Goal: Task Accomplishment & Management: Manage account settings

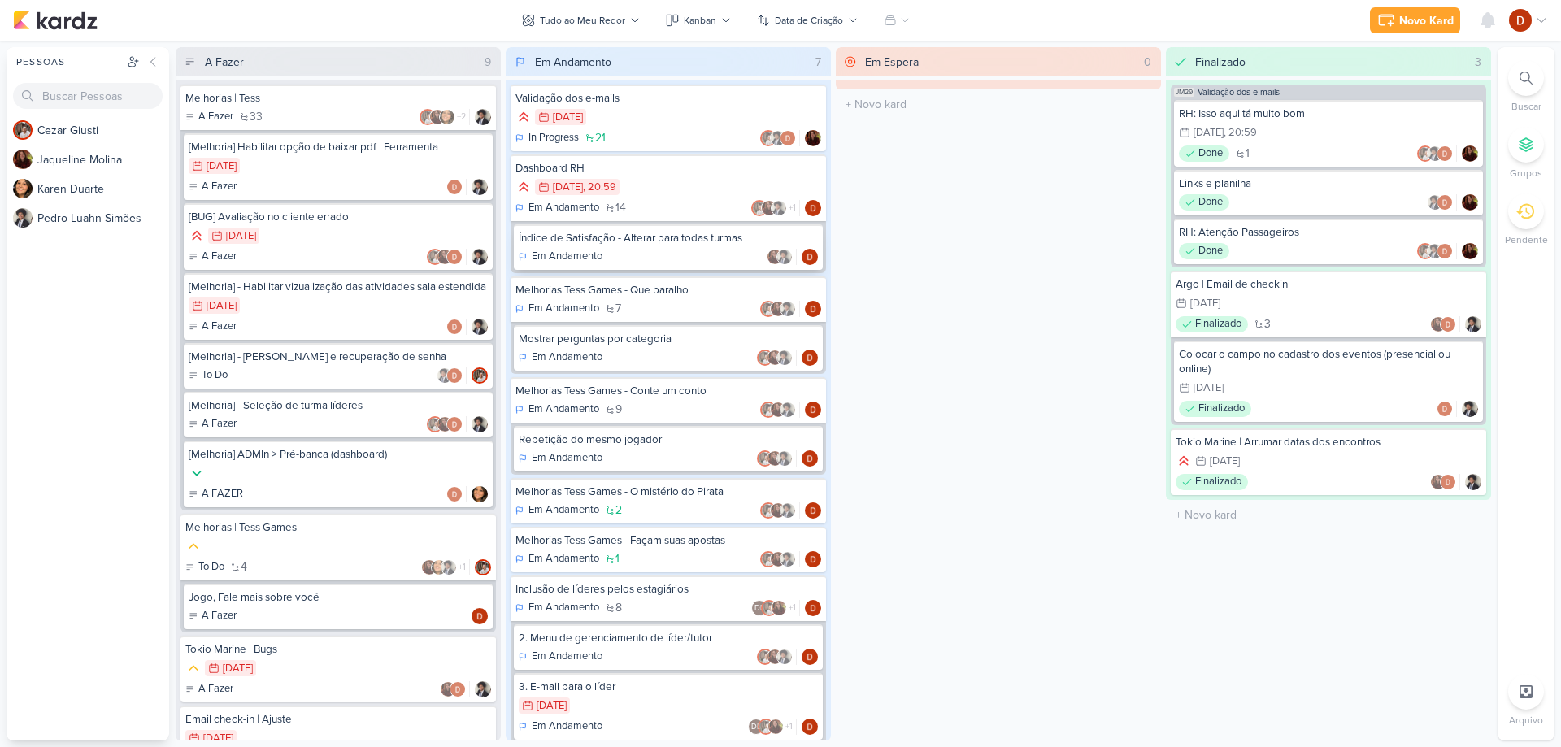
click at [655, 242] on div "Índice de Satisfação - Alterar para todas turmas" at bounding box center [668, 238] width 299 height 15
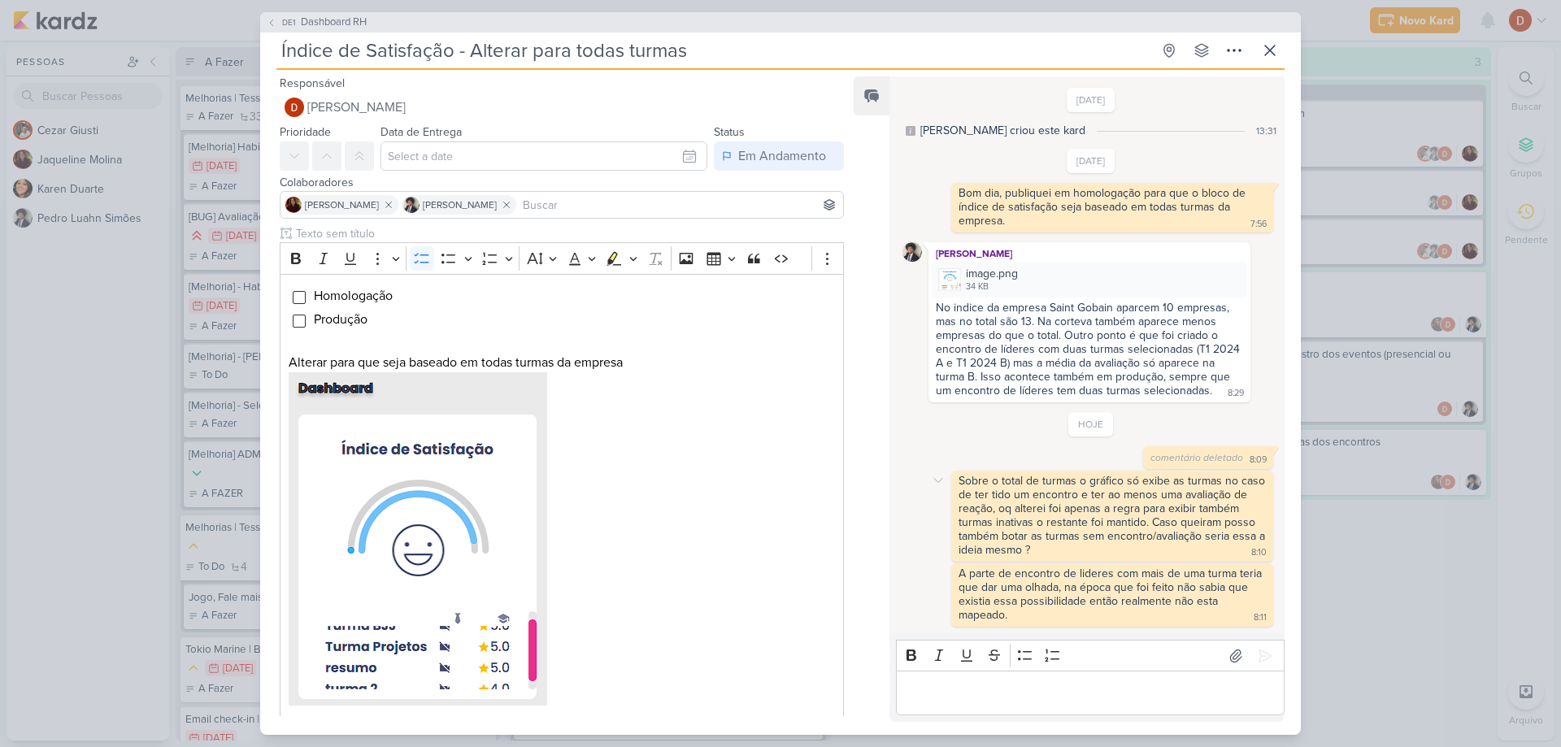
click at [940, 526] on div "Sobre o total de turmas o gráfico só exibe as turmas no caso de ter tido um enc…" at bounding box center [1090, 516] width 377 height 91
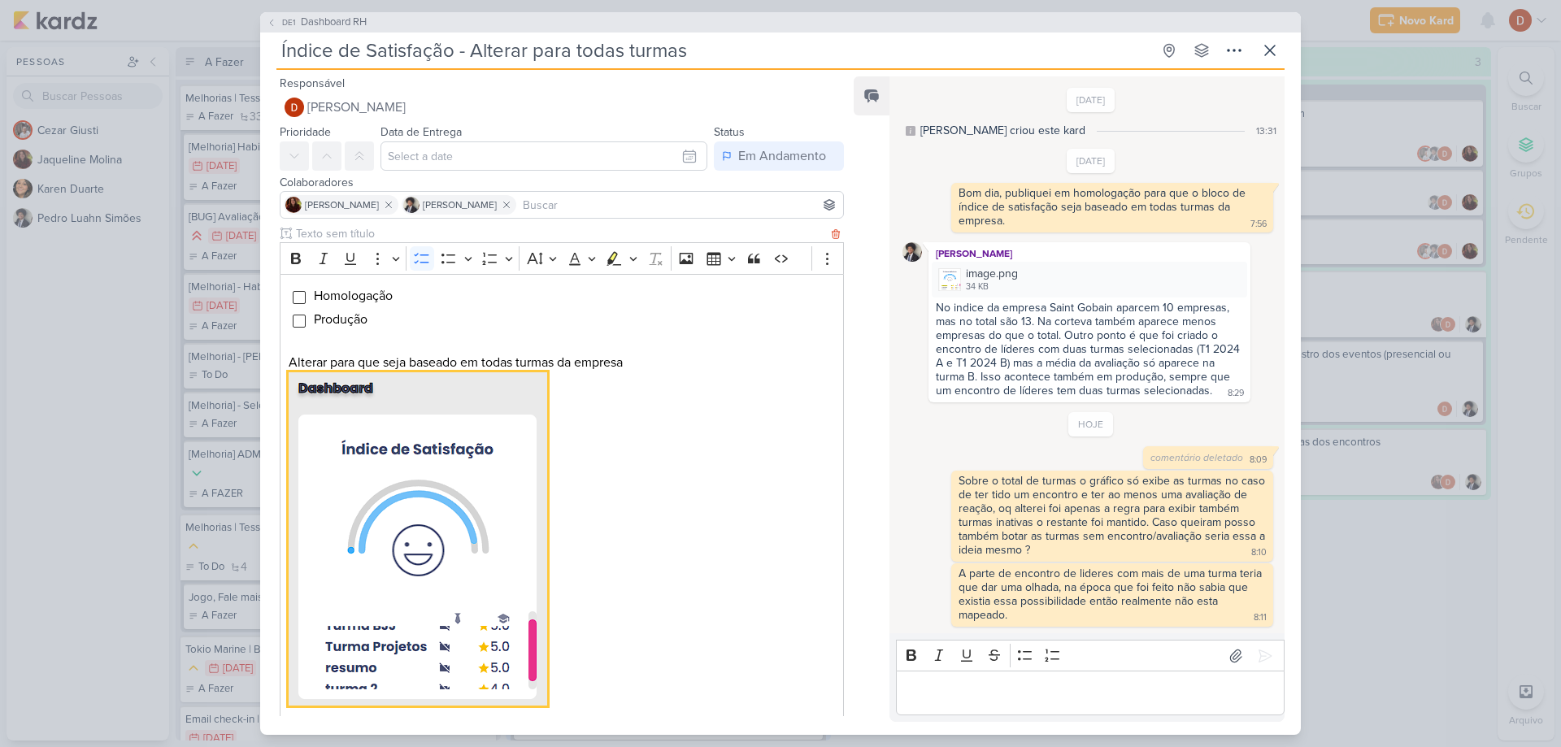
scroll to position [98, 0]
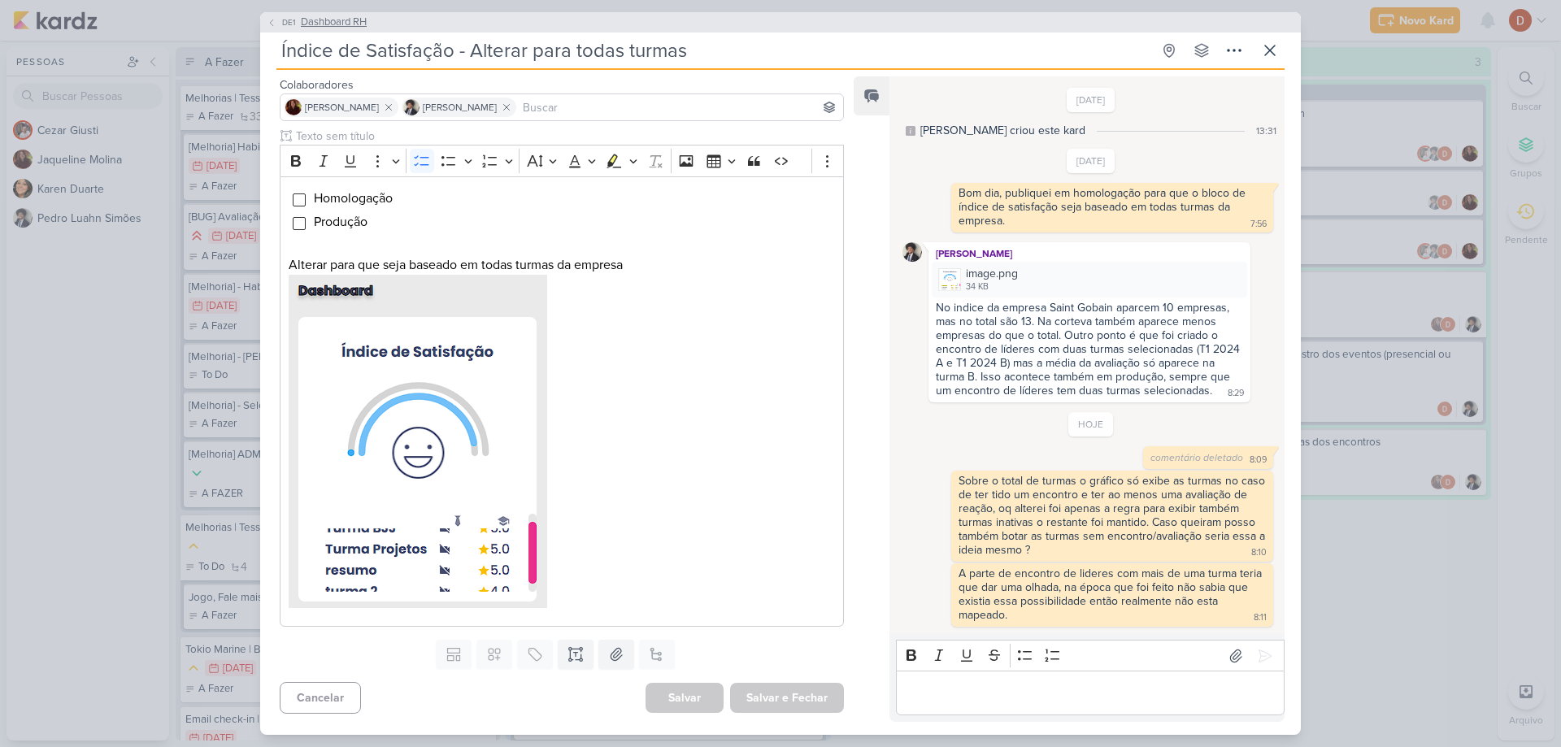
click at [283, 20] on span "DE1" at bounding box center [289, 22] width 18 height 12
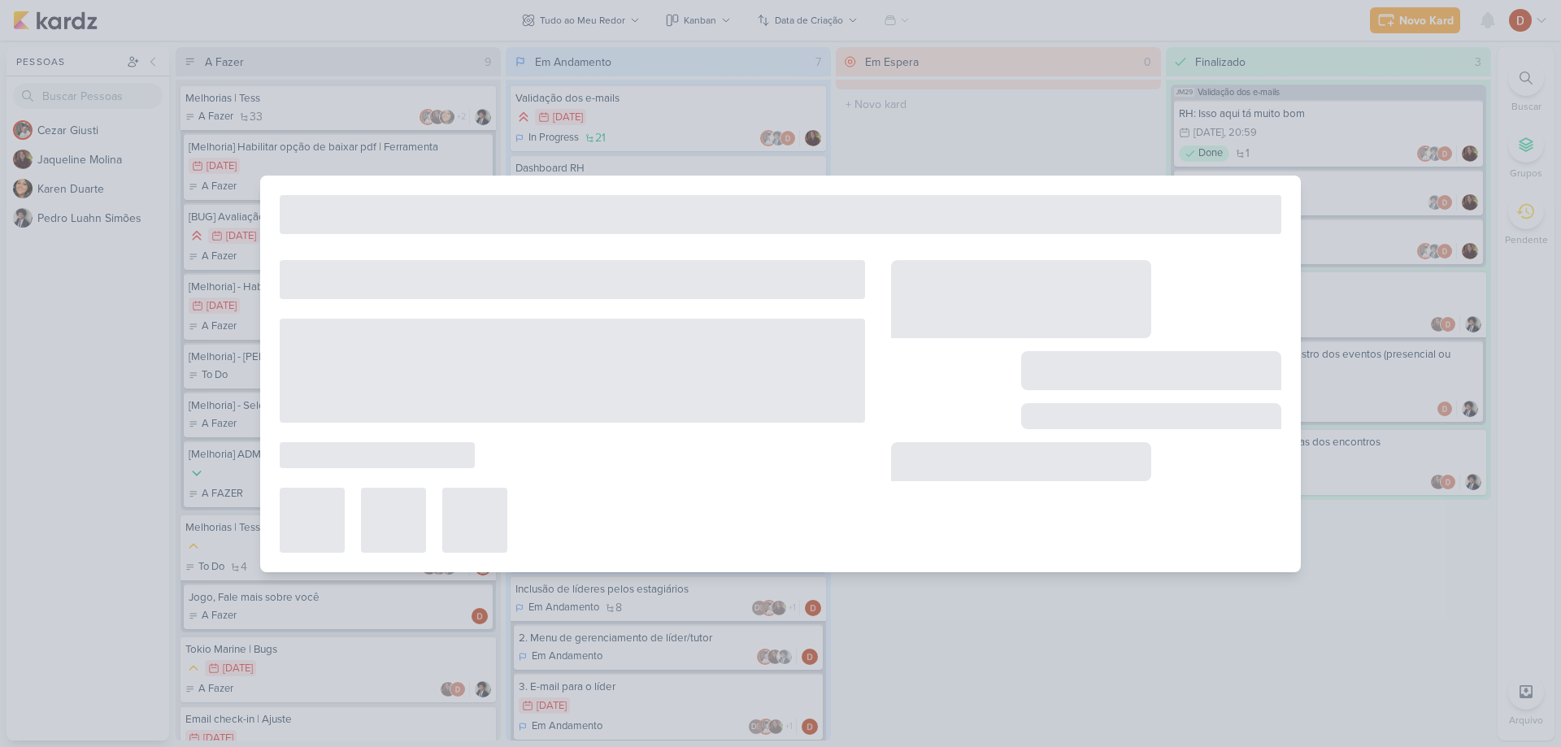
type input "Dashboard RH"
type input "30 de novembro de 2024 às 20:59"
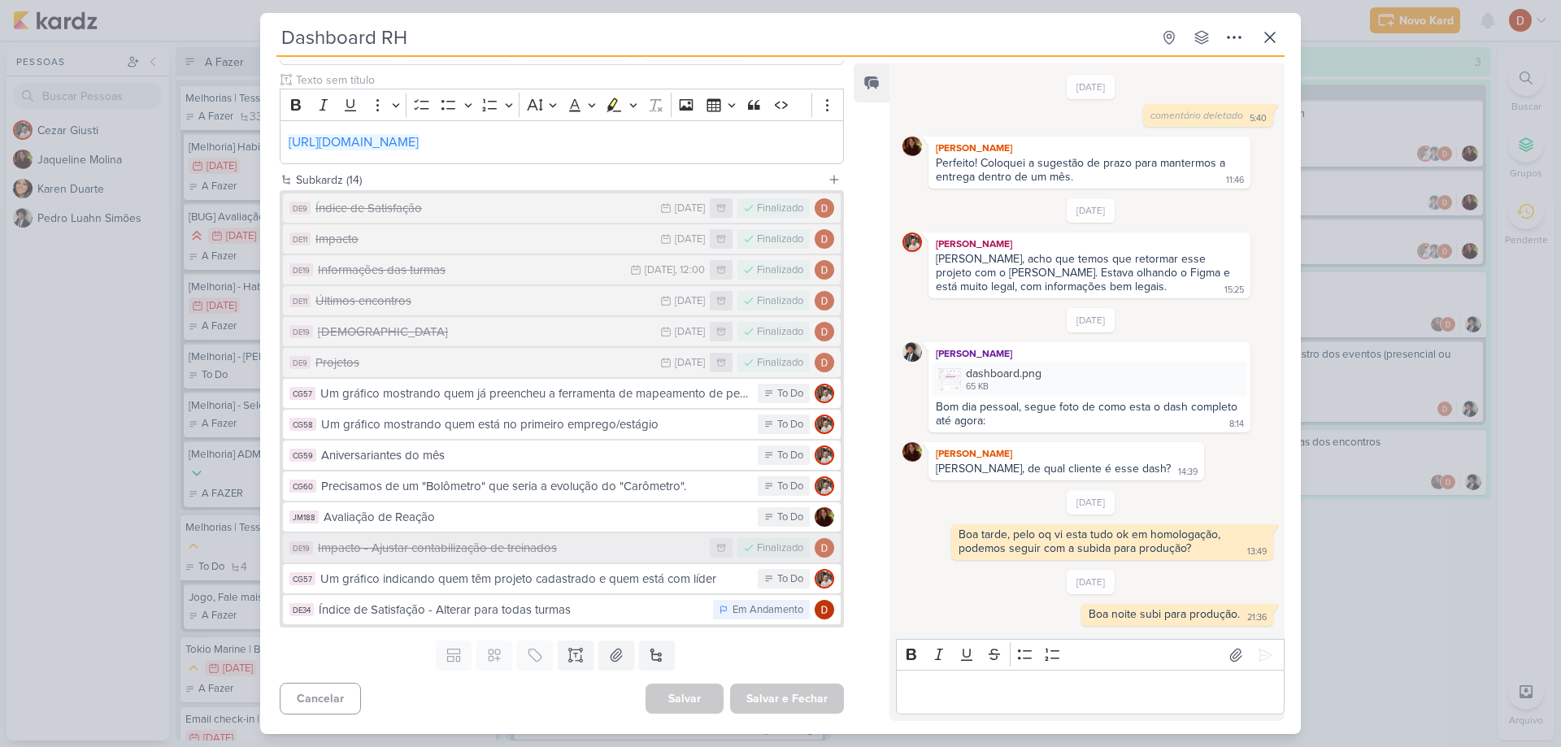
scroll to position [180, 0]
click at [1267, 44] on icon at bounding box center [1270, 38] width 20 height 20
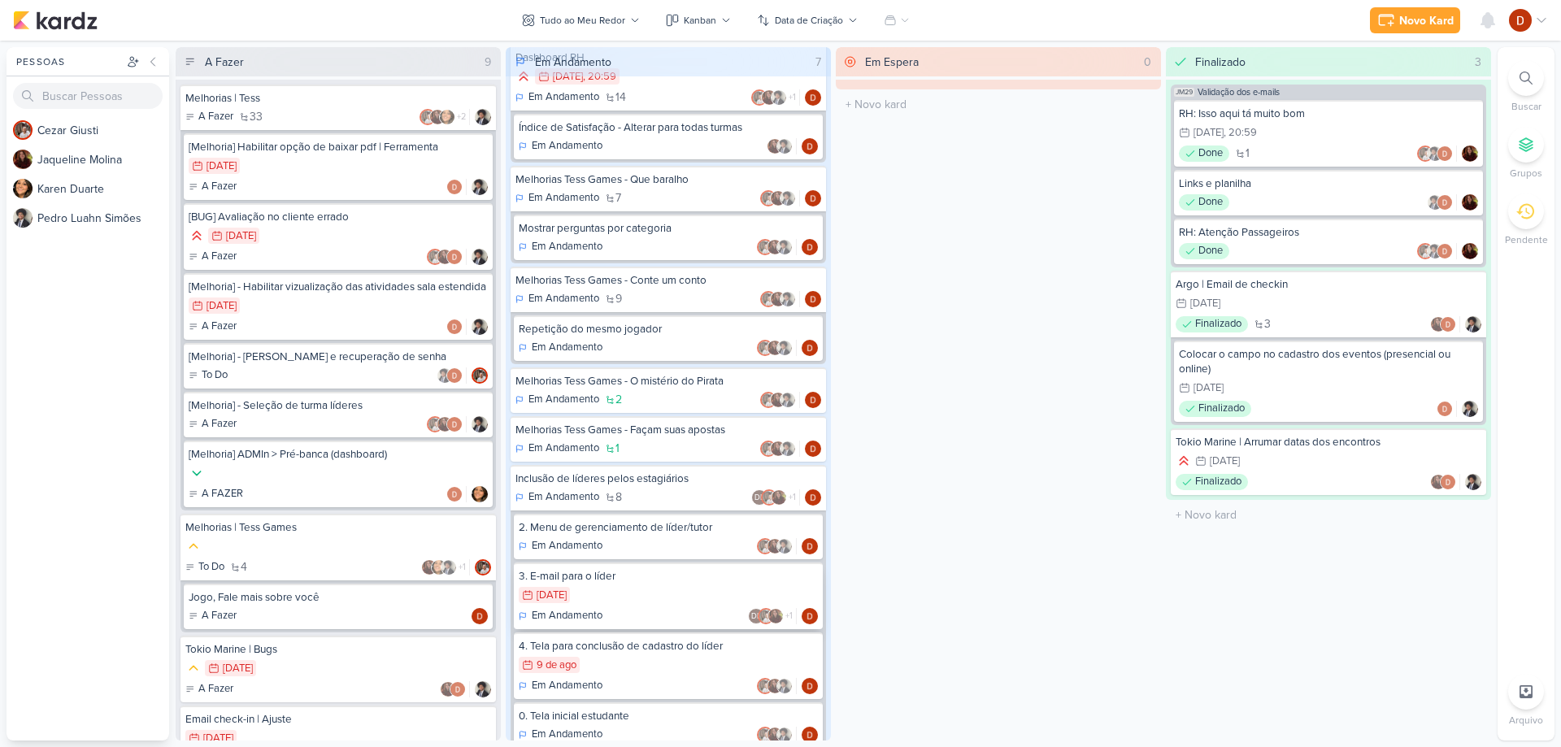
scroll to position [226, 0]
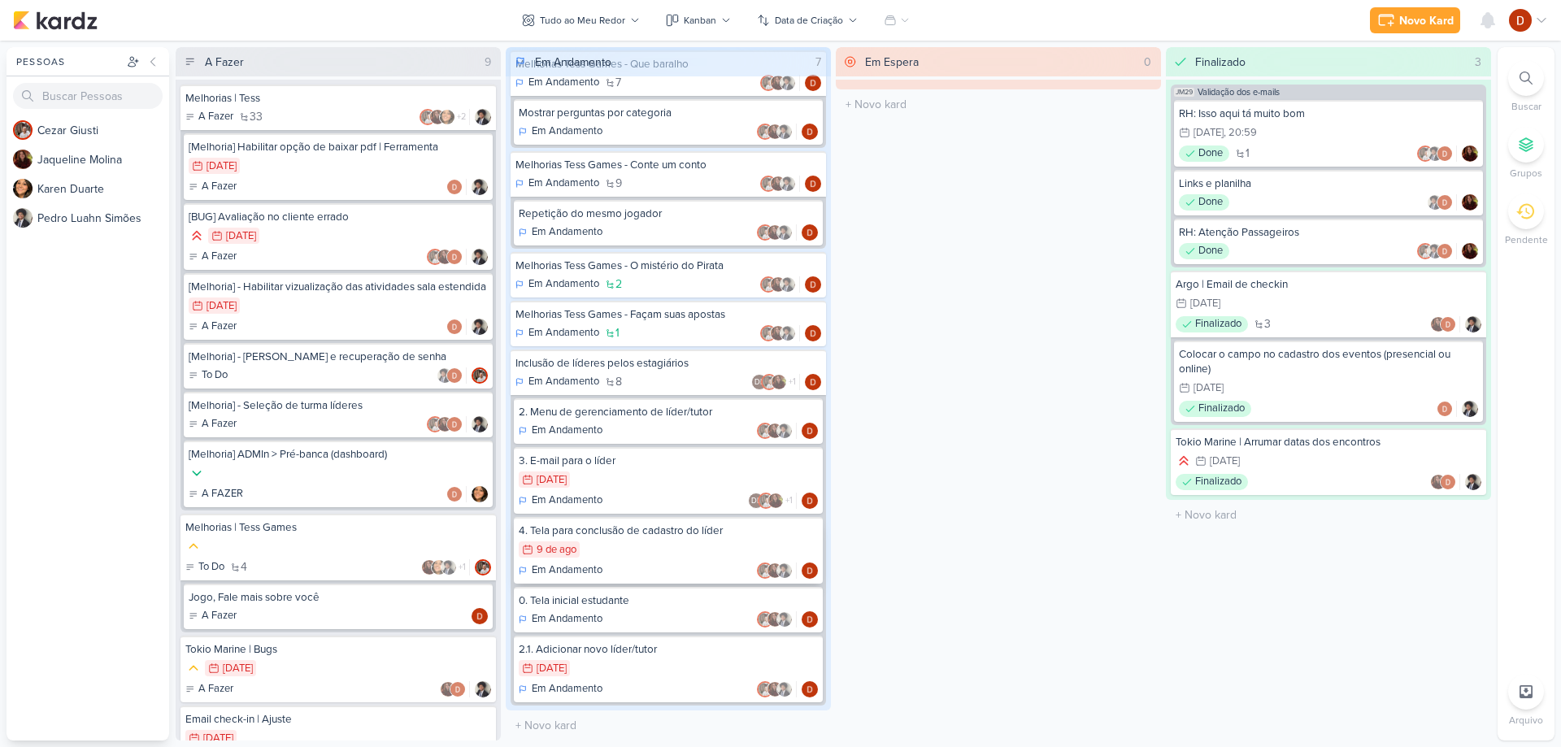
click at [641, 553] on div "9/8 [DATE]" at bounding box center [668, 550] width 299 height 18
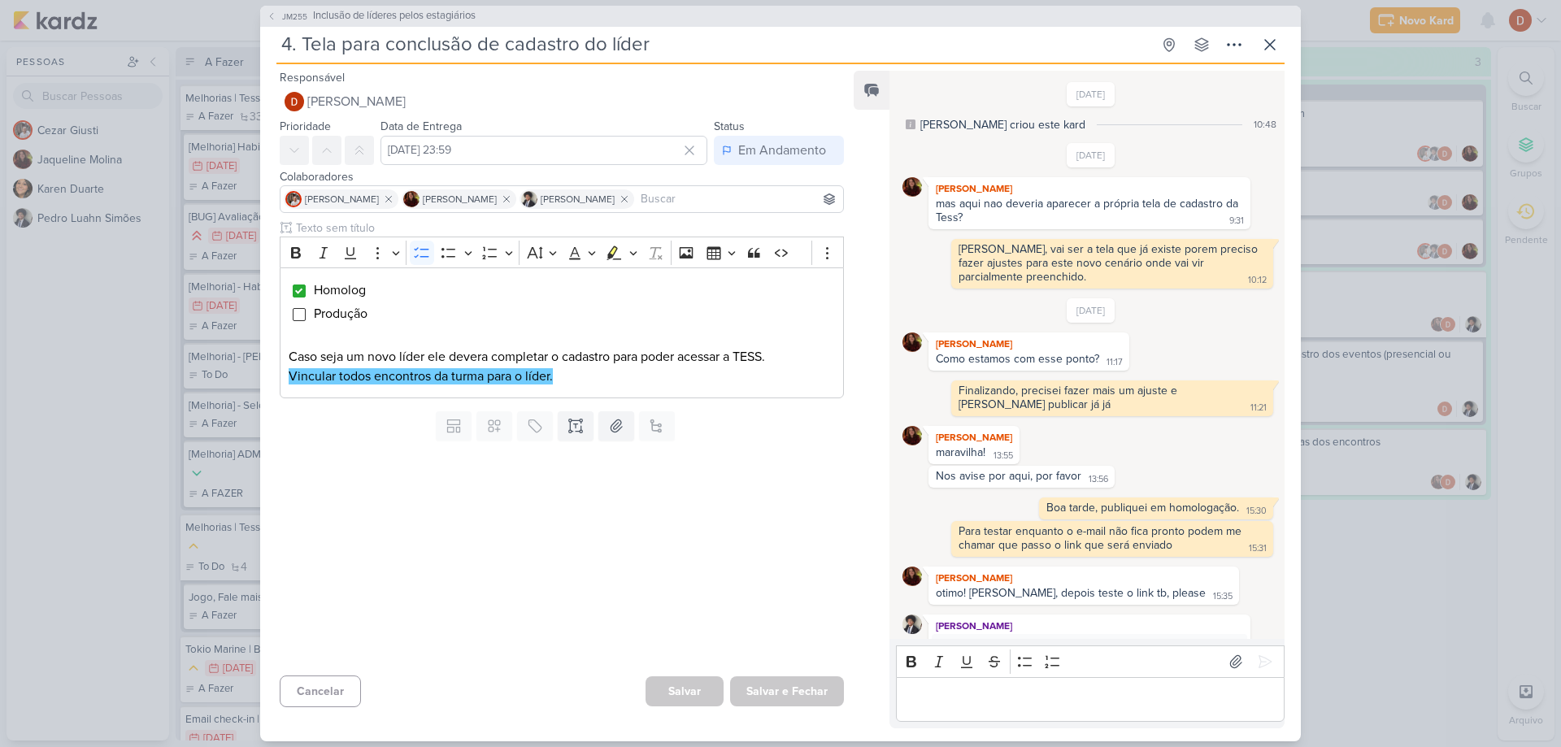
scroll to position [337, 0]
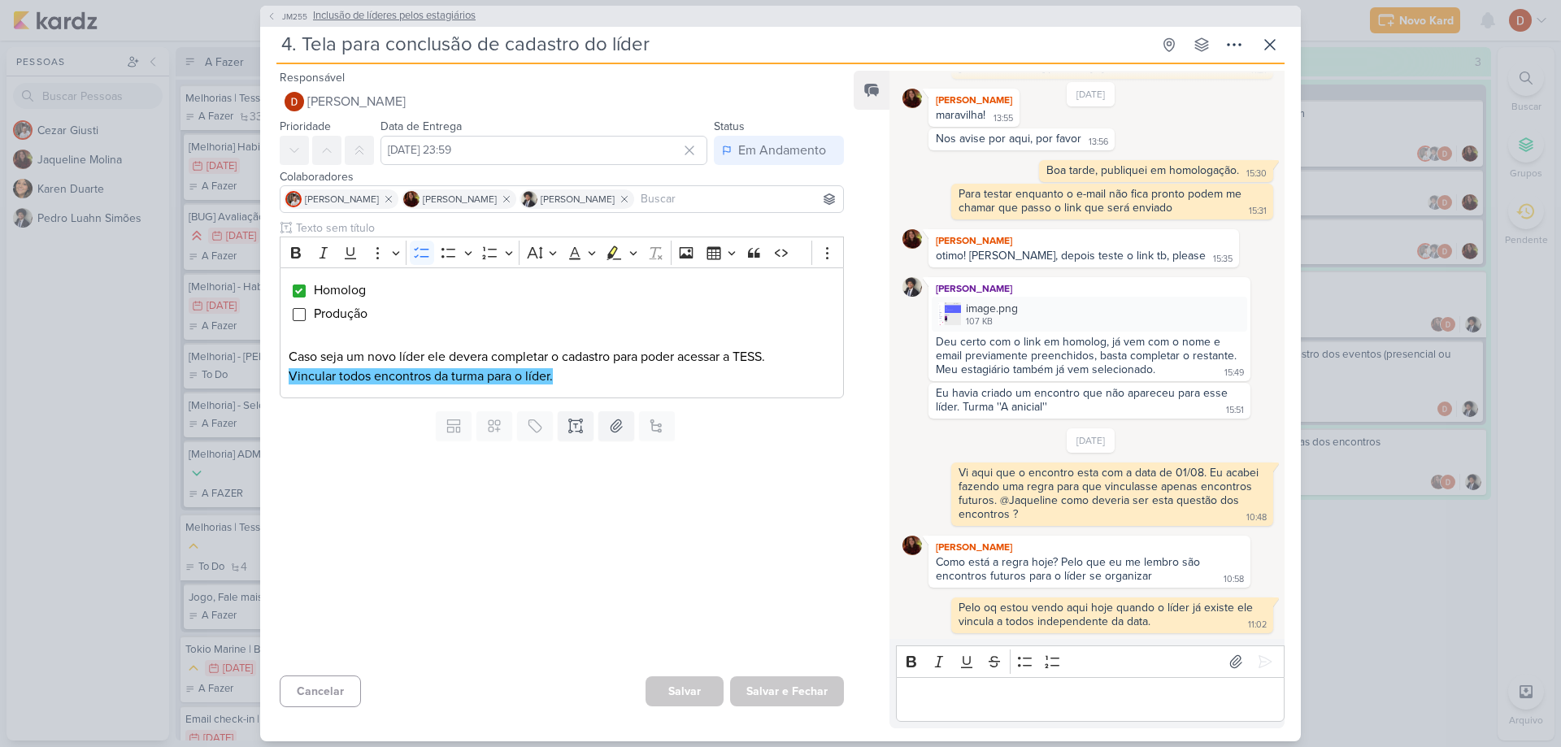
click at [274, 20] on icon at bounding box center [272, 16] width 10 height 10
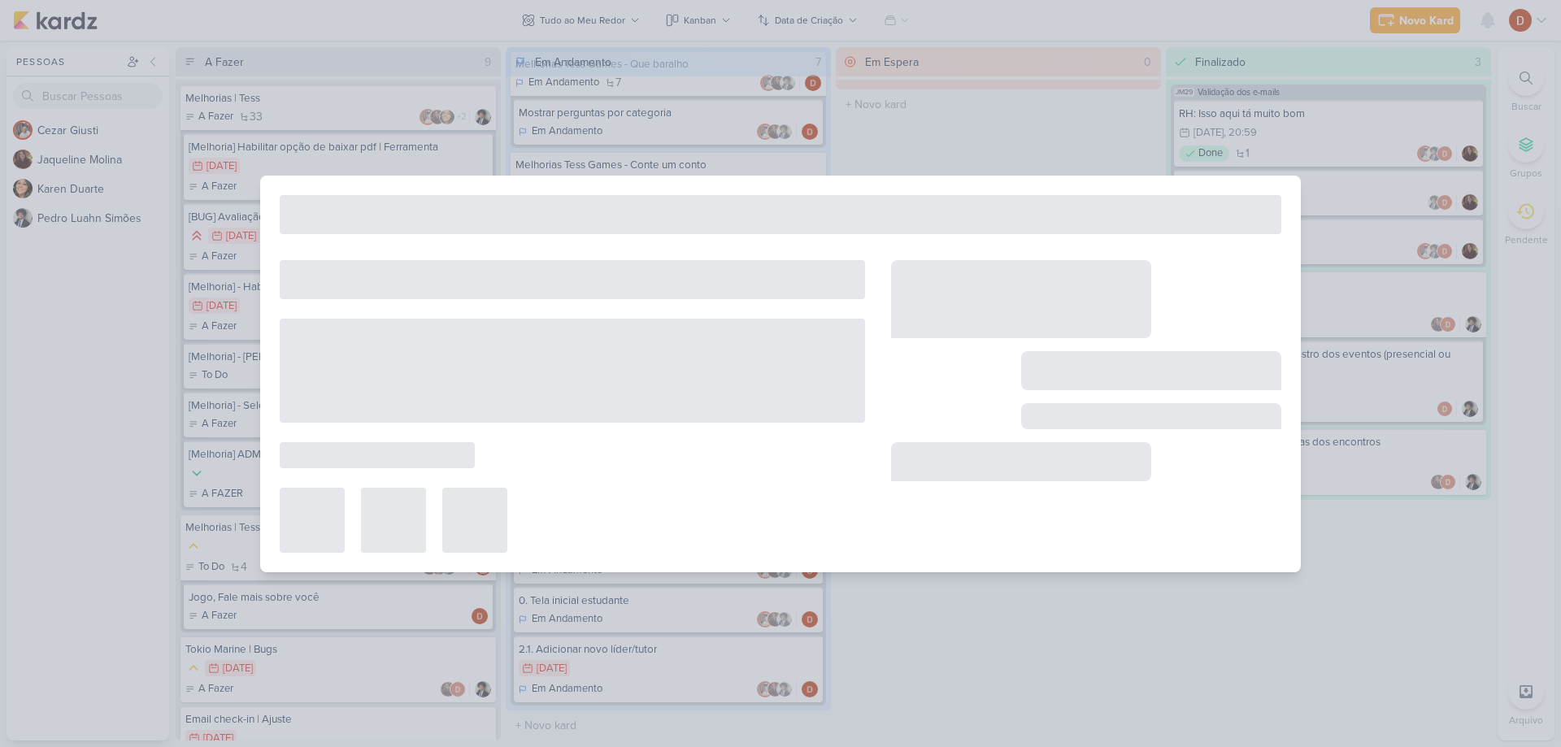
type input "Inclusão de líderes pelos estagiários"
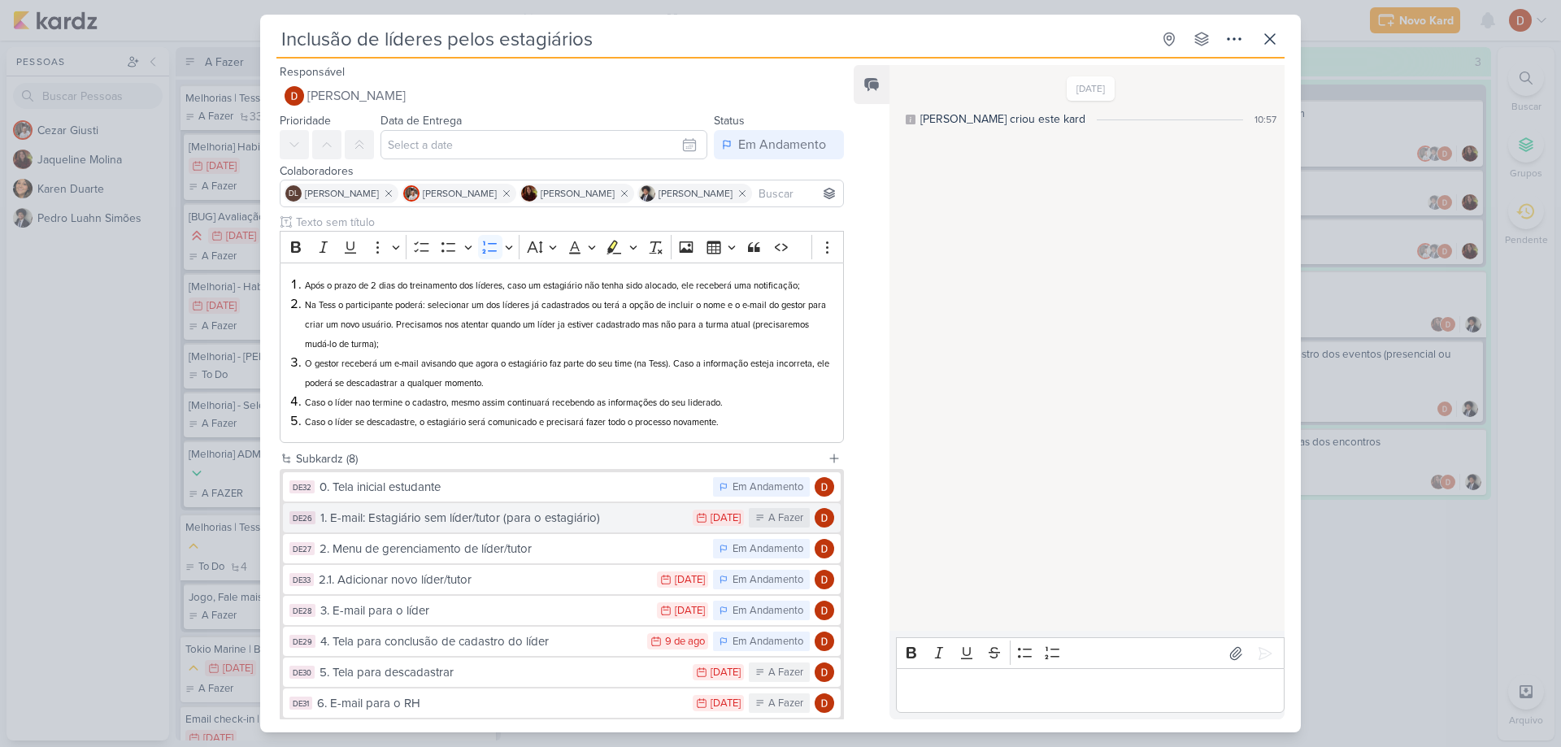
scroll to position [92, 0]
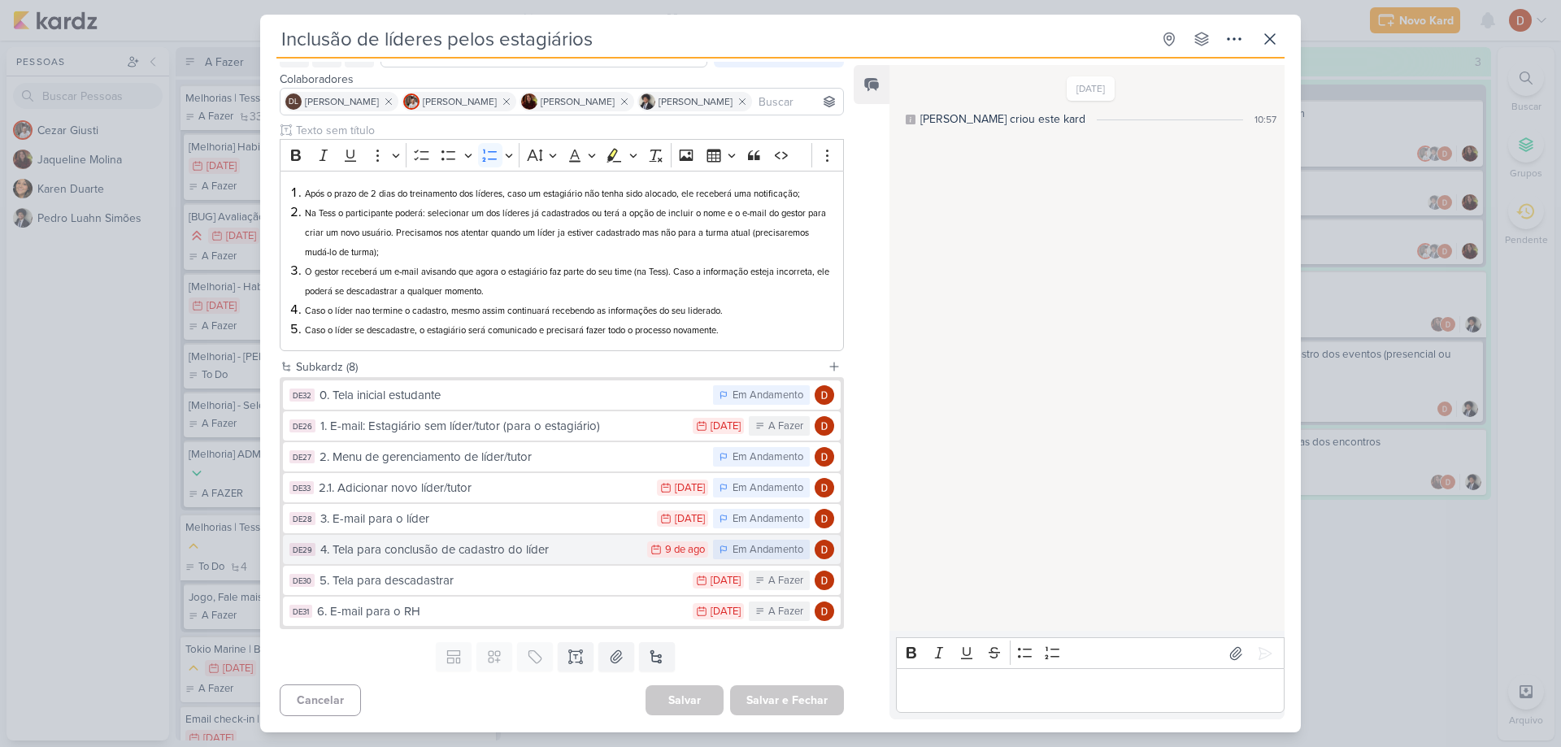
click at [424, 555] on div "4. Tela para conclusão de cadastro do líder" at bounding box center [479, 550] width 319 height 19
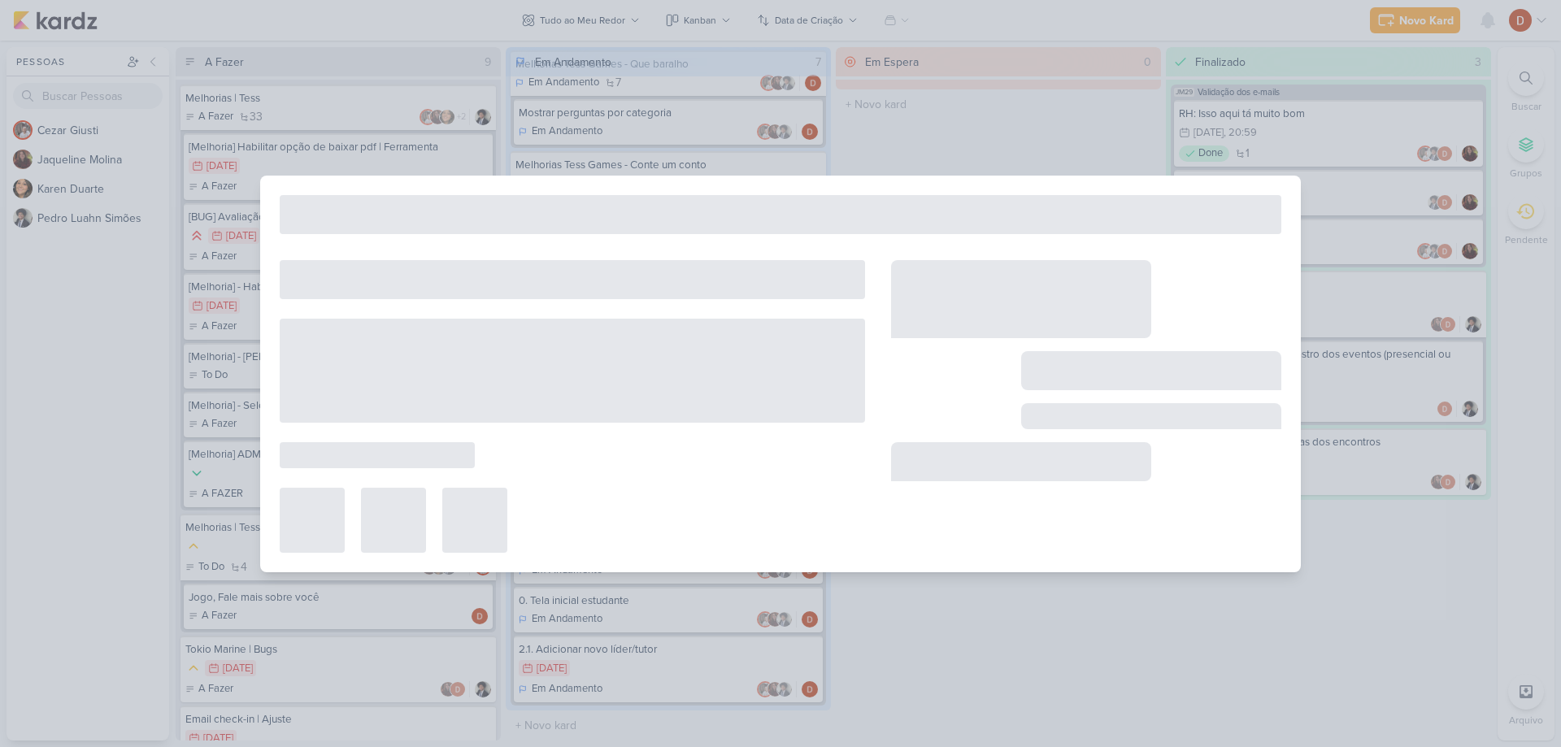
type input "4. Tela para conclusão de cadastro do líder"
type input "[DATE] 23:59"
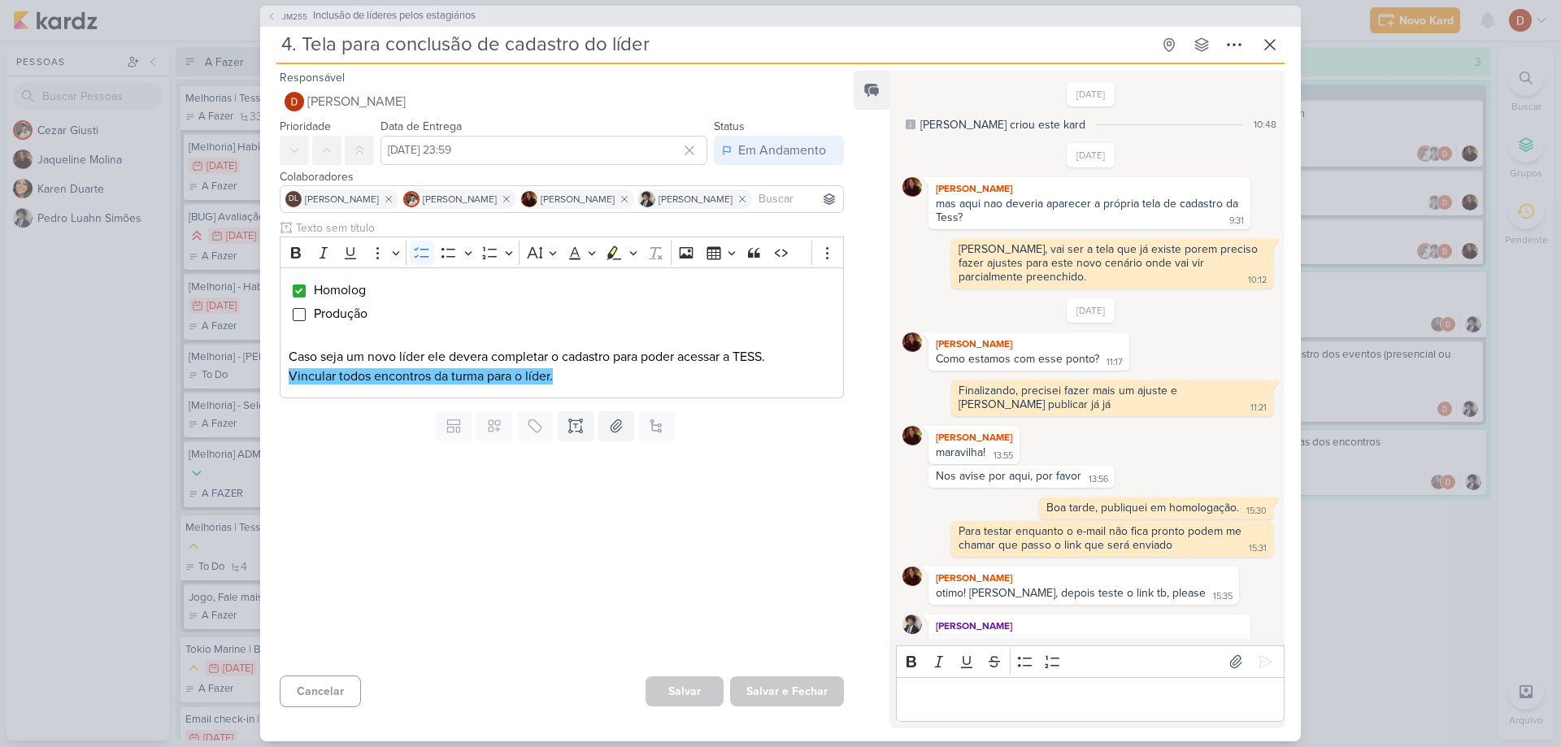
scroll to position [337, 0]
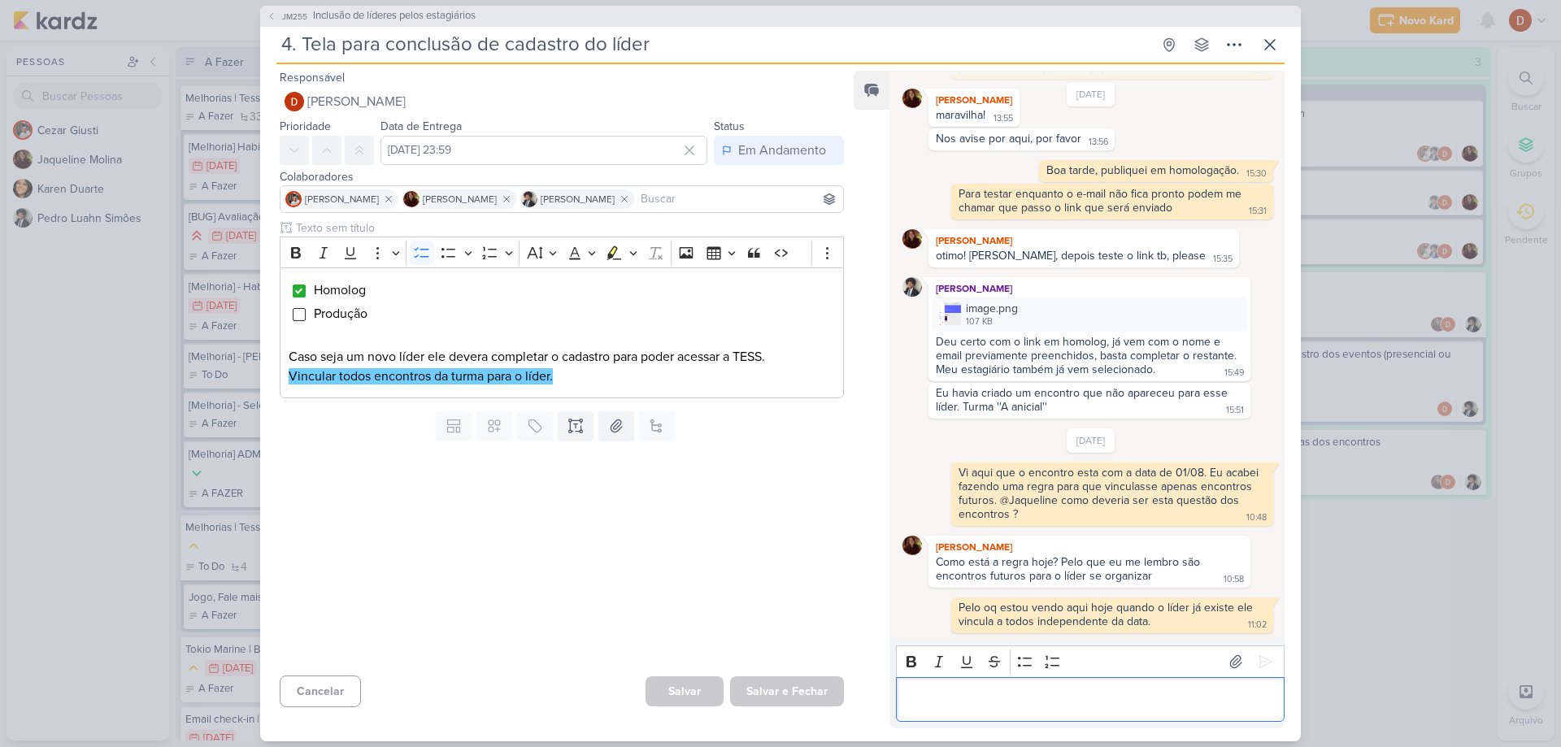
click at [1022, 696] on p "Editor editing area: main" at bounding box center [1089, 699] width 371 height 20
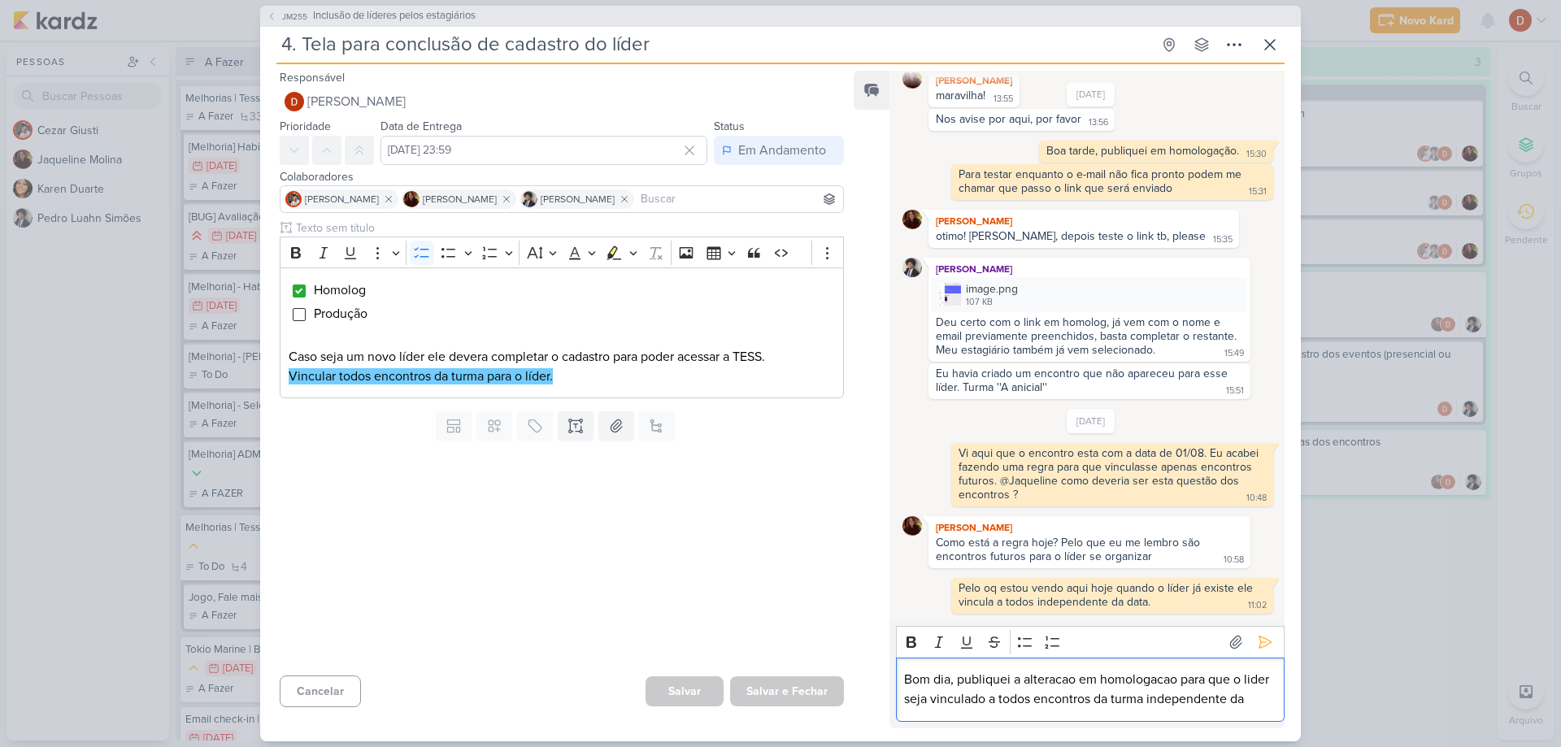
scroll to position [376, 0]
click at [1257, 634] on icon at bounding box center [1265, 642] width 16 height 16
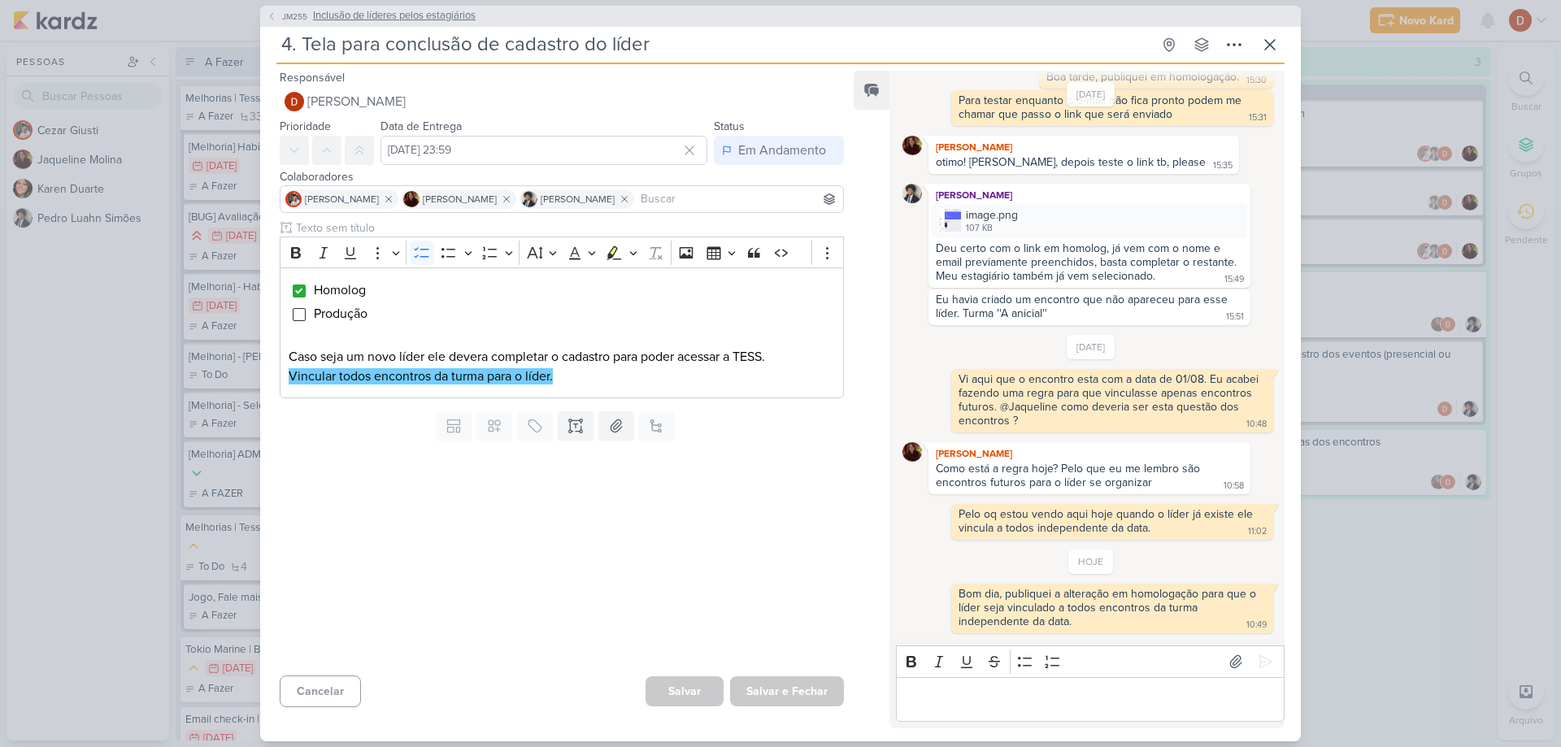
click at [290, 11] on span "JM255" at bounding box center [295, 17] width 30 height 12
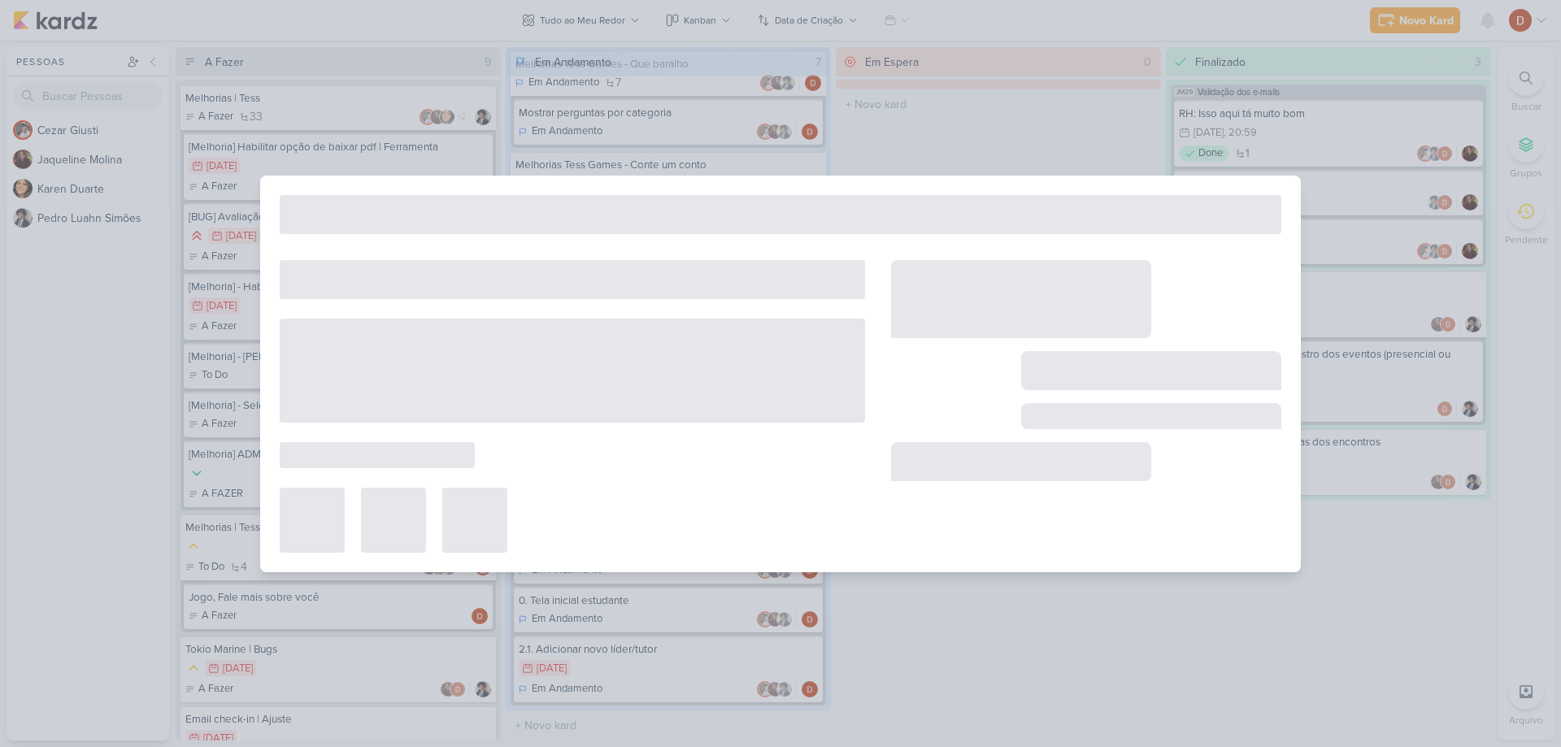
type input "Inclusão de líderes pelos estagiários"
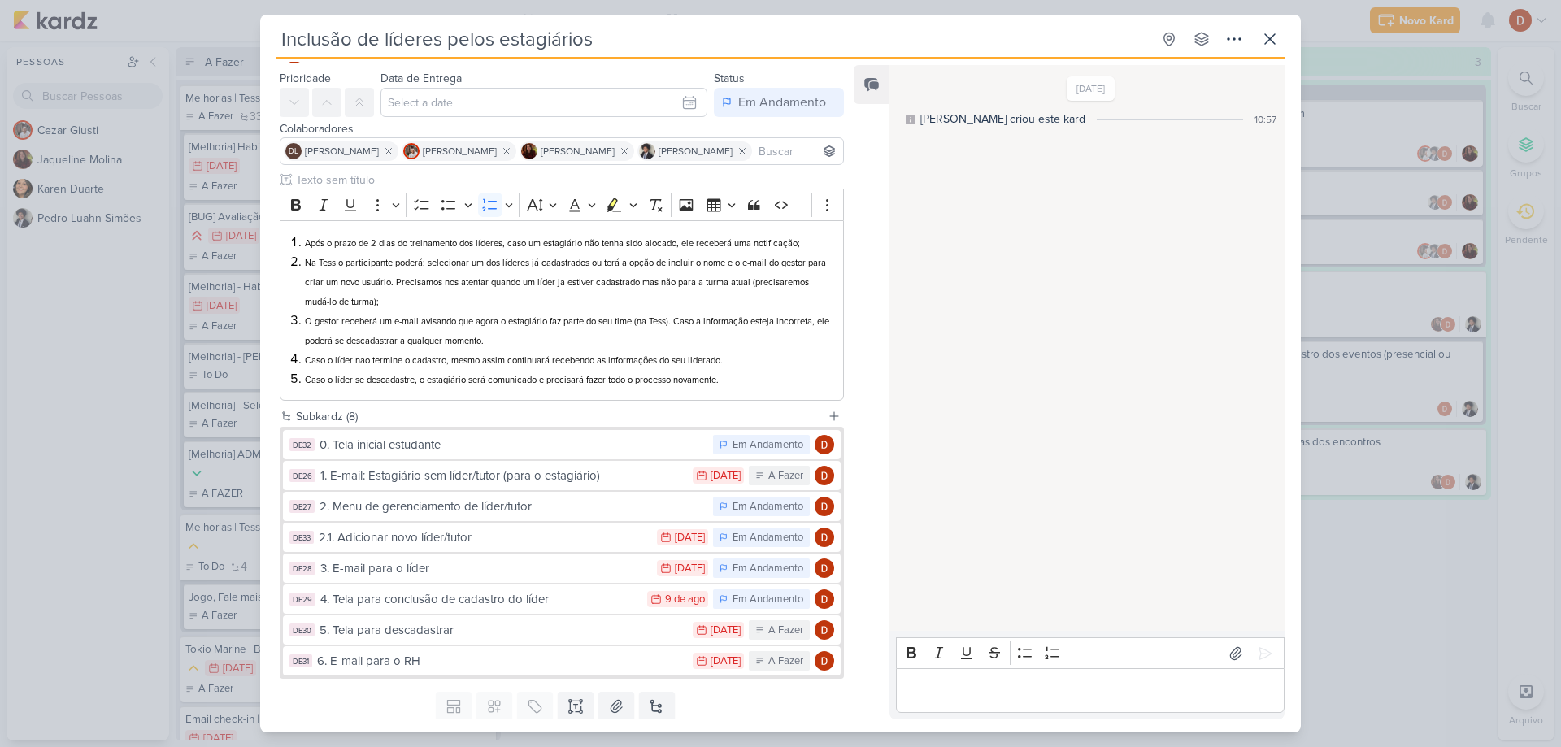
scroll to position [81, 0]
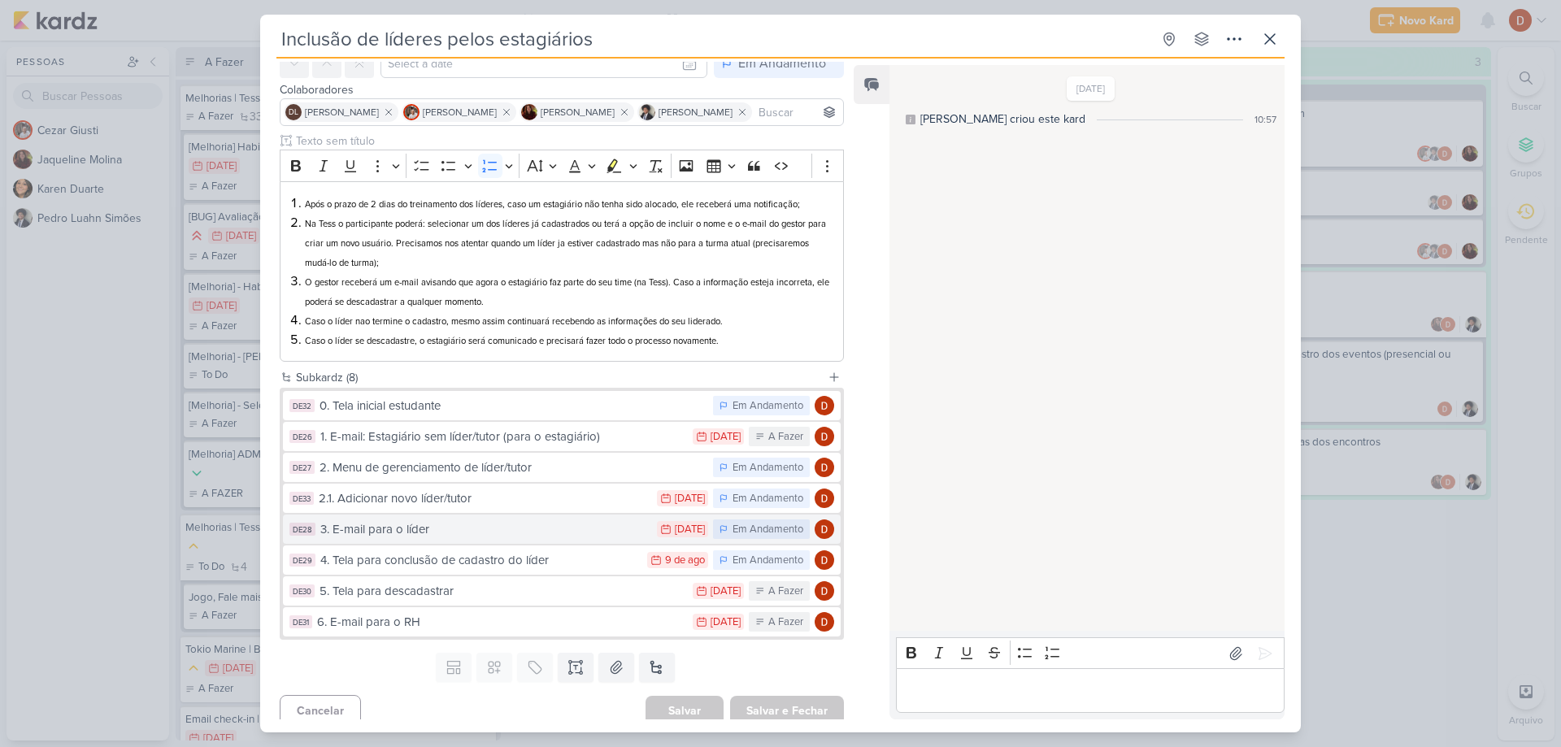
click at [400, 539] on button "DE28 3. E-mail para o líder 30/7 [DATE] Em Andamento" at bounding box center [562, 529] width 558 height 29
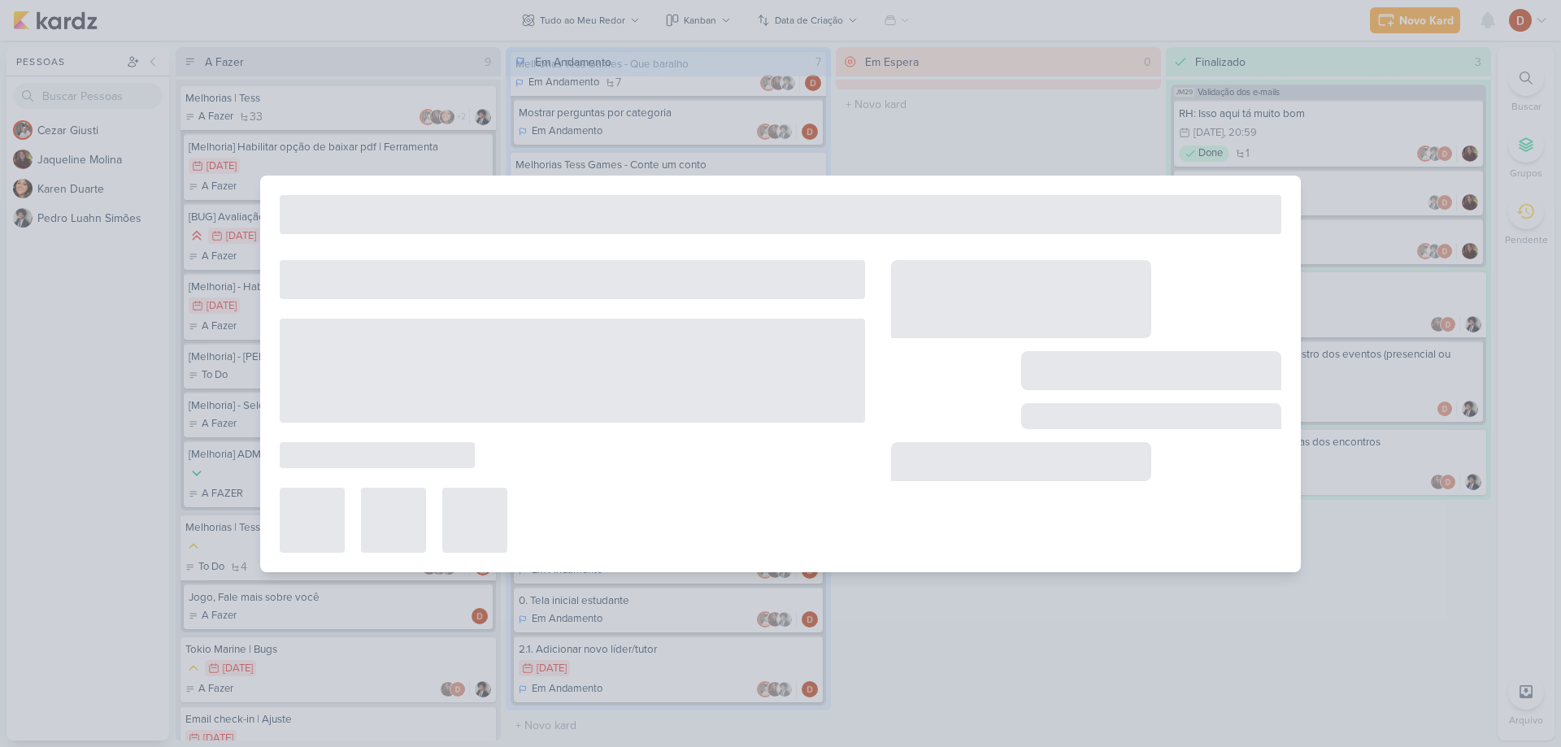
type input "3. E-mail para o líder"
type input "[DATE] 23:59"
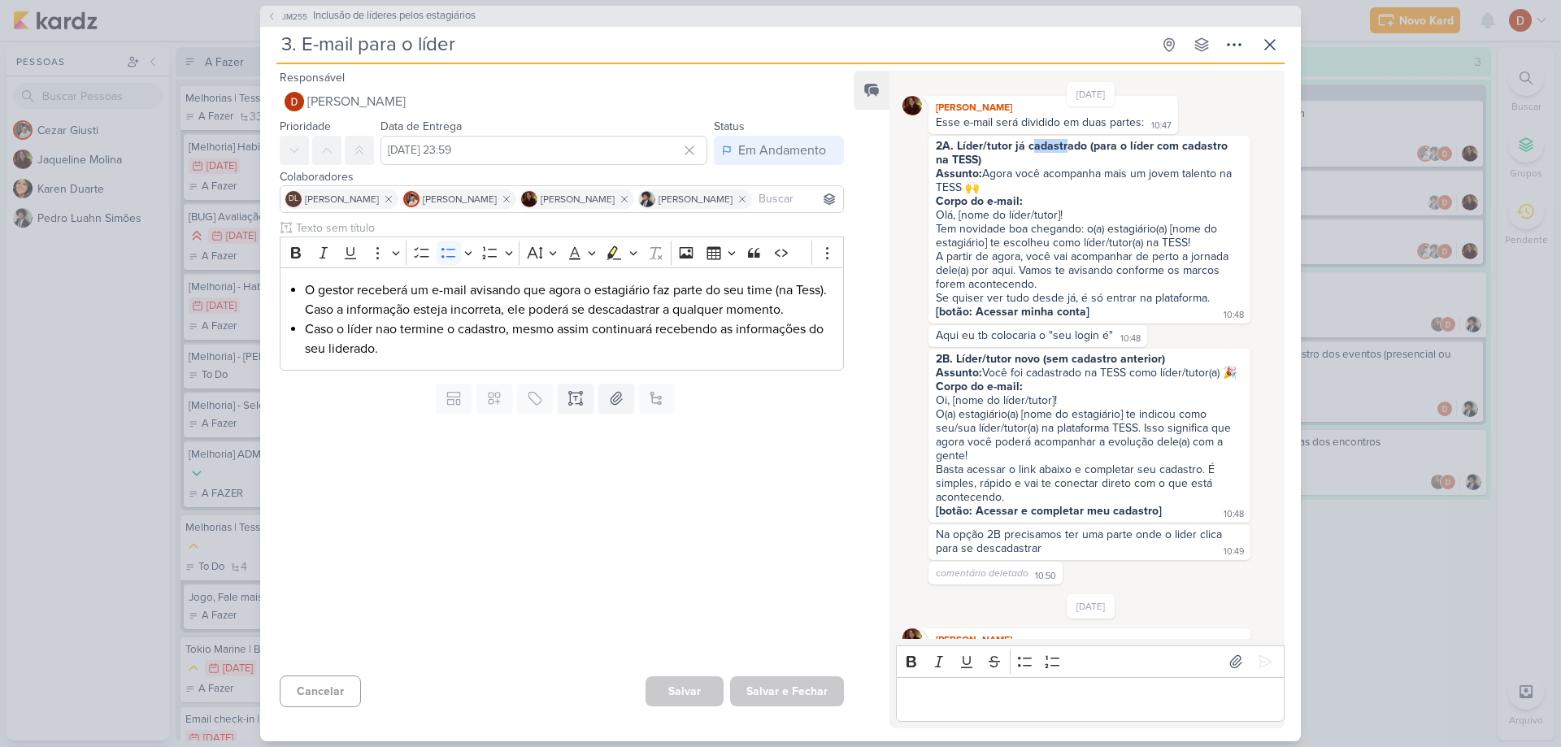
drag, startPoint x: 1031, startPoint y: 148, endPoint x: 1064, endPoint y: 149, distance: 32.5
click at [1064, 149] on strong "2A. Líder/tutor já cadastrado (para o líder com cadastro na TESS)" at bounding box center [1083, 153] width 295 height 28
drag, startPoint x: 1010, startPoint y: 361, endPoint x: 1038, endPoint y: 367, distance: 29.0
click at [1038, 367] on span "2B. Líder/tutor novo (sem cadastro anterior) Assunto: Você foi cadastrado na TE…" at bounding box center [1089, 435] width 307 height 166
click at [1032, 380] on div "Assunto: Você foi cadastrado na TESS como líder/tutor(a) 🎉" at bounding box center [1089, 373] width 307 height 14
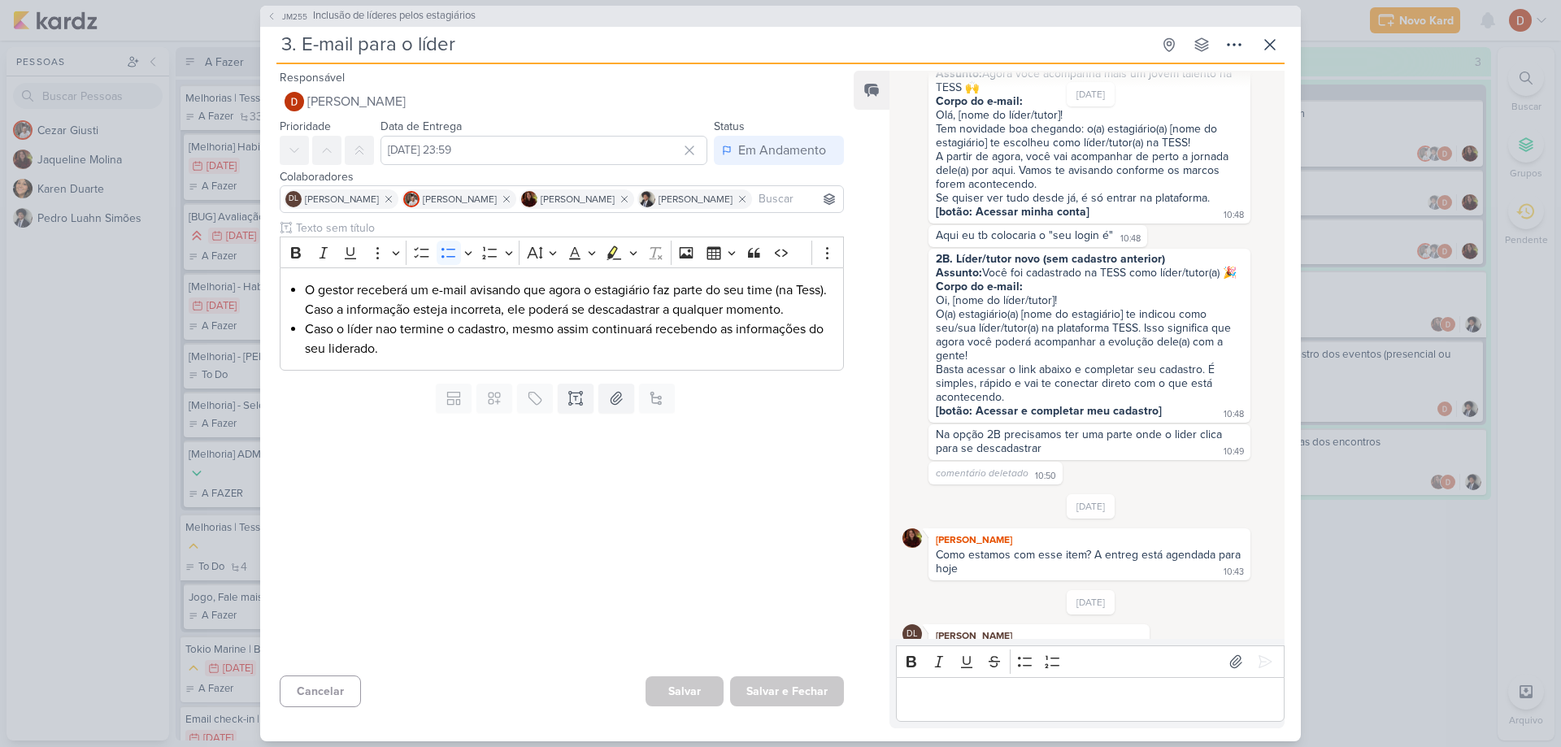
scroll to position [150, 0]
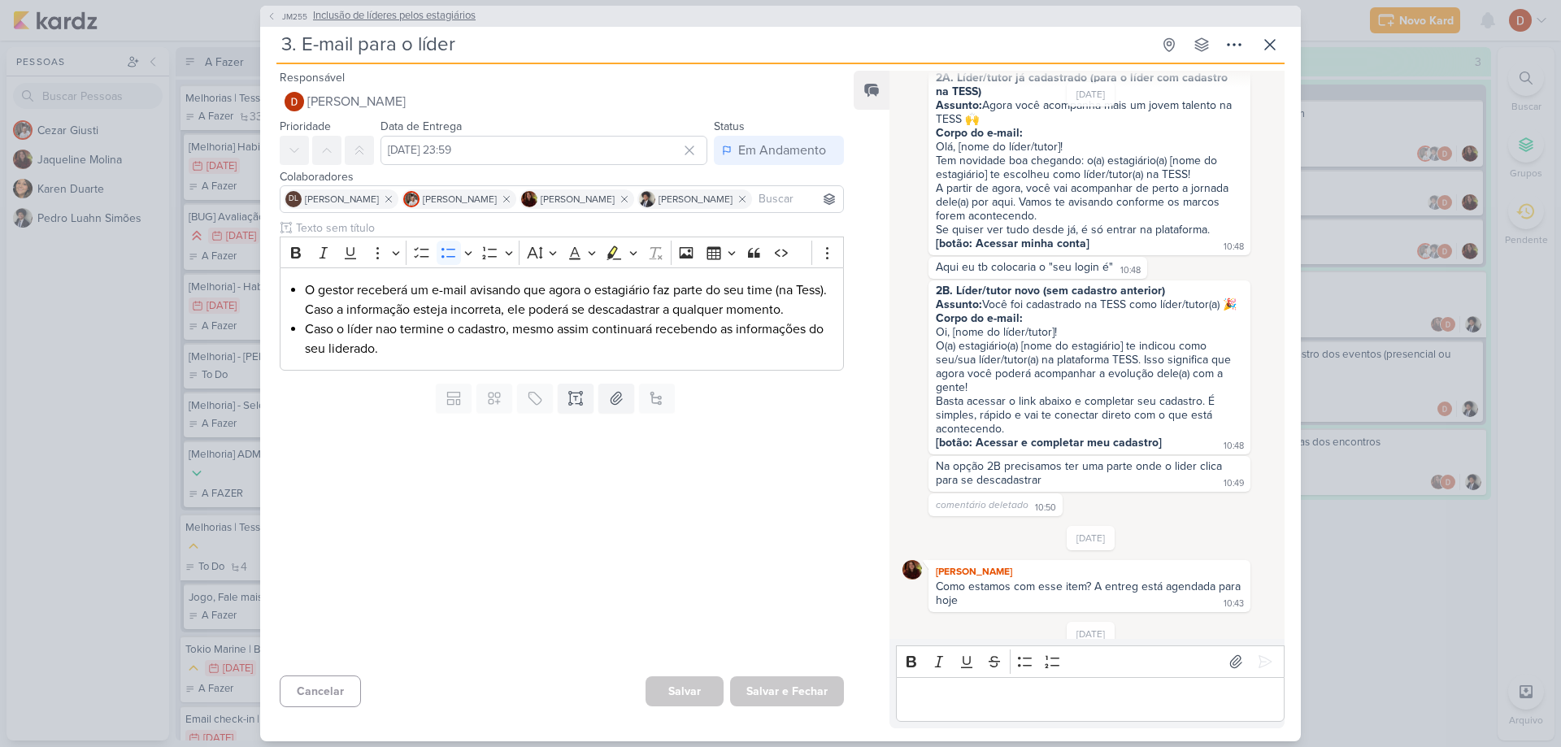
click at [280, 23] on button "JM255 Inclusão de líderes pelos estagiários" at bounding box center [371, 16] width 209 height 16
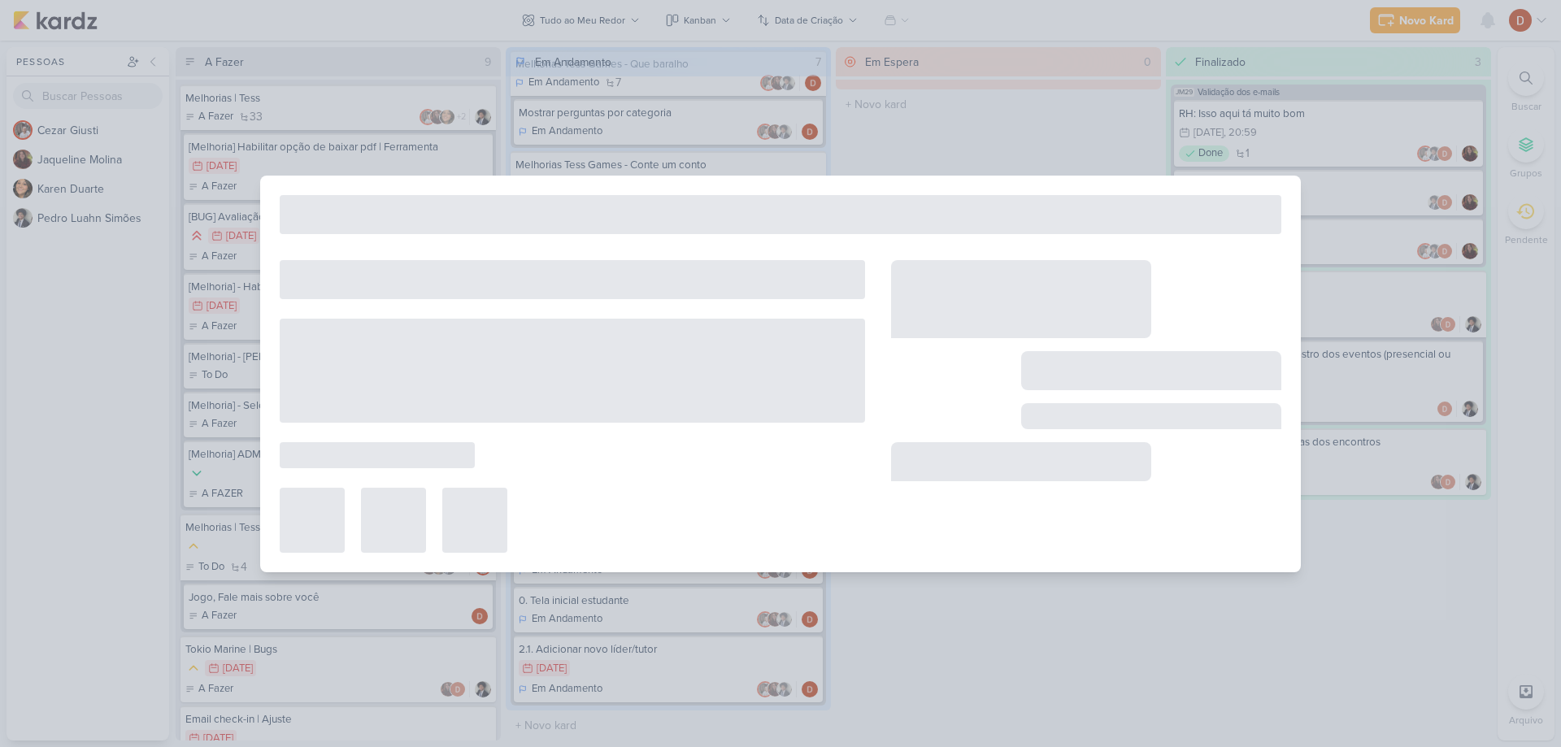
type input "Inclusão de líderes pelos estagiários"
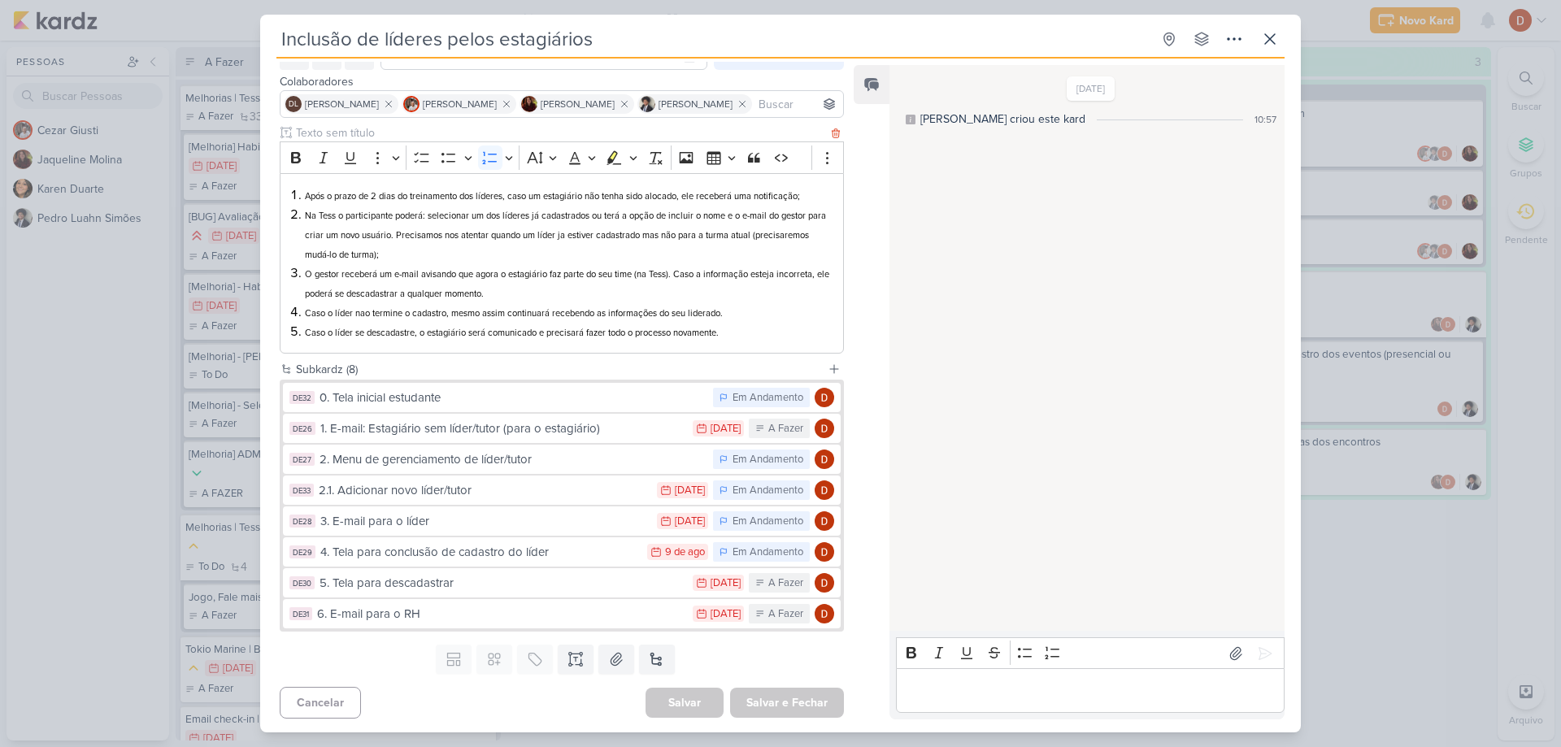
scroll to position [92, 0]
click at [1267, 32] on icon at bounding box center [1270, 39] width 20 height 20
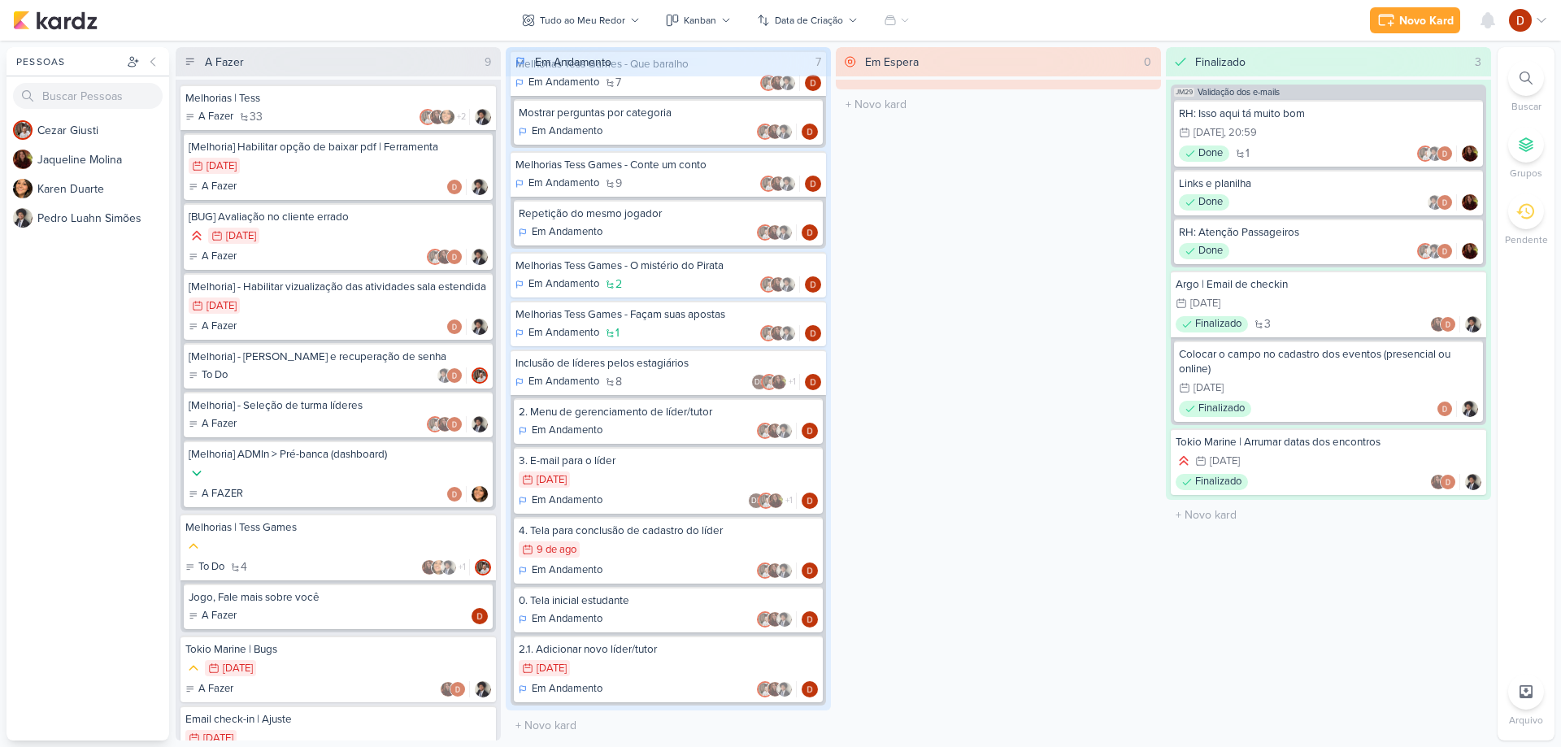
scroll to position [226, 0]
click at [609, 476] on div "30/7 [DATE]" at bounding box center [668, 480] width 299 height 18
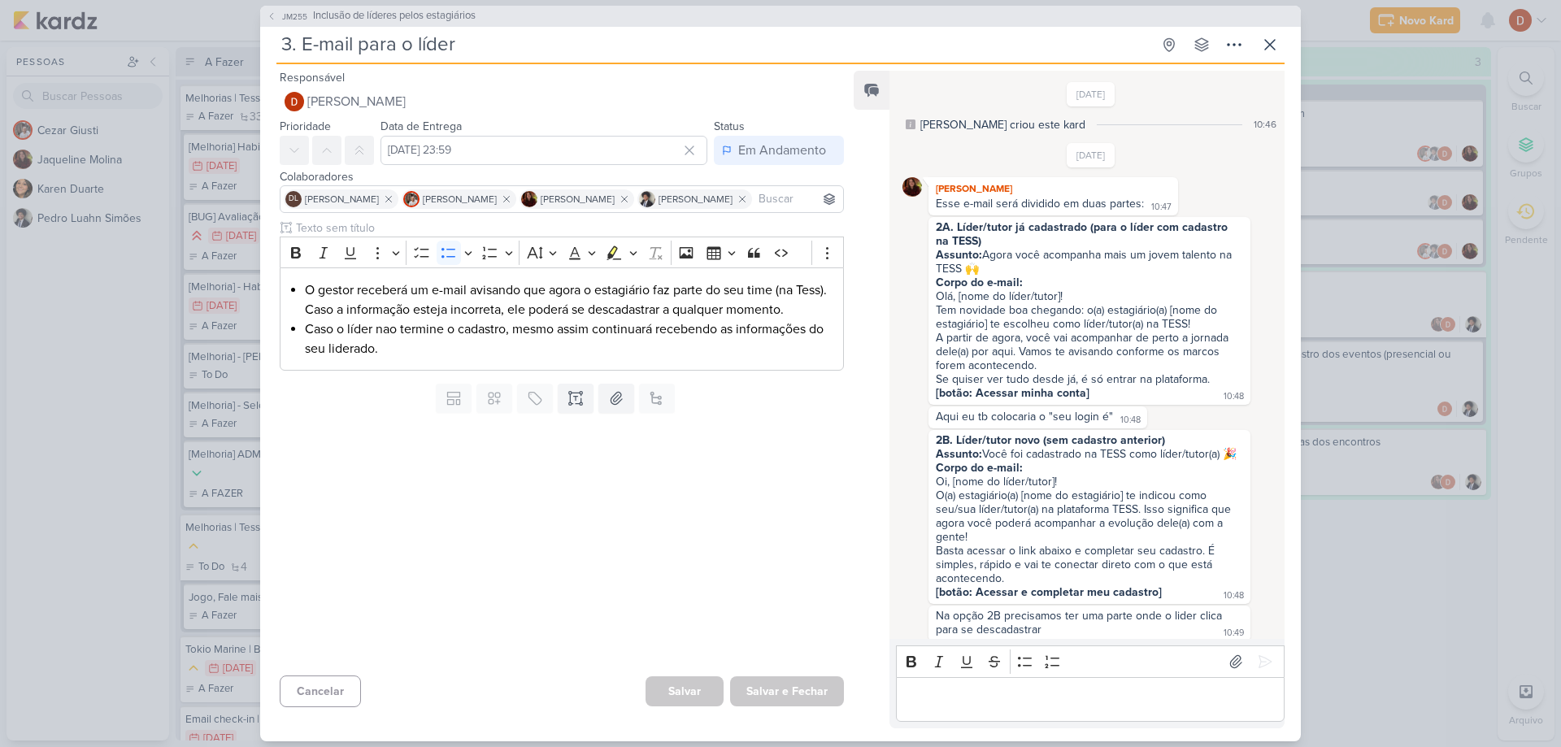
scroll to position [475, 0]
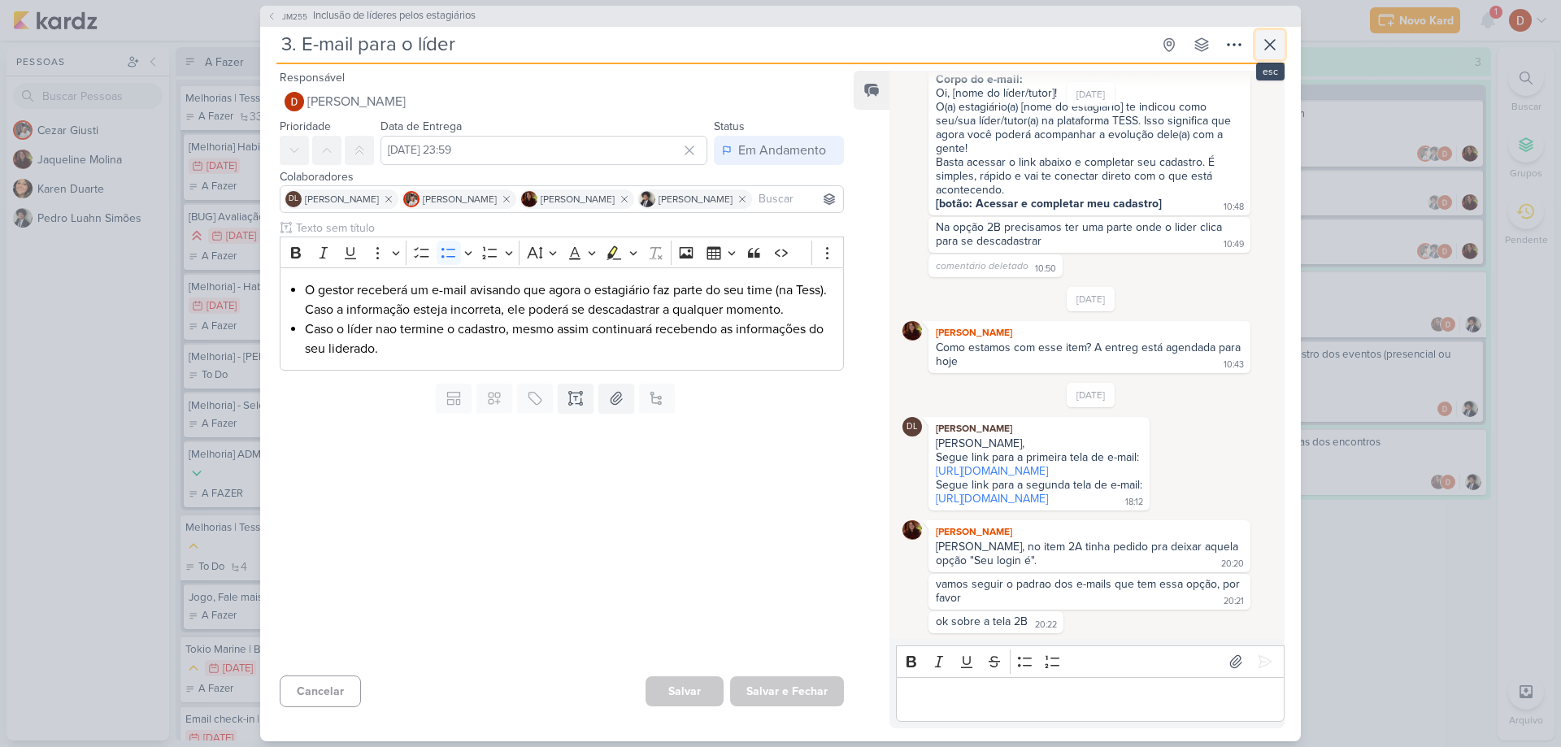
click at [1270, 55] on button at bounding box center [1269, 44] width 29 height 29
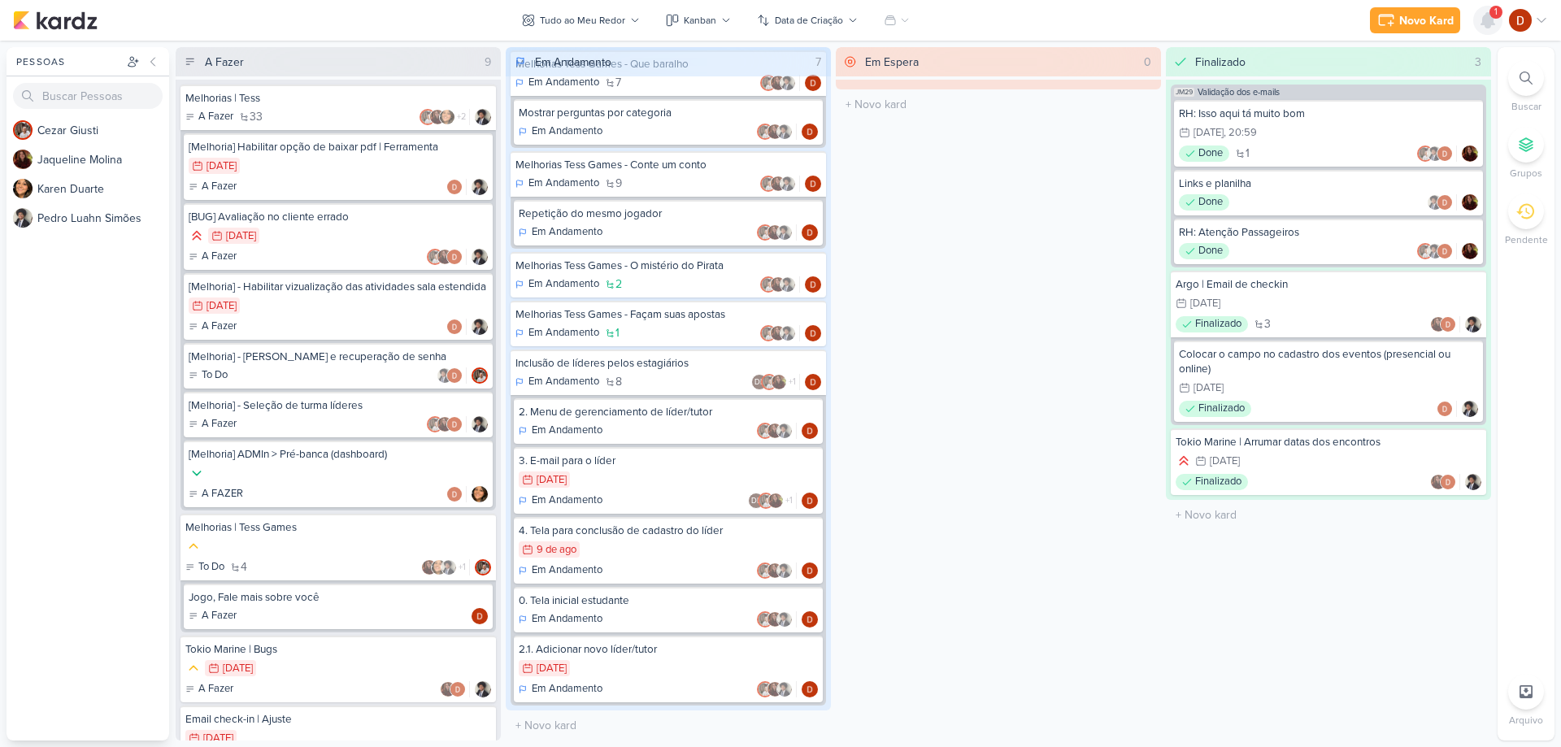
click at [1485, 13] on icon at bounding box center [1488, 21] width 20 height 20
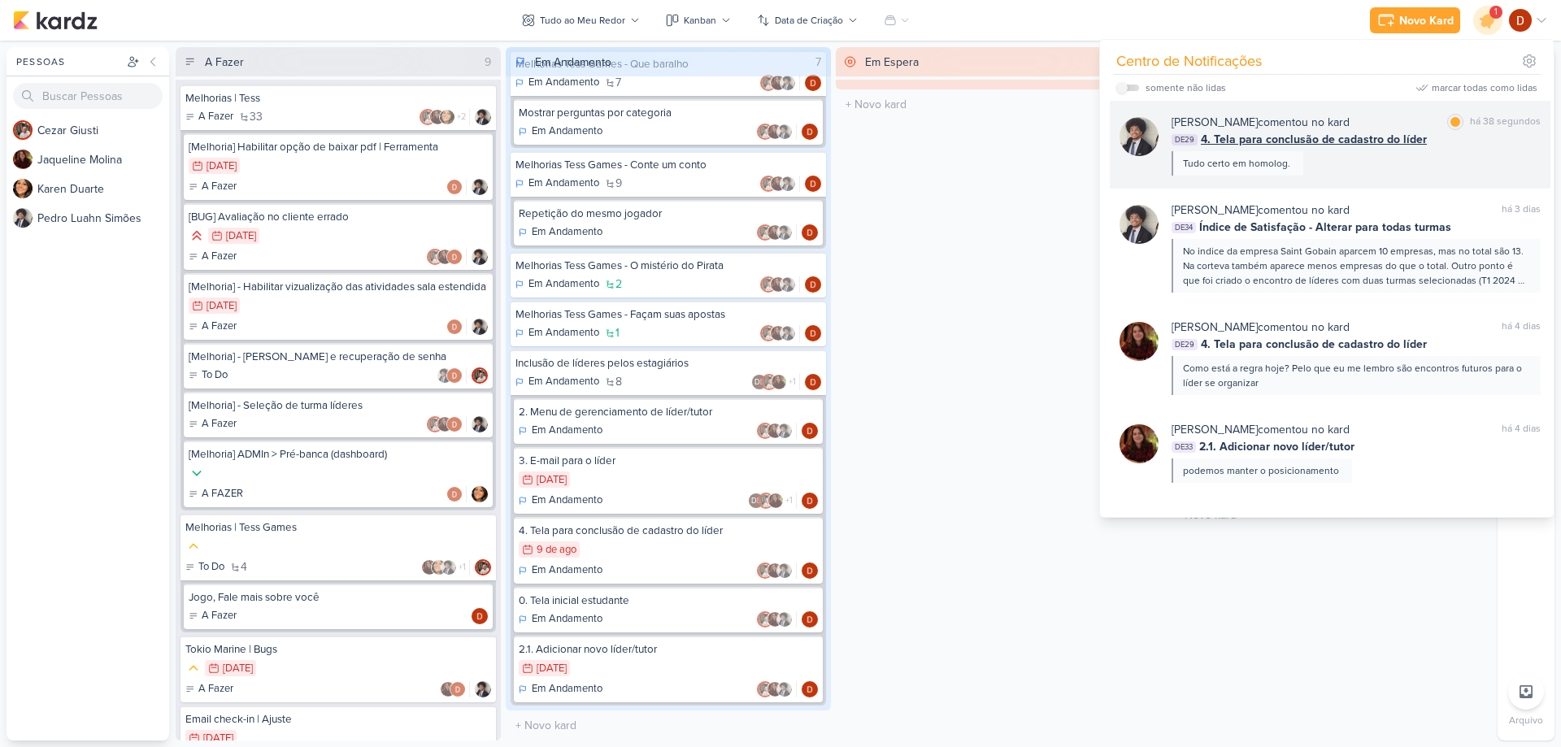
click at [1346, 172] on div "[PERSON_NAME] comentou no kard marcar como lida há 38 segundos DE29 4. Tela par…" at bounding box center [1355, 145] width 369 height 62
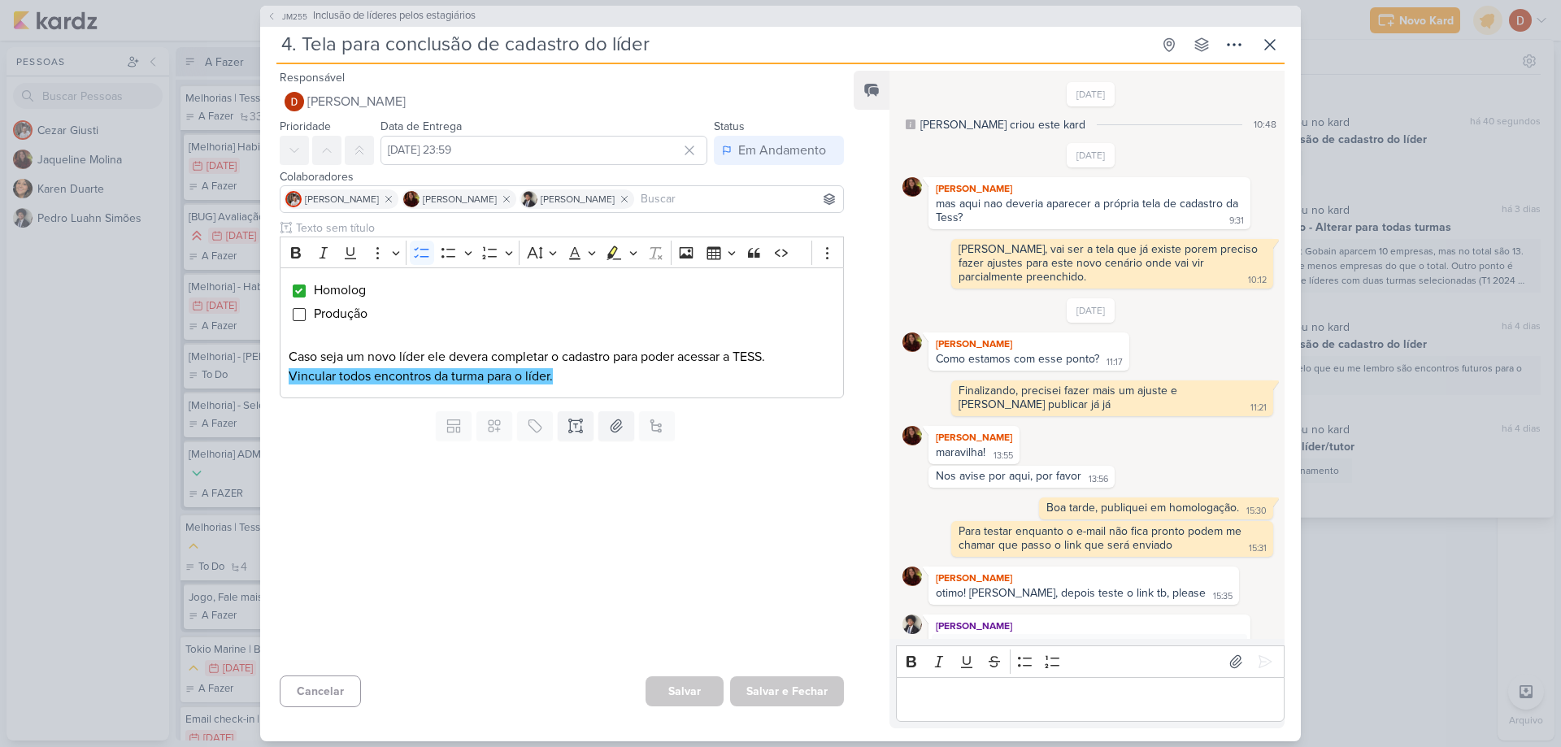
scroll to position [517, 0]
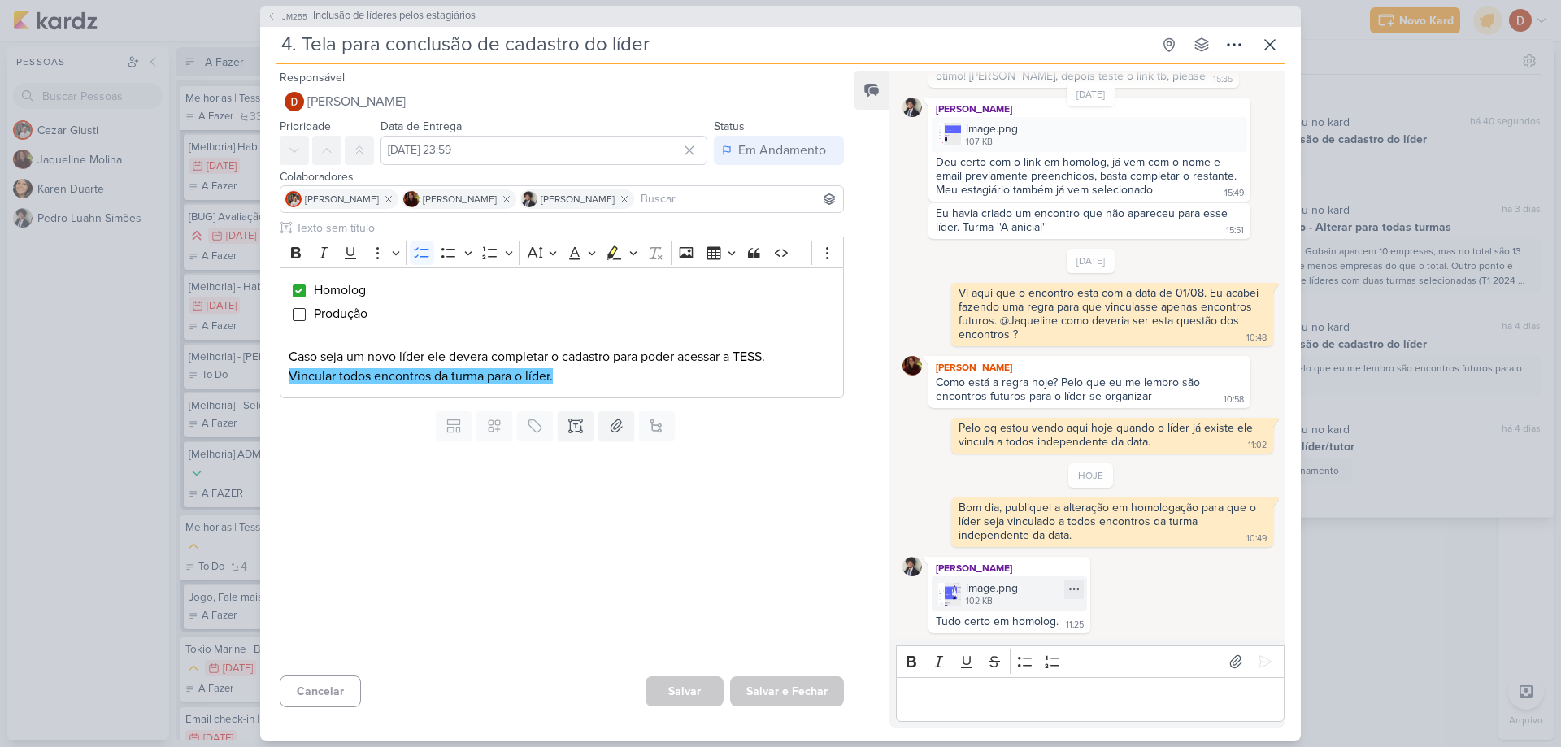
click at [954, 600] on img at bounding box center [949, 594] width 23 height 23
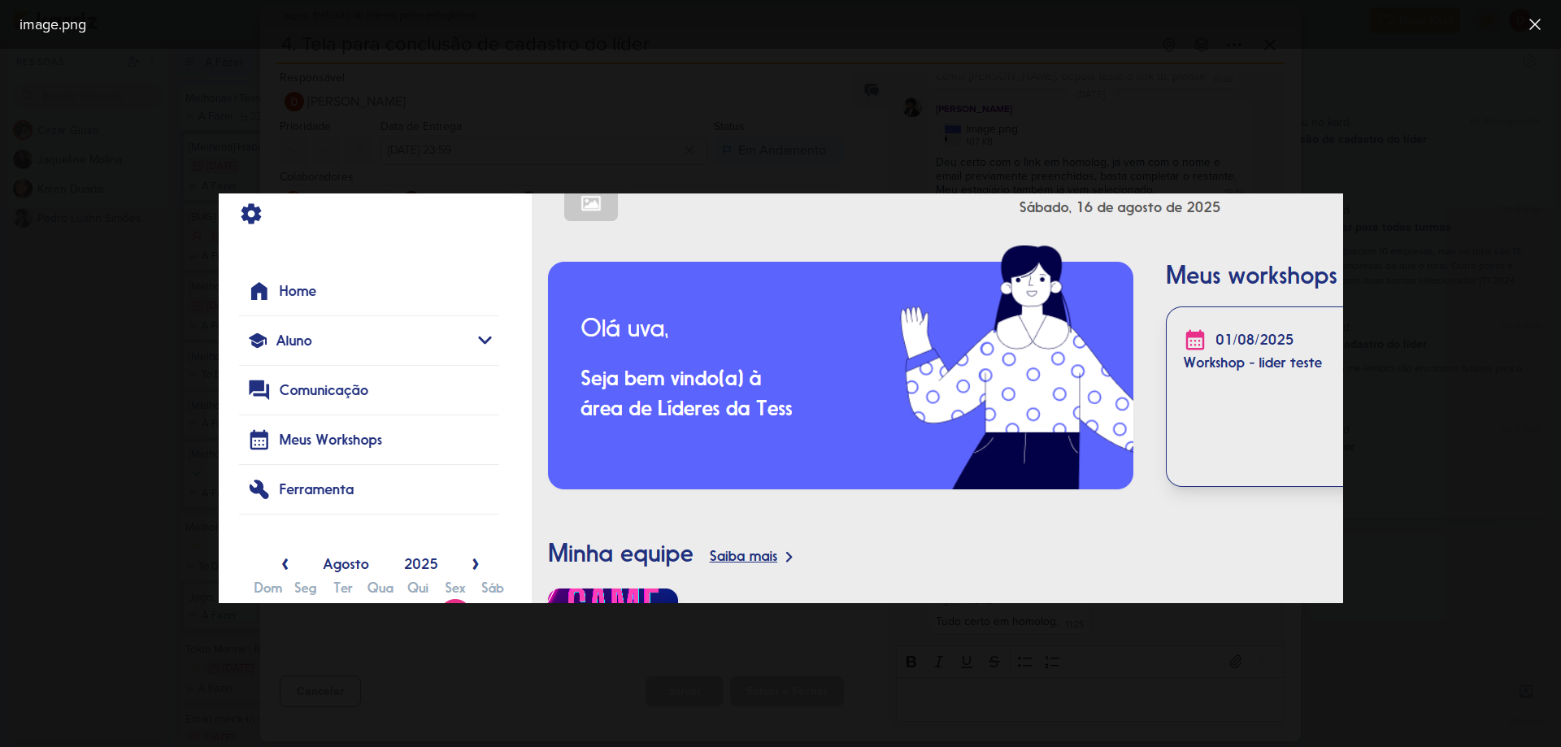
click at [1207, 154] on div at bounding box center [780, 398] width 1561 height 698
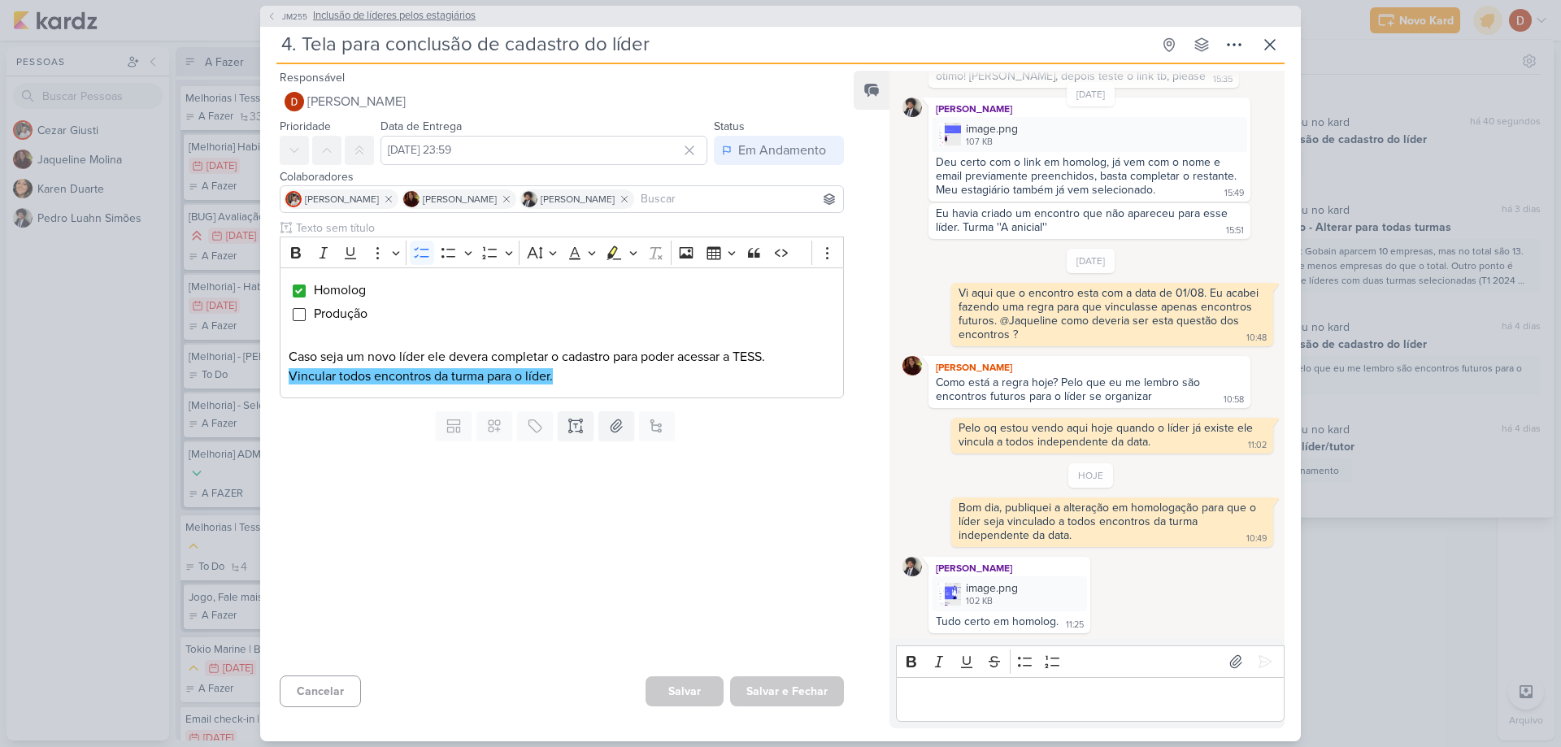
click at [289, 14] on span "JM255" at bounding box center [295, 17] width 30 height 12
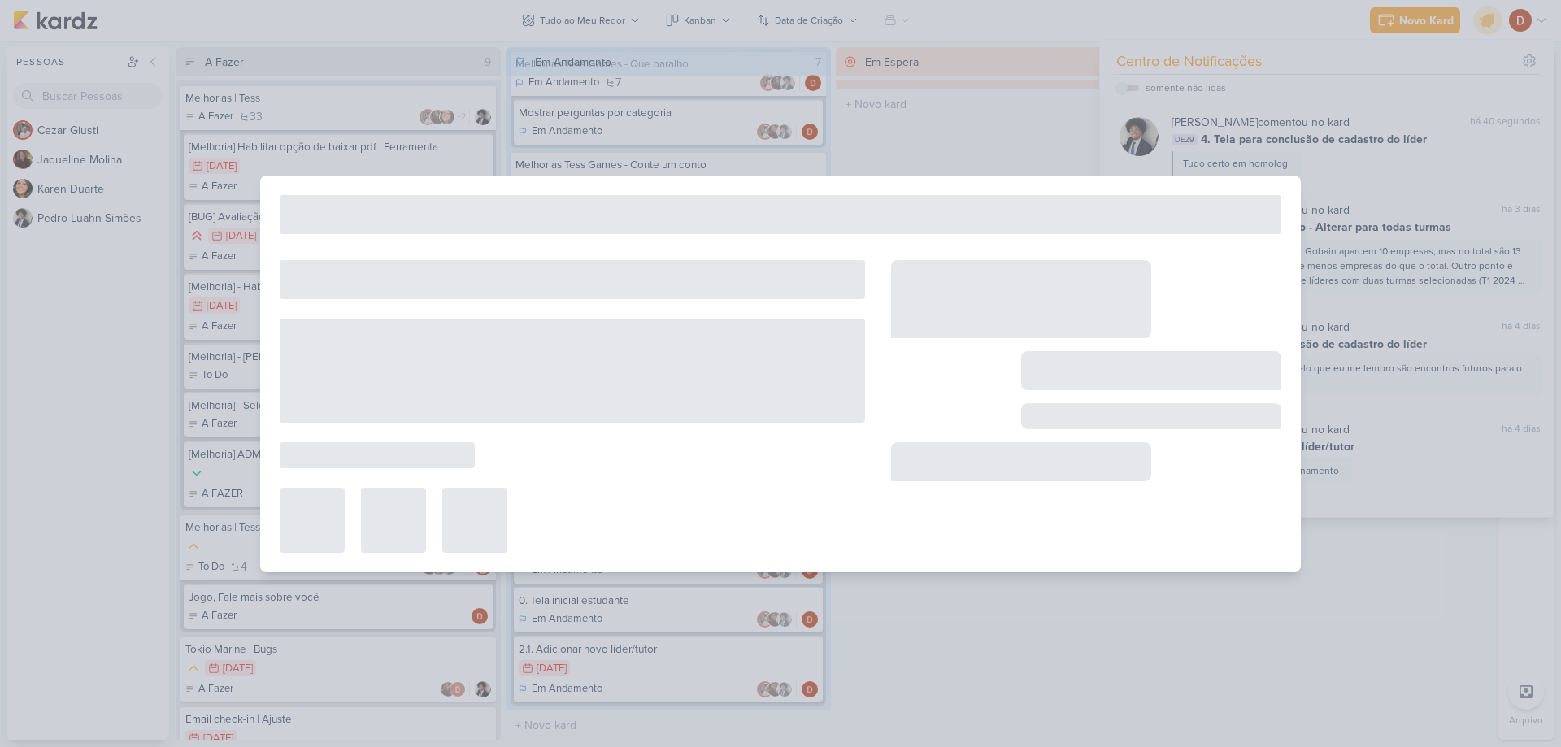
type input "Inclusão de líderes pelos estagiários"
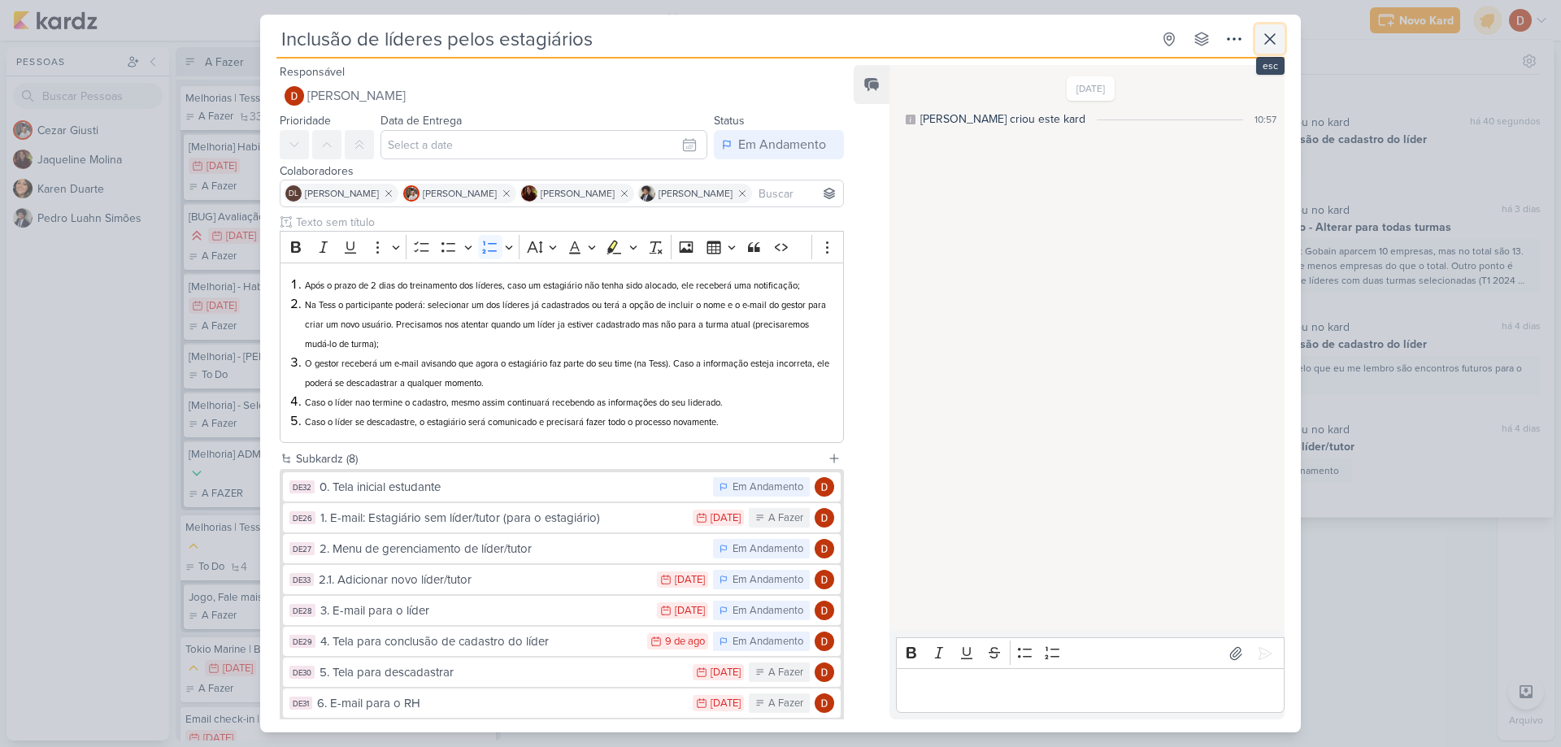
click at [1262, 29] on icon at bounding box center [1270, 39] width 20 height 20
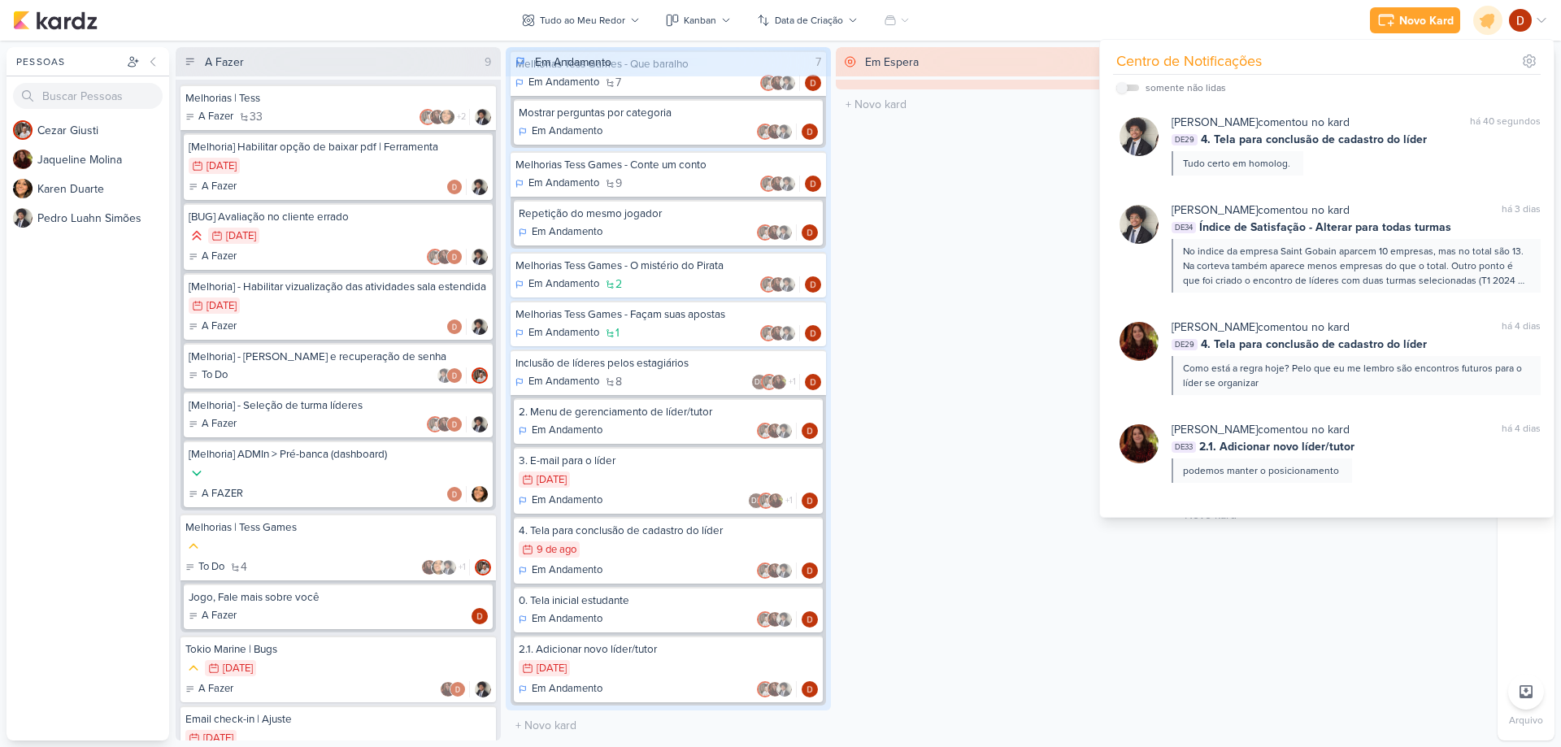
click at [1161, 15] on div "Novo Kard Ctrl + k Centro de Notificações somente não lidas" at bounding box center [780, 20] width 1535 height 41
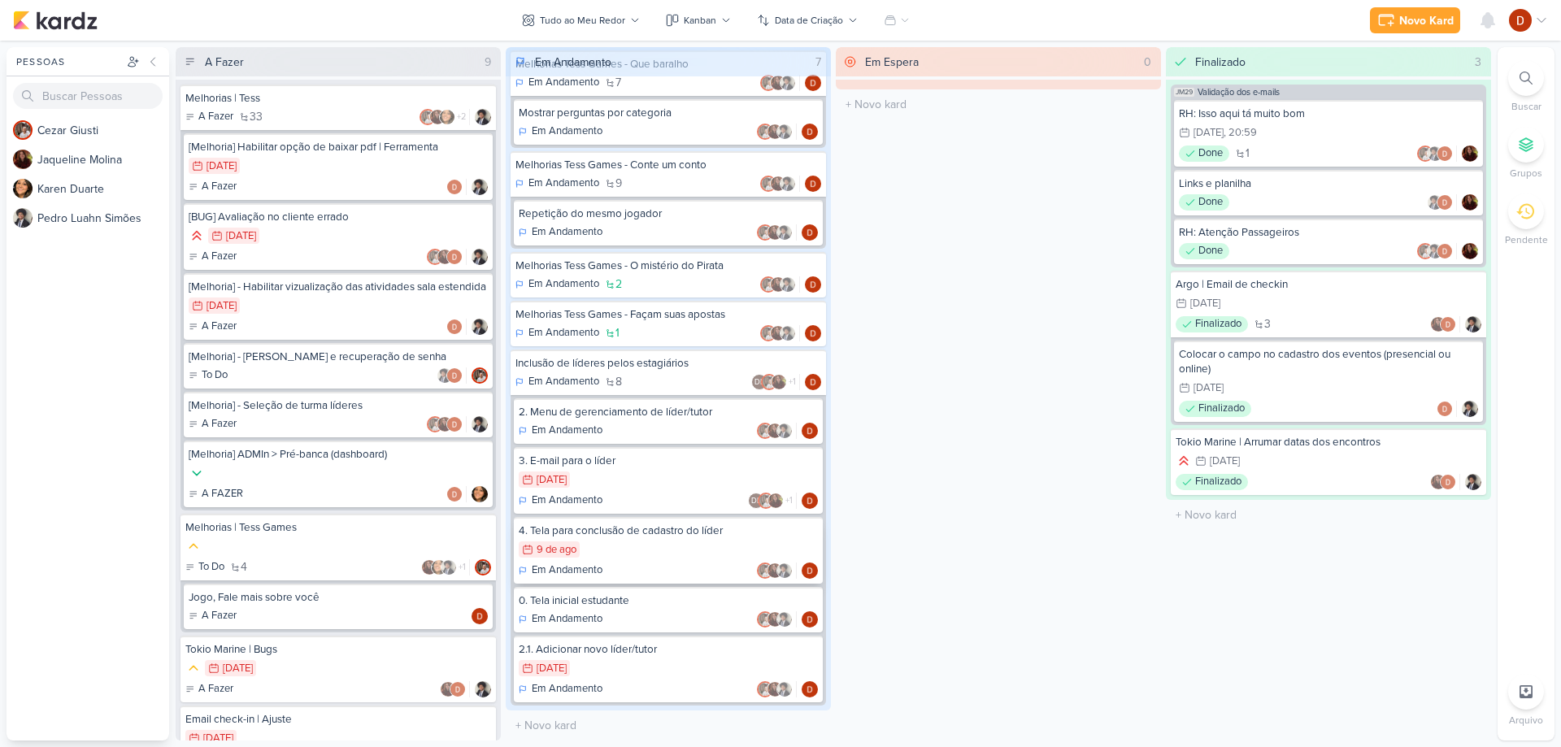
click at [656, 549] on div "9/8 [DATE]" at bounding box center [668, 550] width 299 height 18
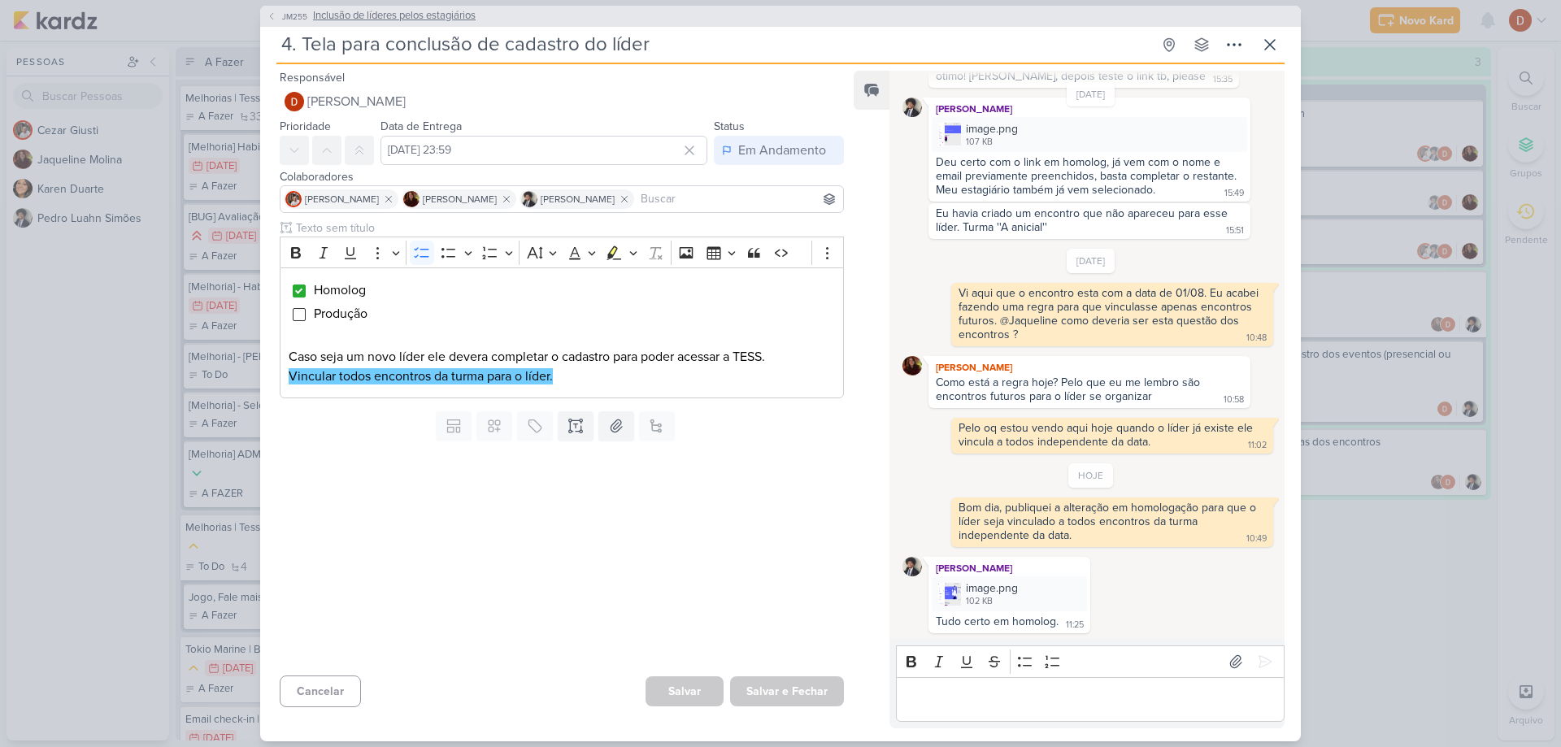
click at [275, 15] on icon at bounding box center [272, 16] width 10 height 10
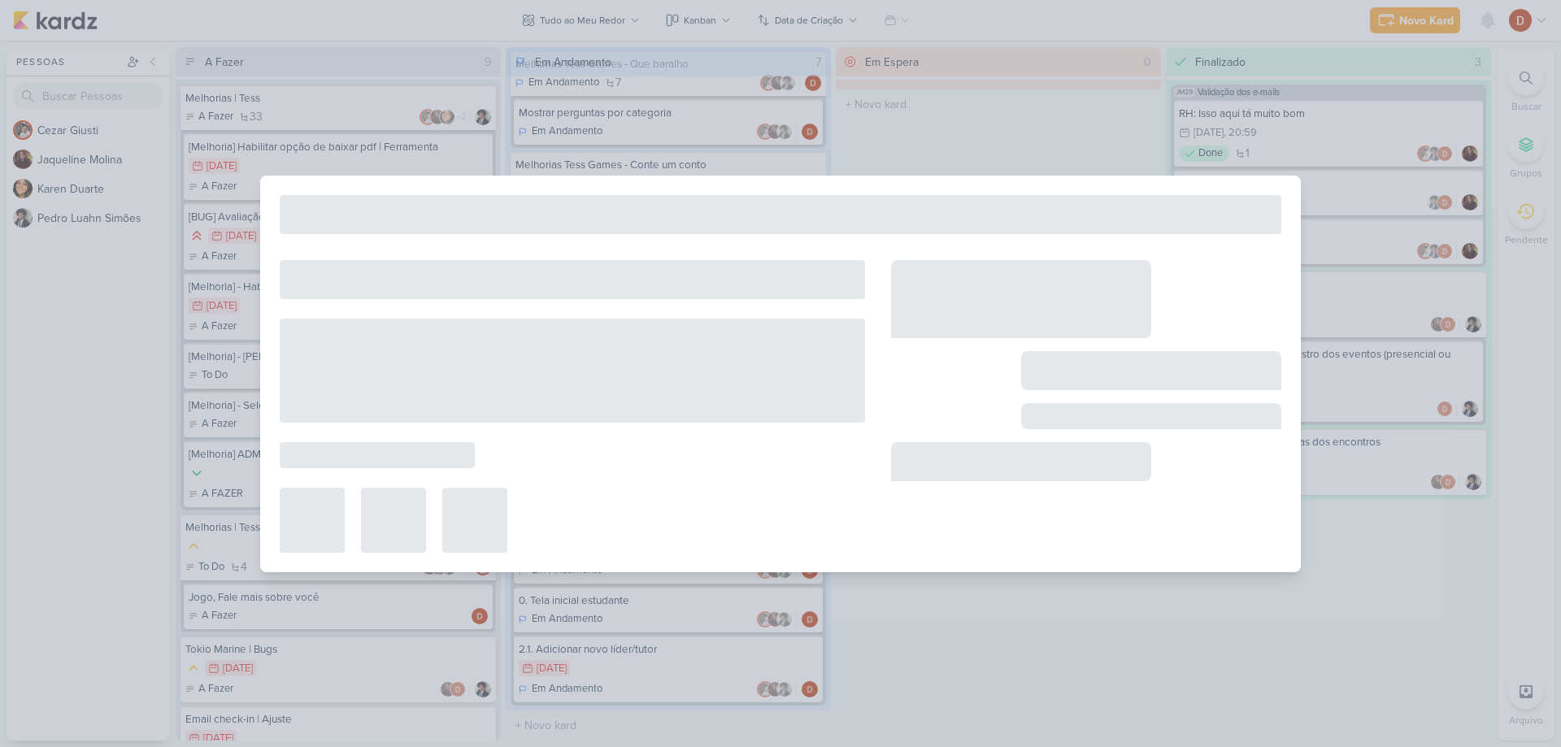
type input "Inclusão de líderes pelos estagiários"
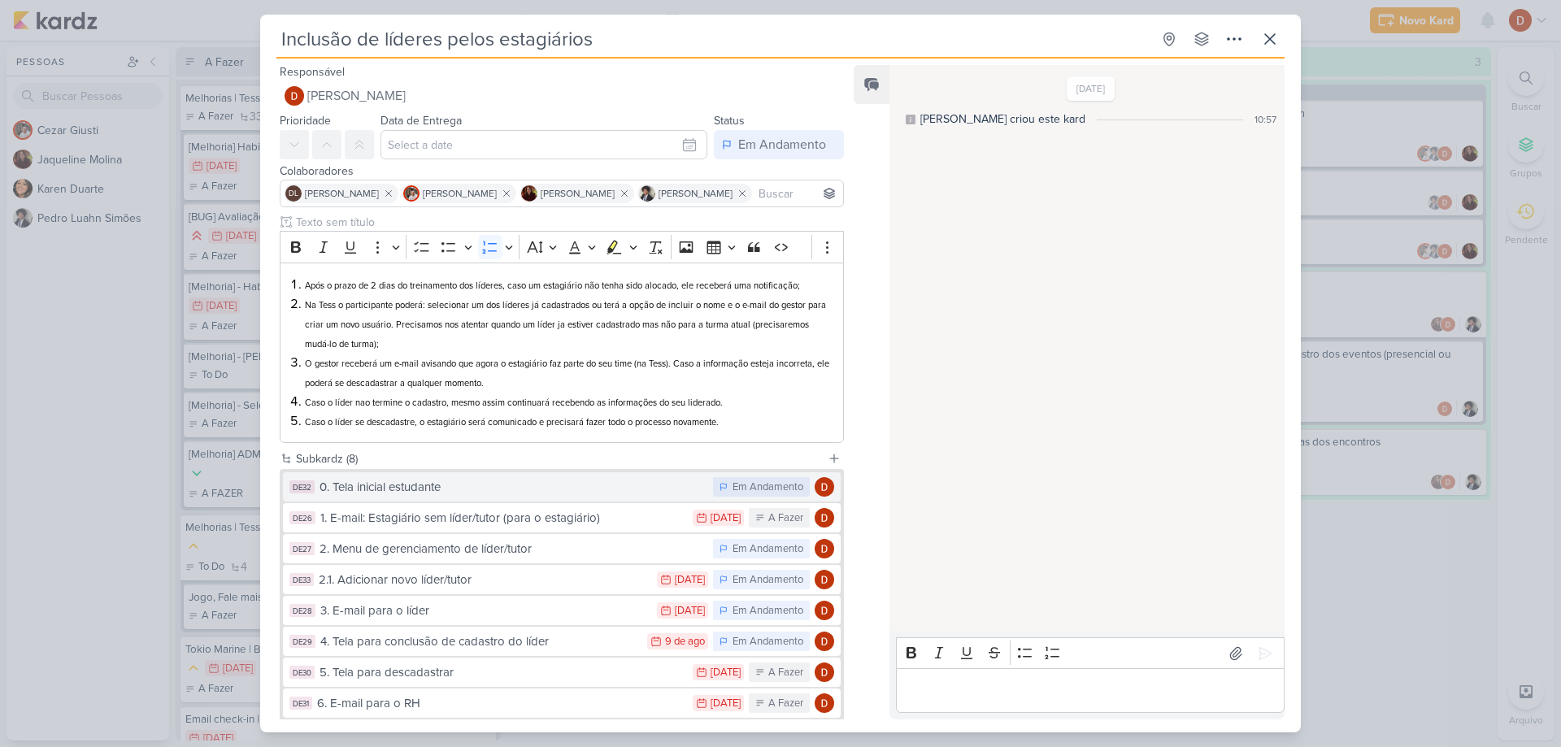
click at [465, 496] on div "0. Tela inicial estudante" at bounding box center [511, 487] width 385 height 19
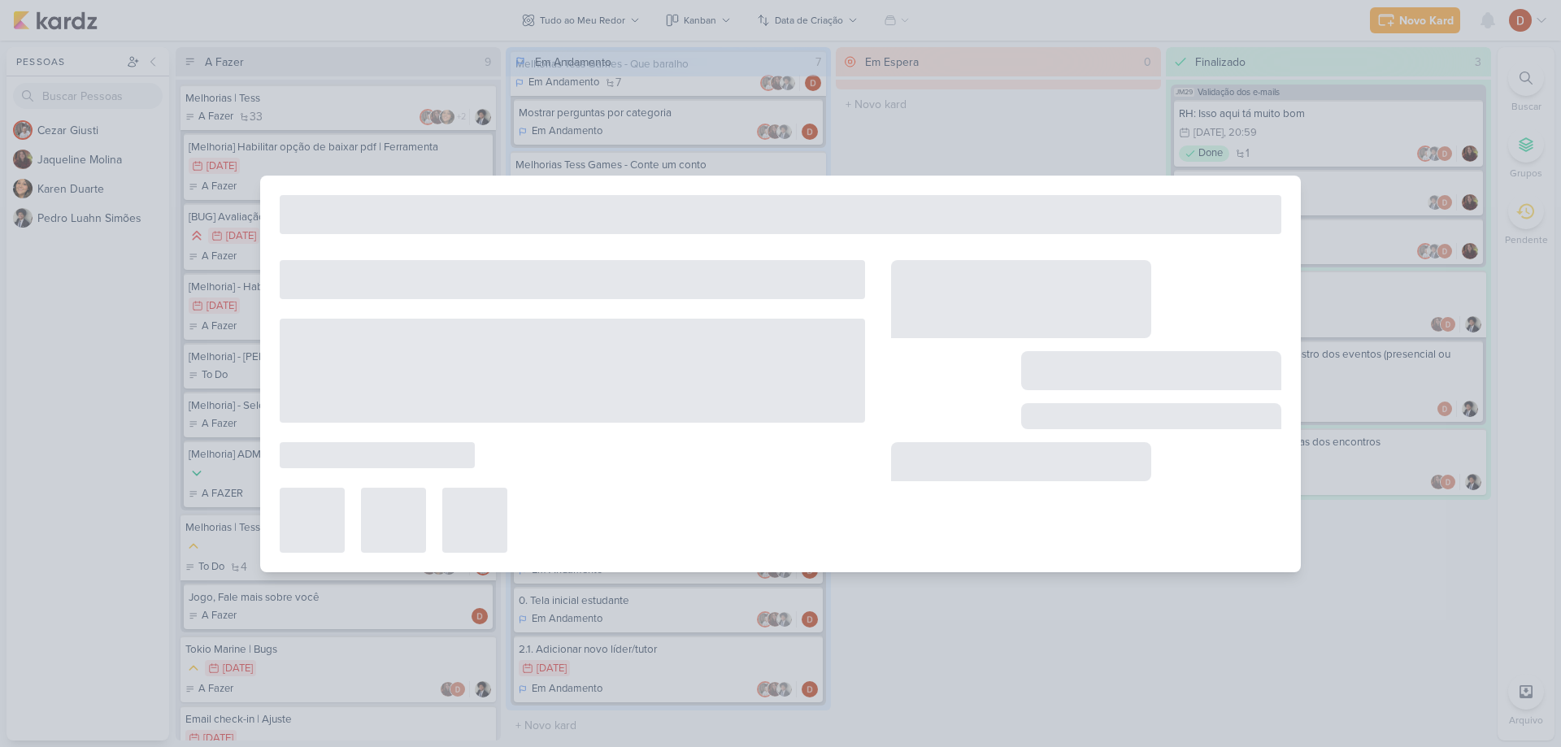
type input "0. Tela inicial estudante"
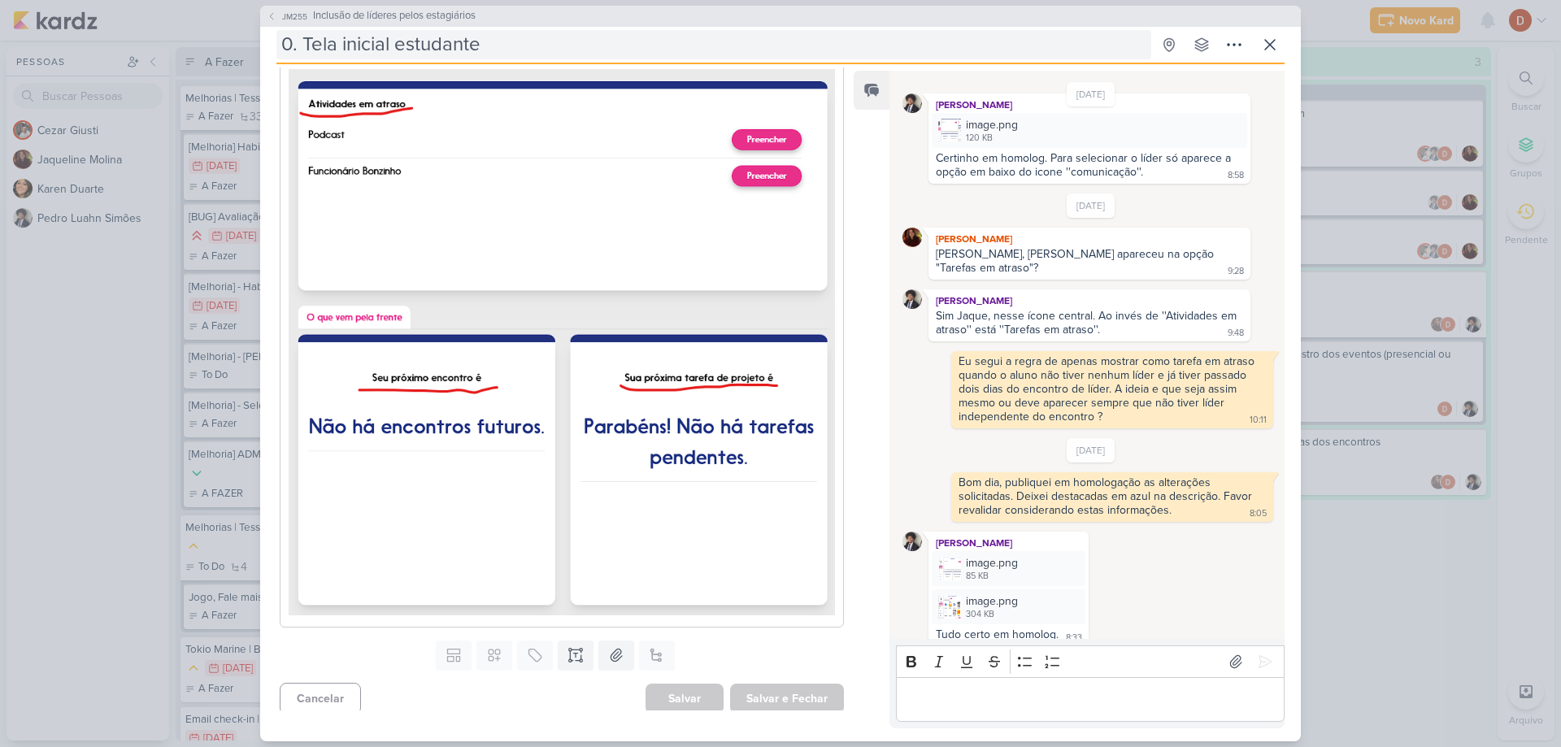
scroll to position [407, 0]
click at [273, 13] on icon at bounding box center [271, 16] width 3 height 7
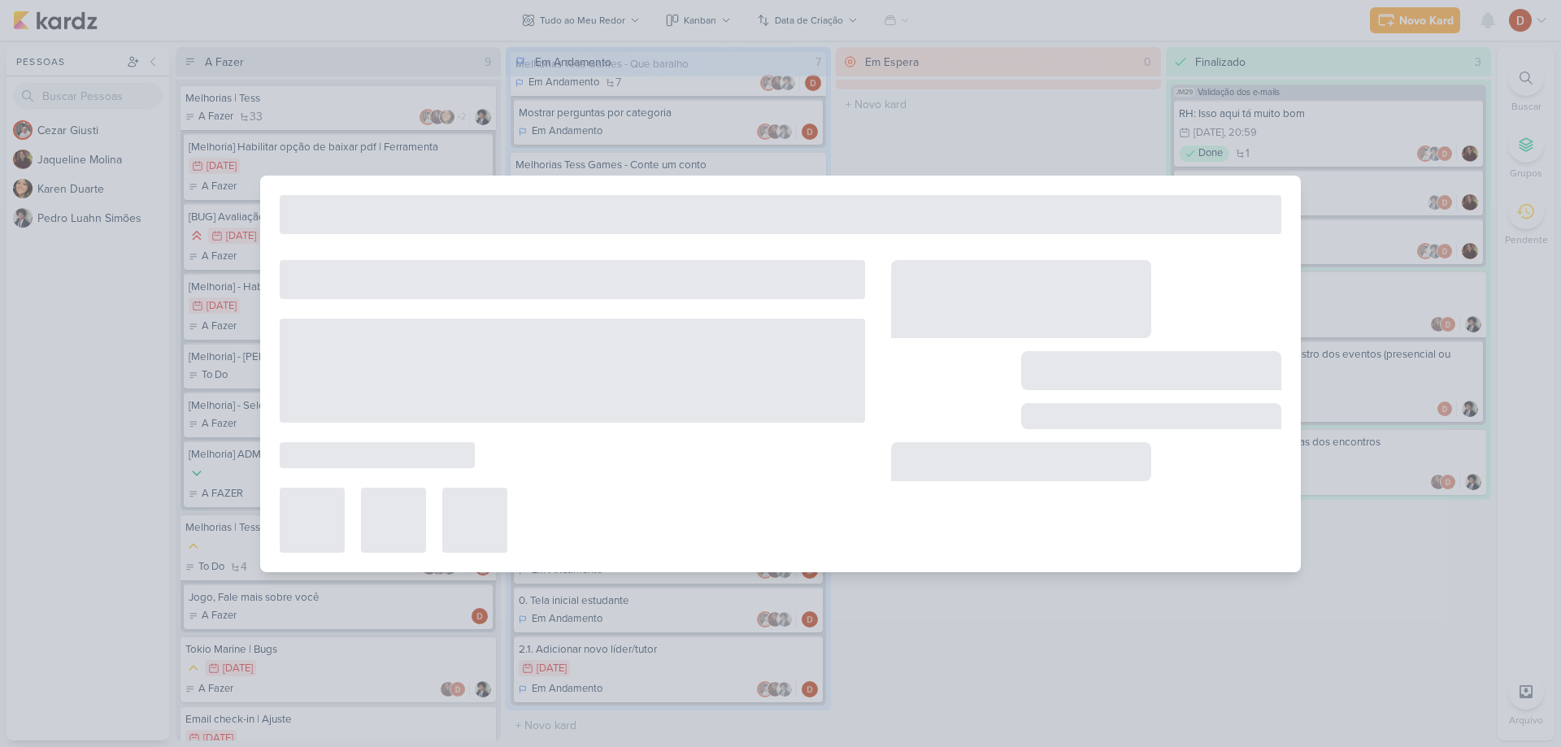
type input "Inclusão de líderes pelos estagiários"
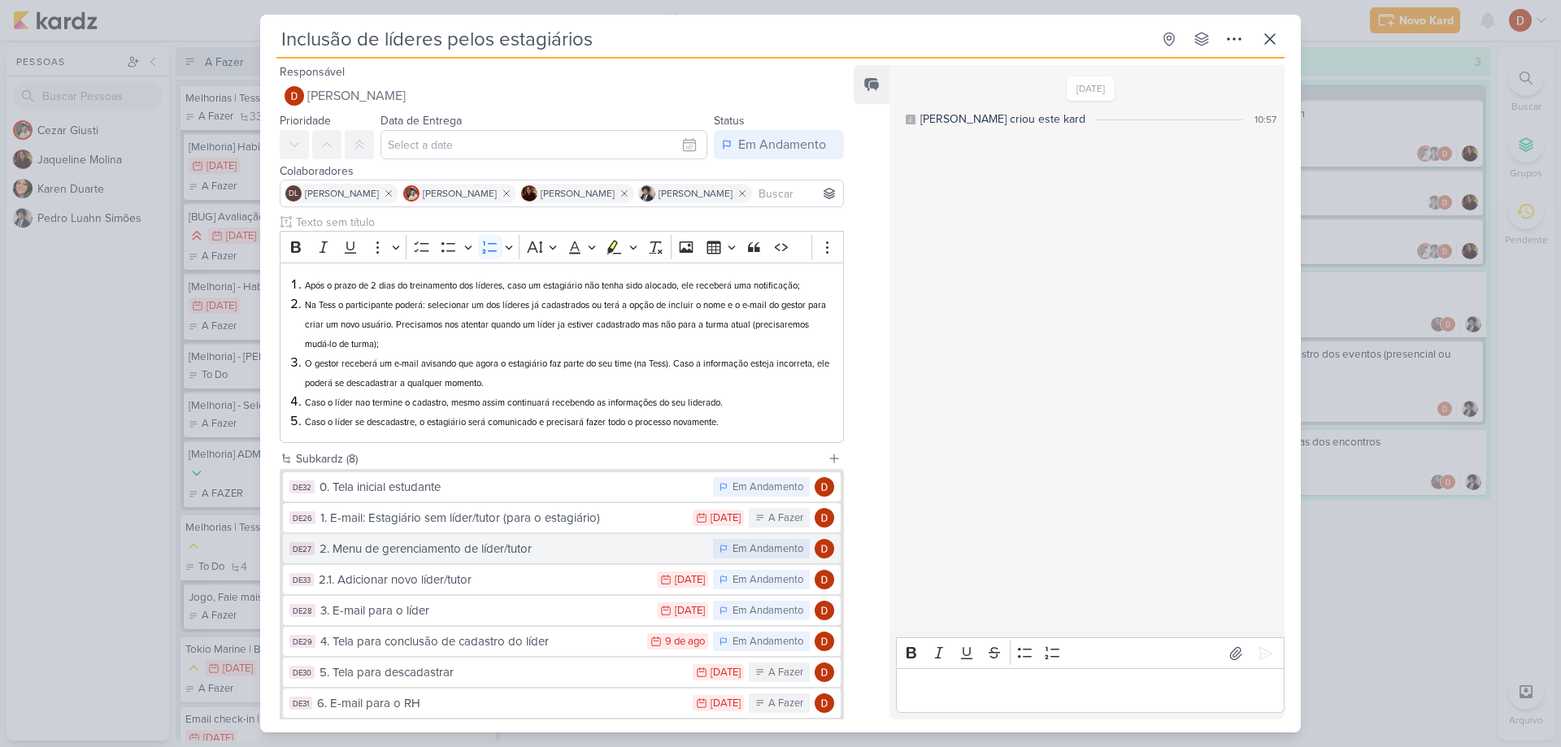
click at [457, 541] on div "2. Menu de gerenciamento de líder/tutor" at bounding box center [511, 549] width 385 height 19
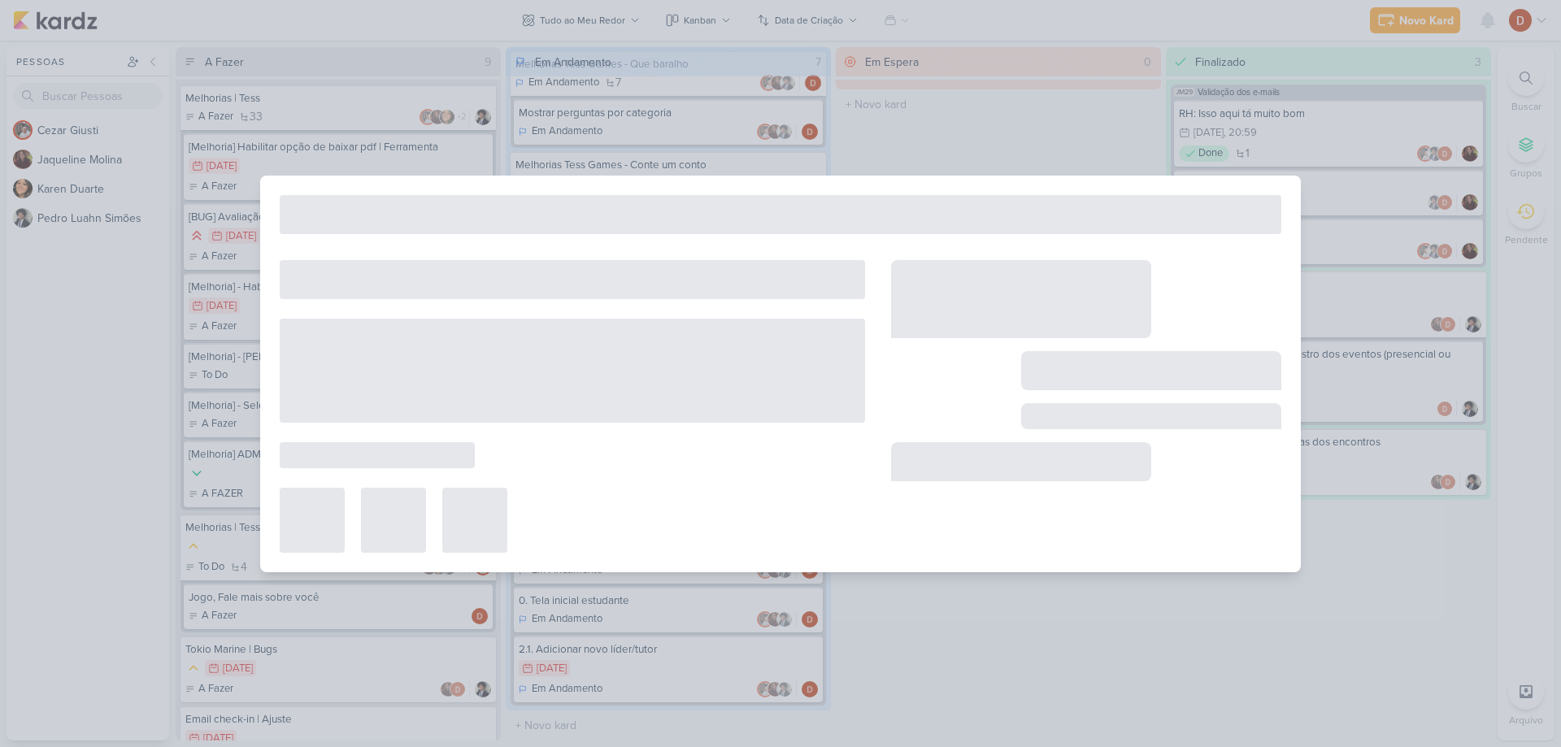
type input "2. Menu de gerenciamento de líder/tutor"
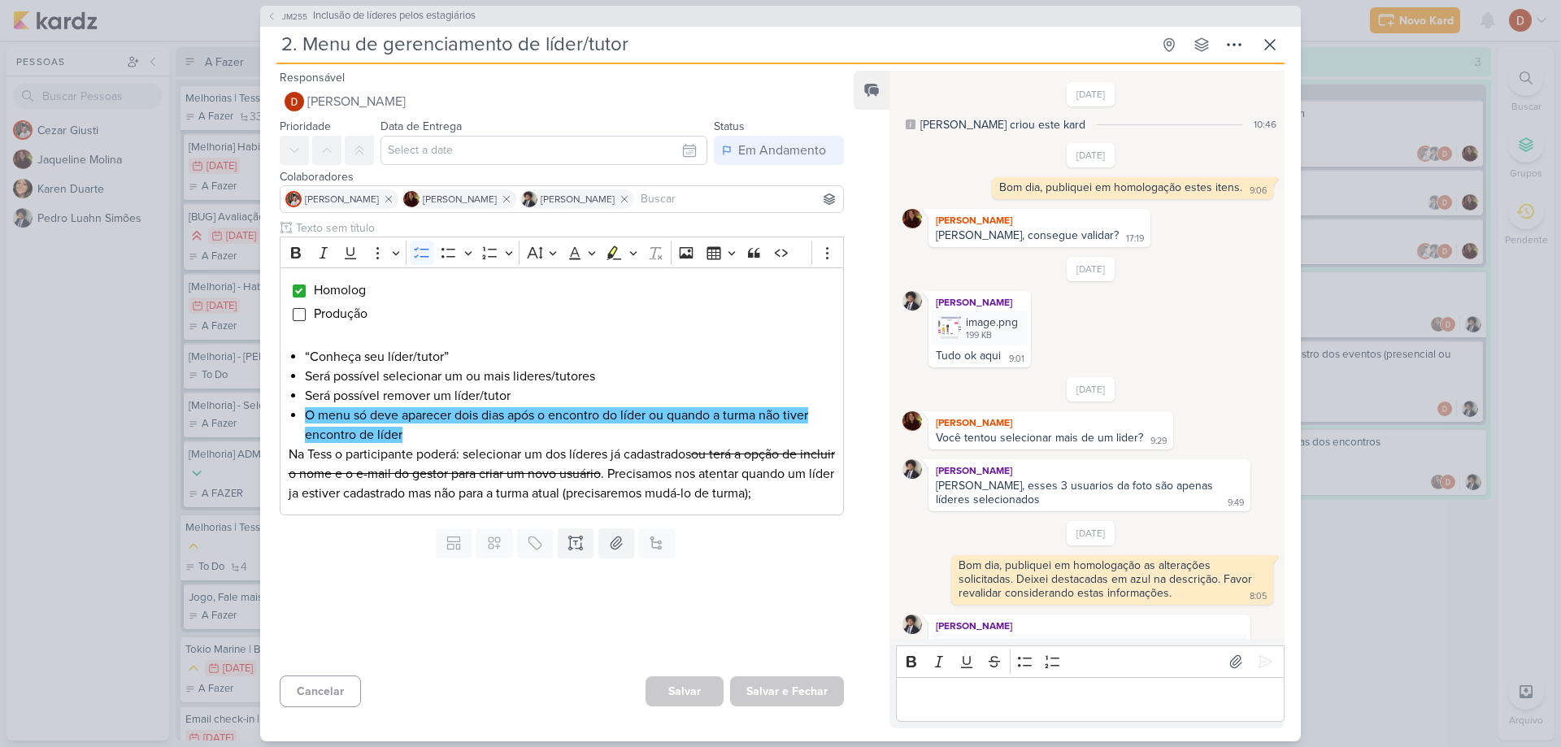
scroll to position [72, 0]
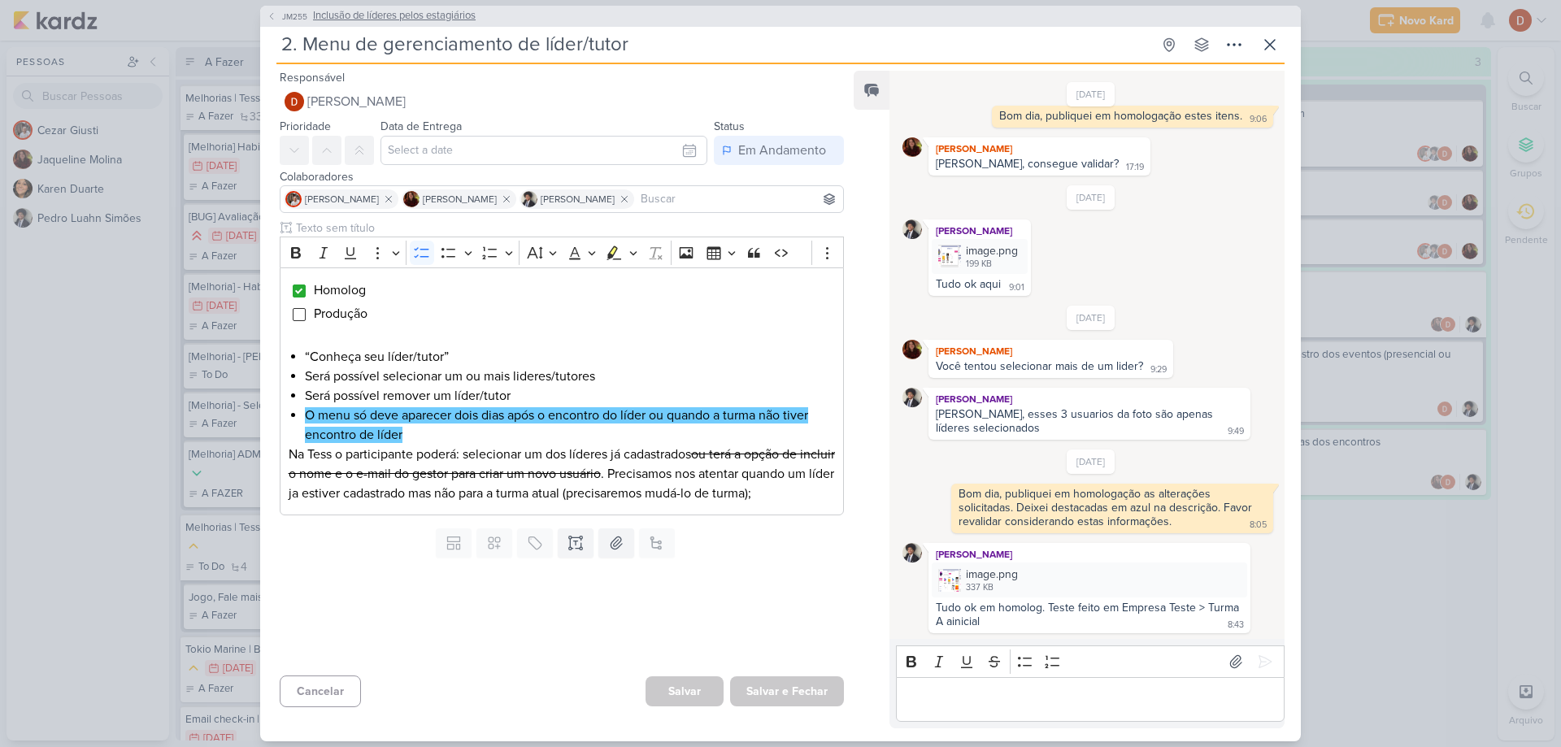
click at [273, 16] on icon at bounding box center [272, 16] width 10 height 10
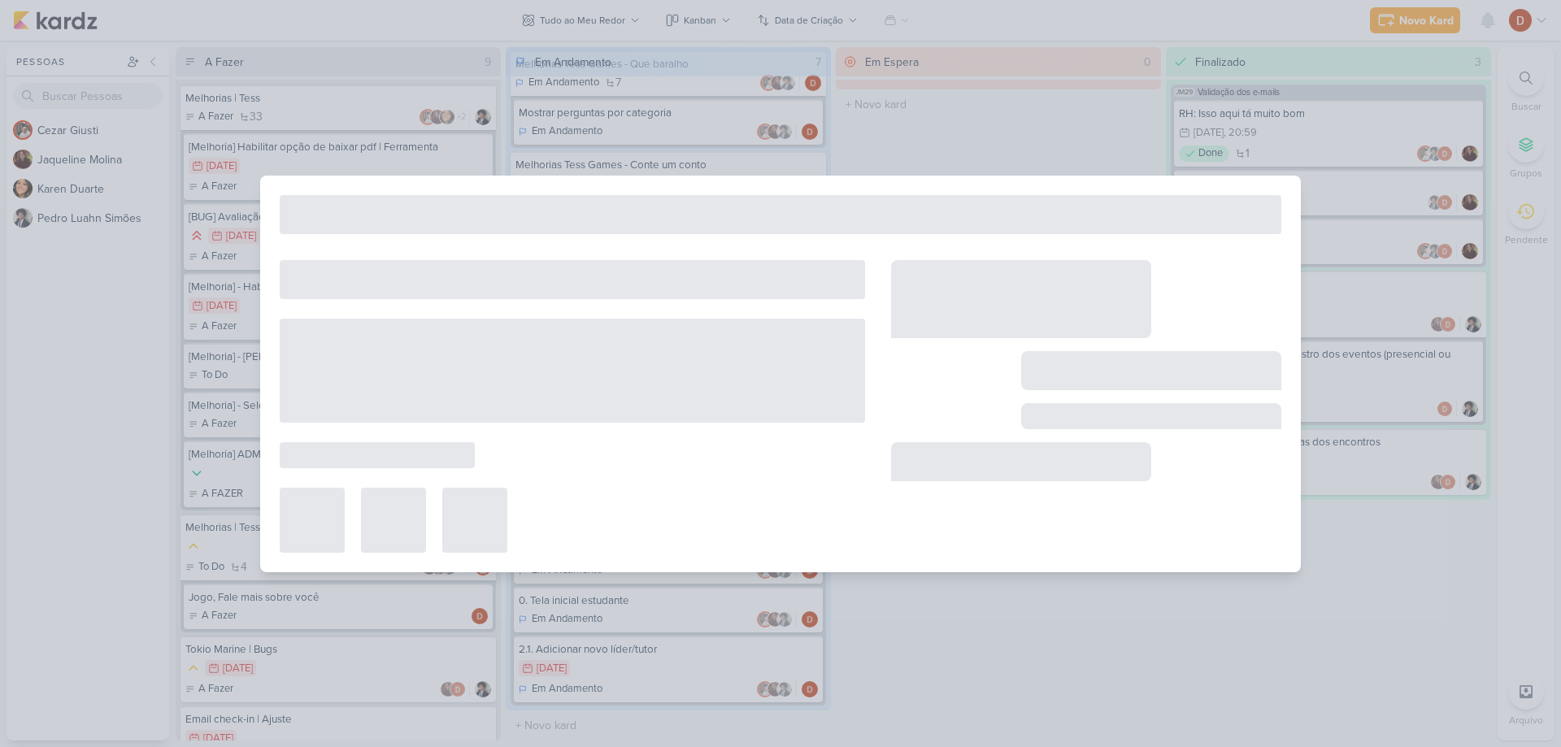
type input "Inclusão de líderes pelos estagiários"
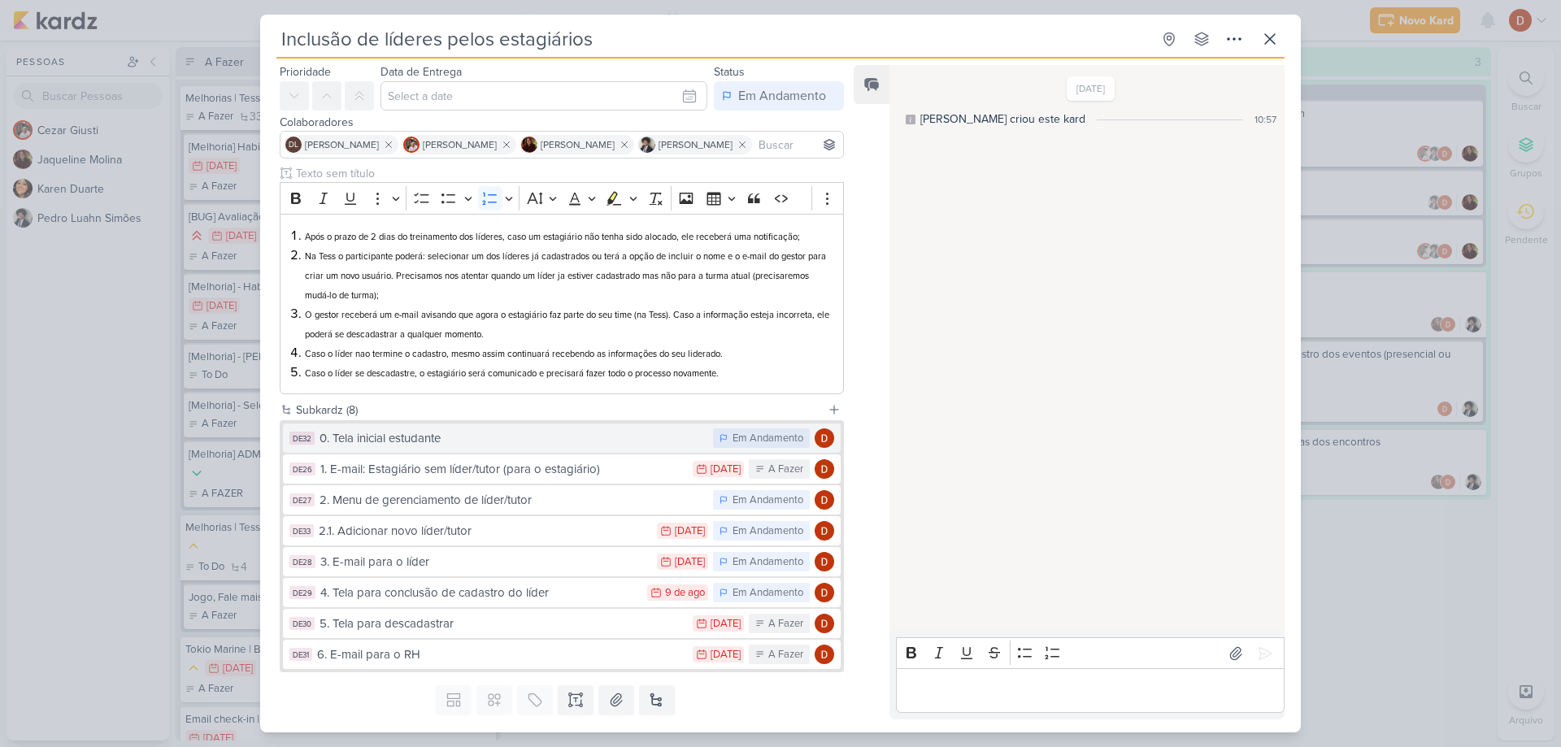
scroll to position [81, 0]
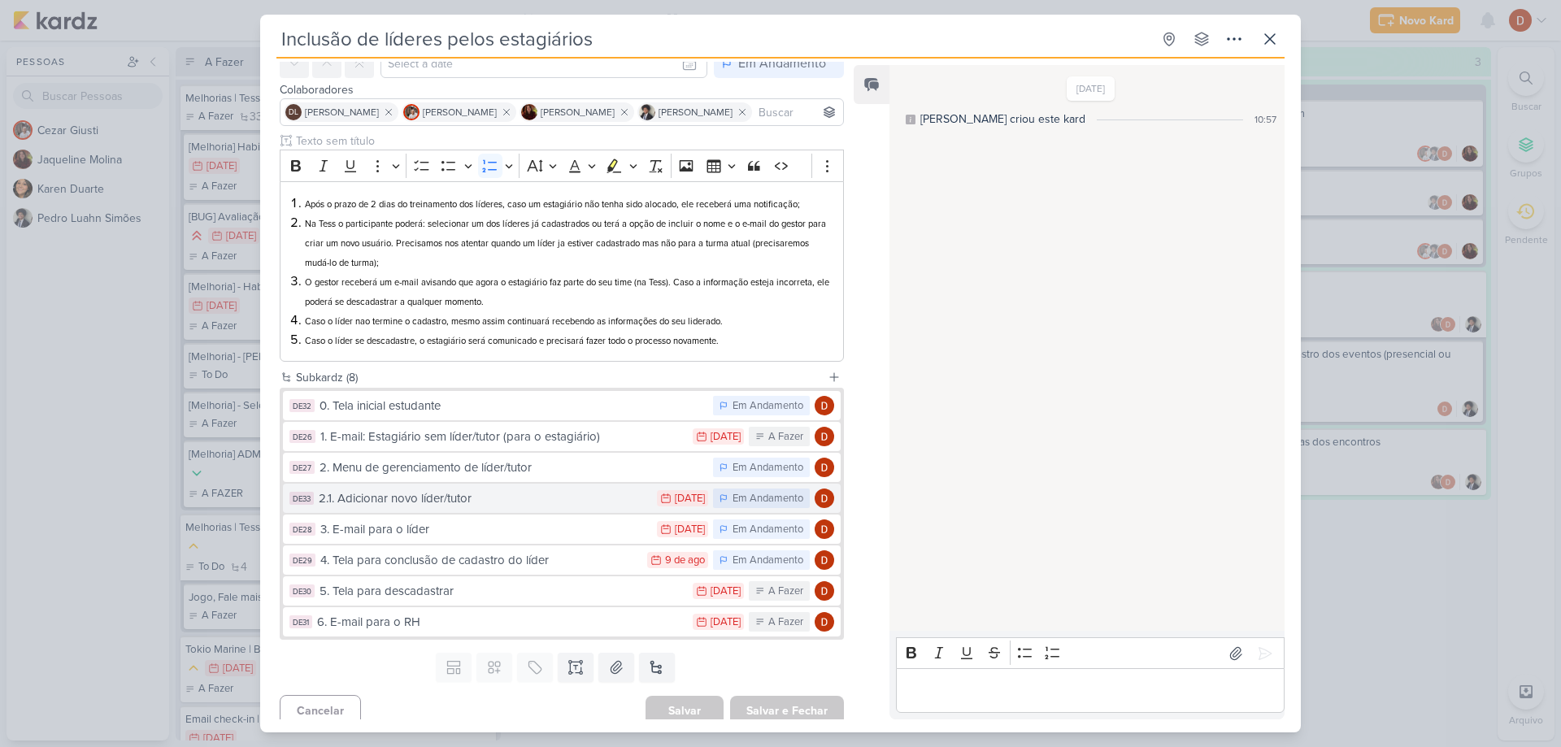
click at [390, 493] on div "2.1. Adicionar novo líder/tutor" at bounding box center [484, 498] width 330 height 19
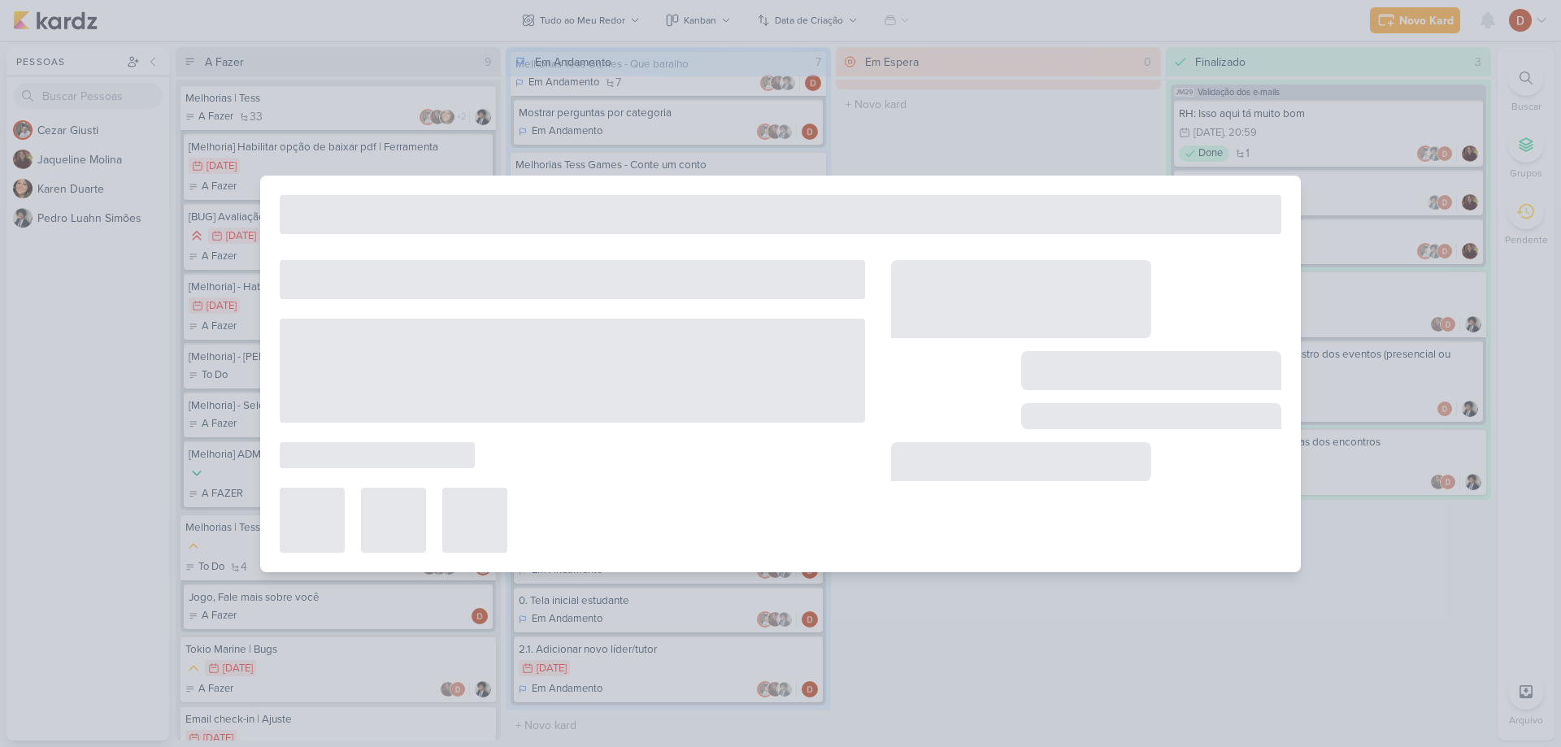
type input "2.1. Adicionar novo líder/tutor"
type input "[DATE] 23:59"
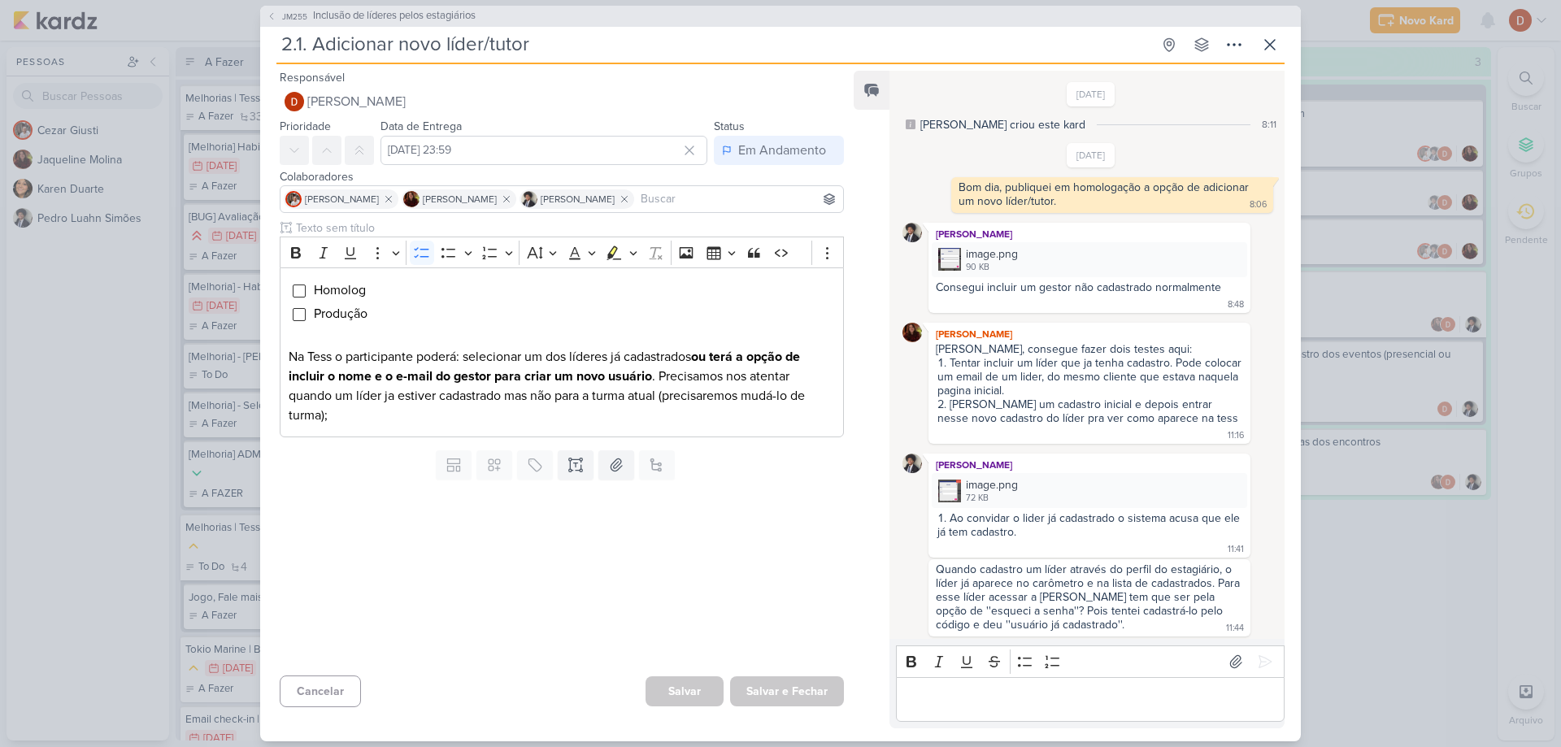
scroll to position [509, 0]
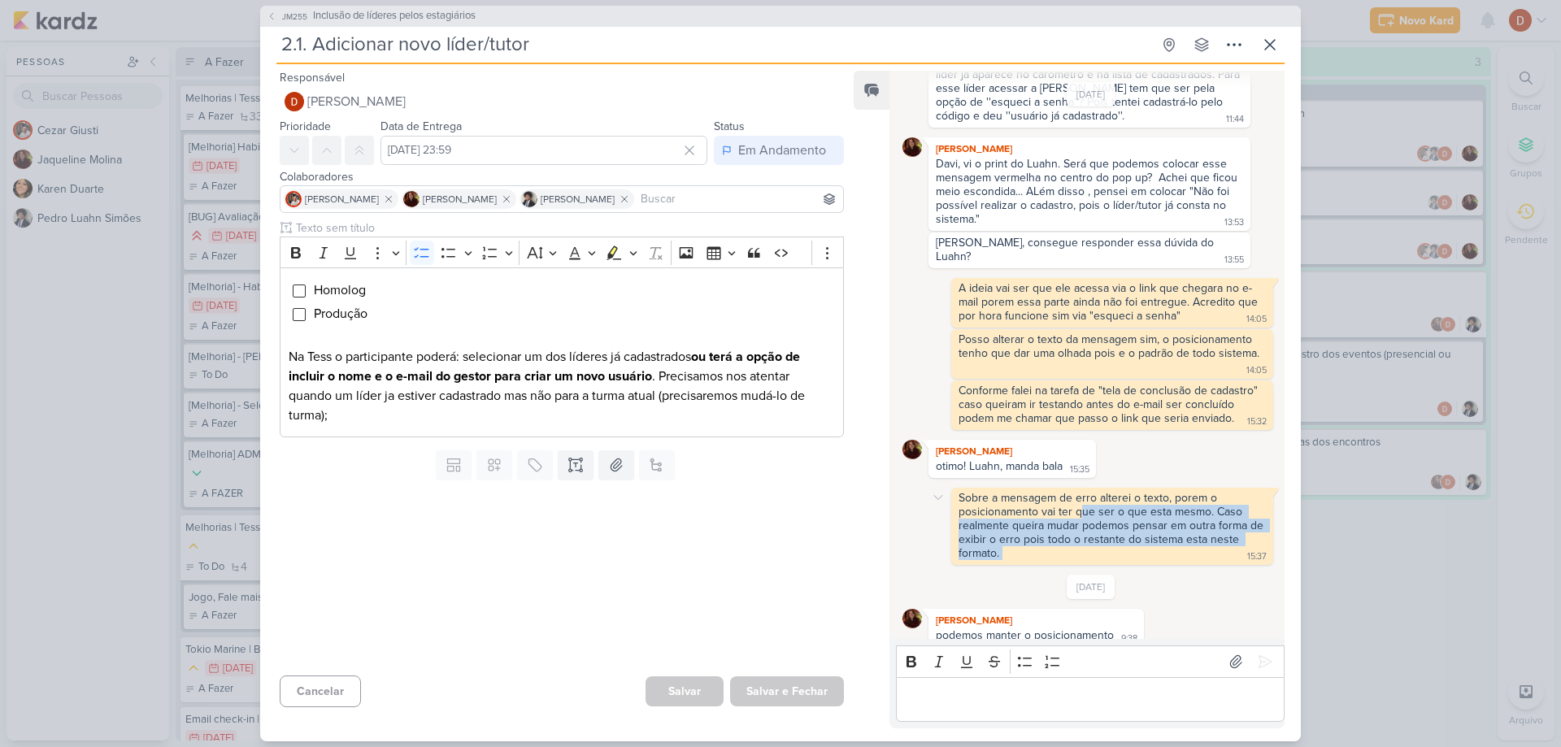
drag, startPoint x: 1081, startPoint y: 502, endPoint x: 1142, endPoint y: 538, distance: 70.7
click at [1142, 538] on div "Sobre a mensagem de erro alterei o texto, porem o posicionamento vai ter que se…" at bounding box center [1111, 526] width 315 height 71
click at [1149, 549] on div "Sobre a mensagem de erro alterei o texto, porem o posicionamento vai ter que se…" at bounding box center [1112, 526] width 322 height 77
drag, startPoint x: 1146, startPoint y: 548, endPoint x: 1120, endPoint y: 513, distance: 43.6
click at [1120, 513] on div "Sobre a mensagem de erro alterei o texto, porem o posicionamento vai ter que se…" at bounding box center [1111, 526] width 315 height 71
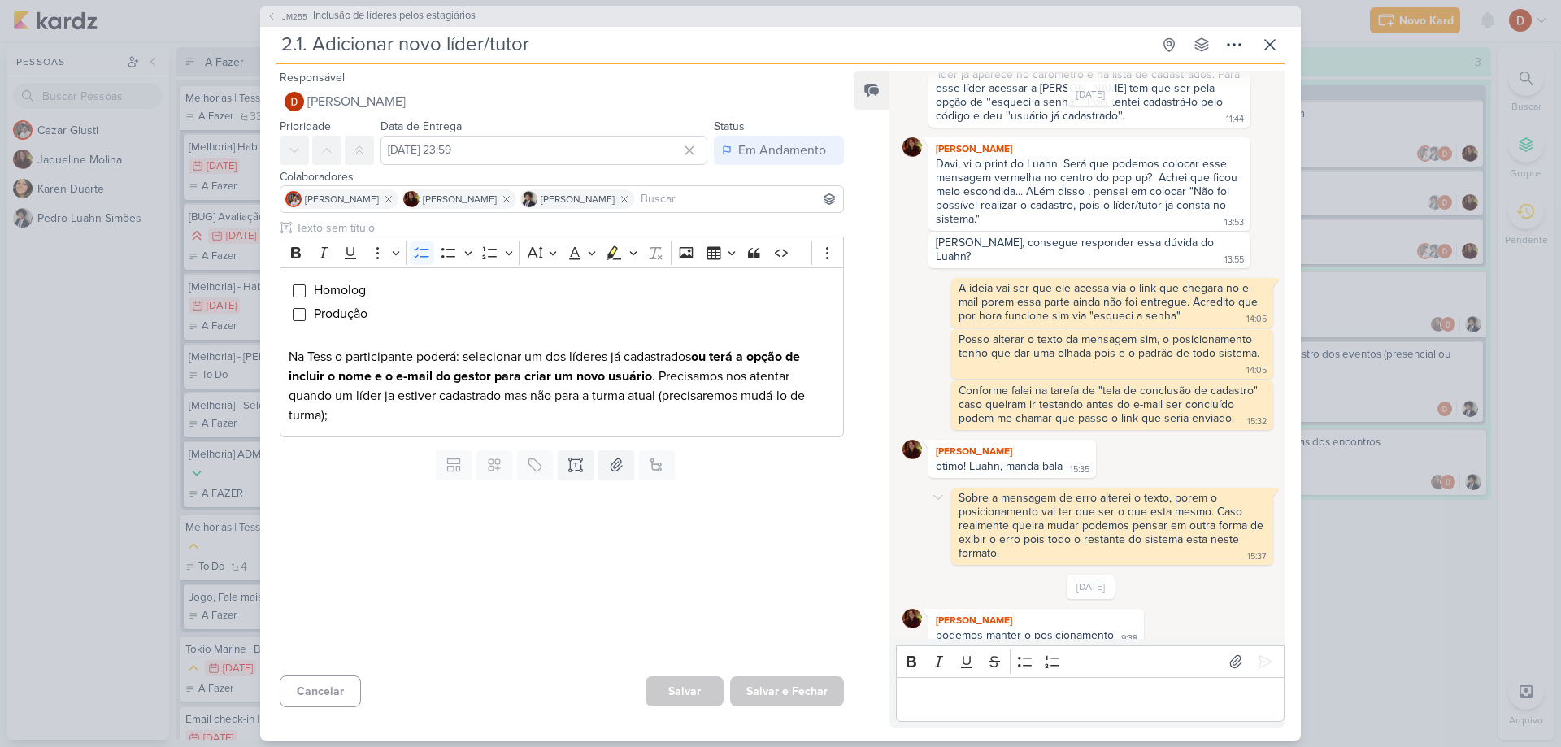
click at [1101, 505] on div "Sobre a mensagem de erro alterei o texto, porem o posicionamento vai ter que se…" at bounding box center [1112, 525] width 308 height 69
click at [993, 582] on div "[DATE] [PERSON_NAME] podemos manter o posicionamento 9:38 9:38" at bounding box center [1090, 611] width 377 height 72
drag, startPoint x: 1046, startPoint y: 392, endPoint x: 1066, endPoint y: 402, distance: 22.5
click at [1066, 402] on div "Conforme falei na tarefa de "tela de conclusão de cadastro" caso queiram ir tes…" at bounding box center [1109, 404] width 302 height 41
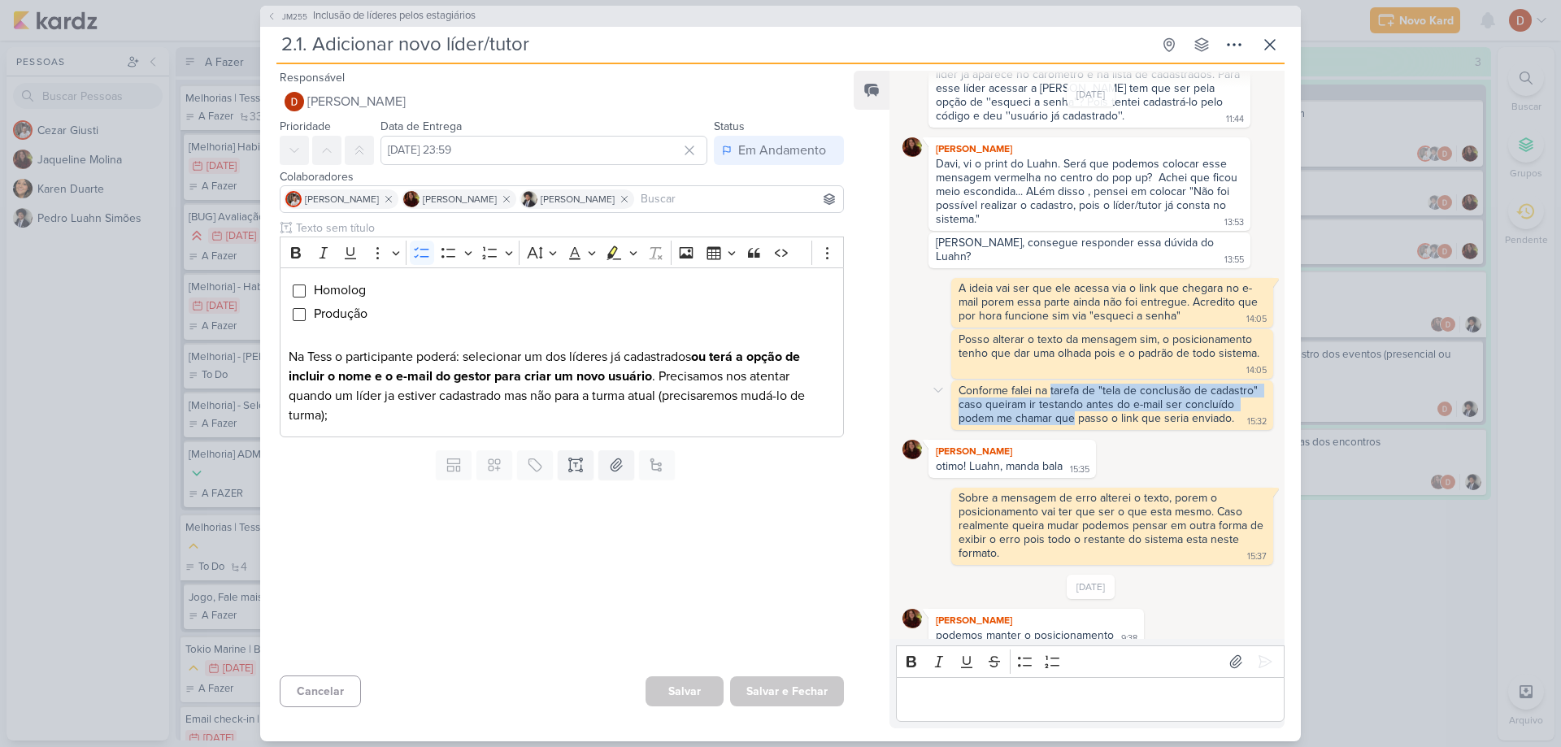
drag, startPoint x: 1066, startPoint y: 402, endPoint x: 1057, endPoint y: 378, distance: 25.2
click at [1057, 384] on div "Conforme falei na tarefa de "tela de conclusão de cadastro" caso queiram ir tes…" at bounding box center [1109, 404] width 302 height 41
drag, startPoint x: 1058, startPoint y: 404, endPoint x: 1036, endPoint y: 384, distance: 29.4
click at [1036, 384] on div "Conforme falei na tarefa de "tela de conclusão de cadastro" caso queiram ir tes…" at bounding box center [1109, 404] width 302 height 41
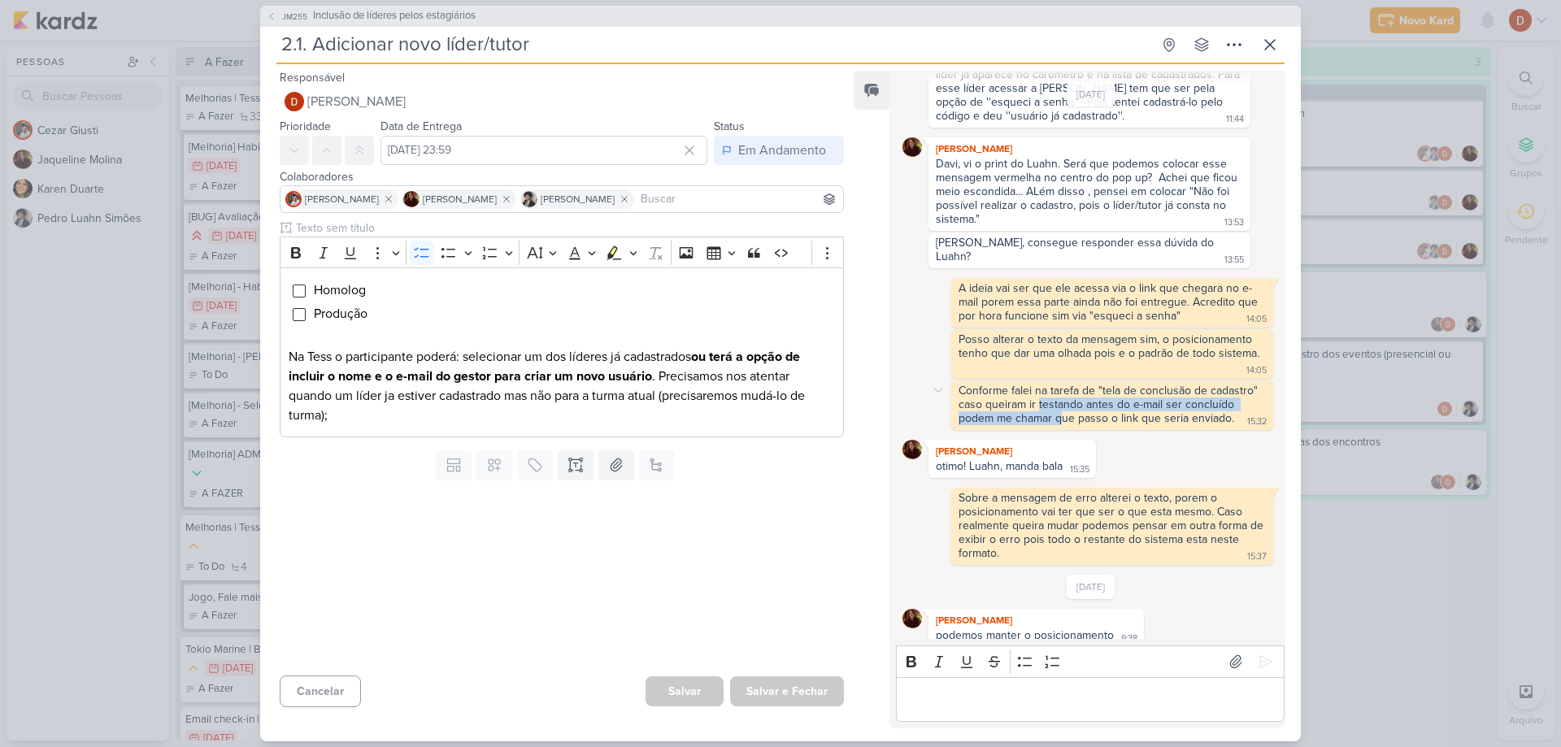
click at [1036, 384] on div "Conforme falei na tarefa de "tela de conclusão de cadastro" caso queiram ir tes…" at bounding box center [1109, 404] width 302 height 41
click at [271, 20] on icon at bounding box center [272, 16] width 10 height 10
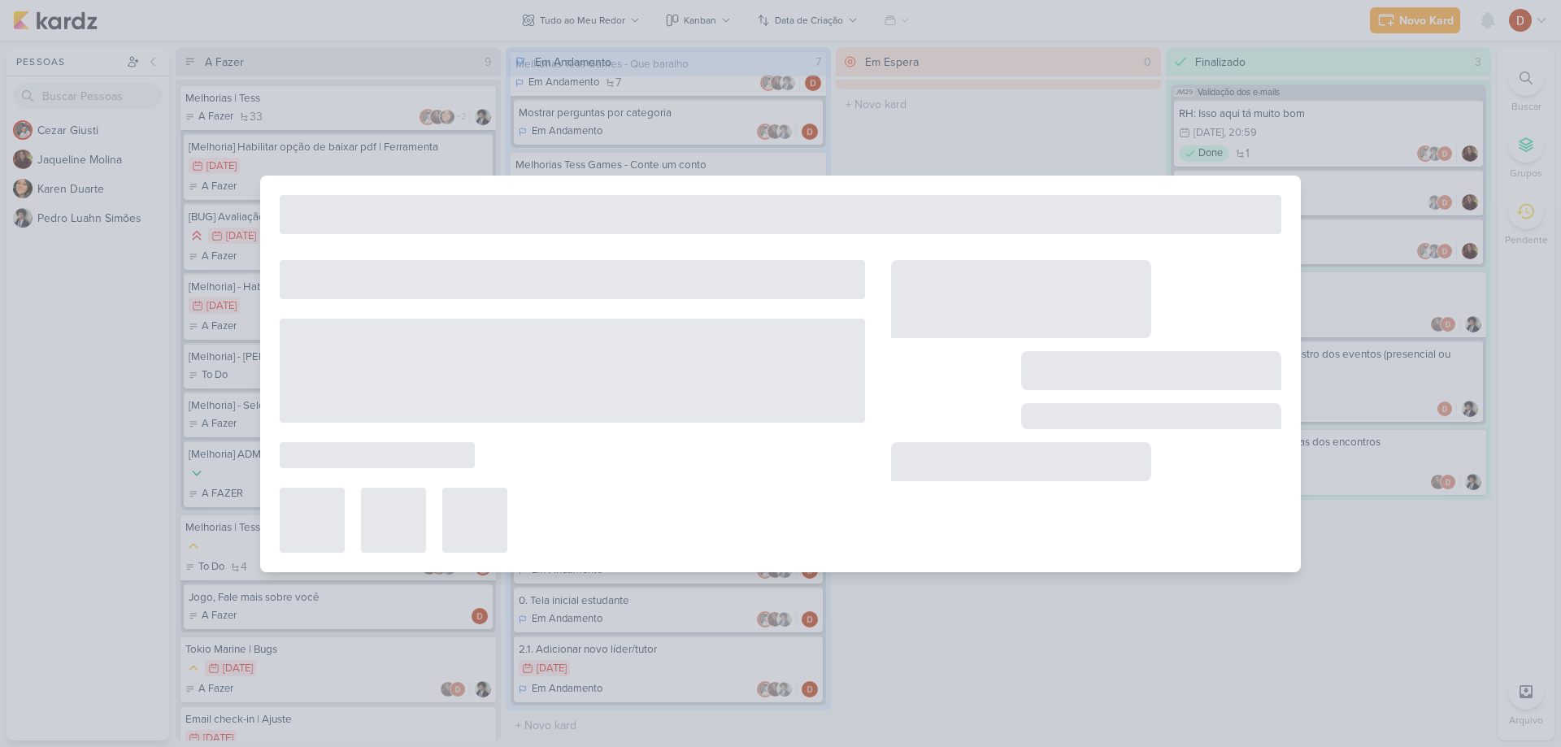
type input "Inclusão de líderes pelos estagiários"
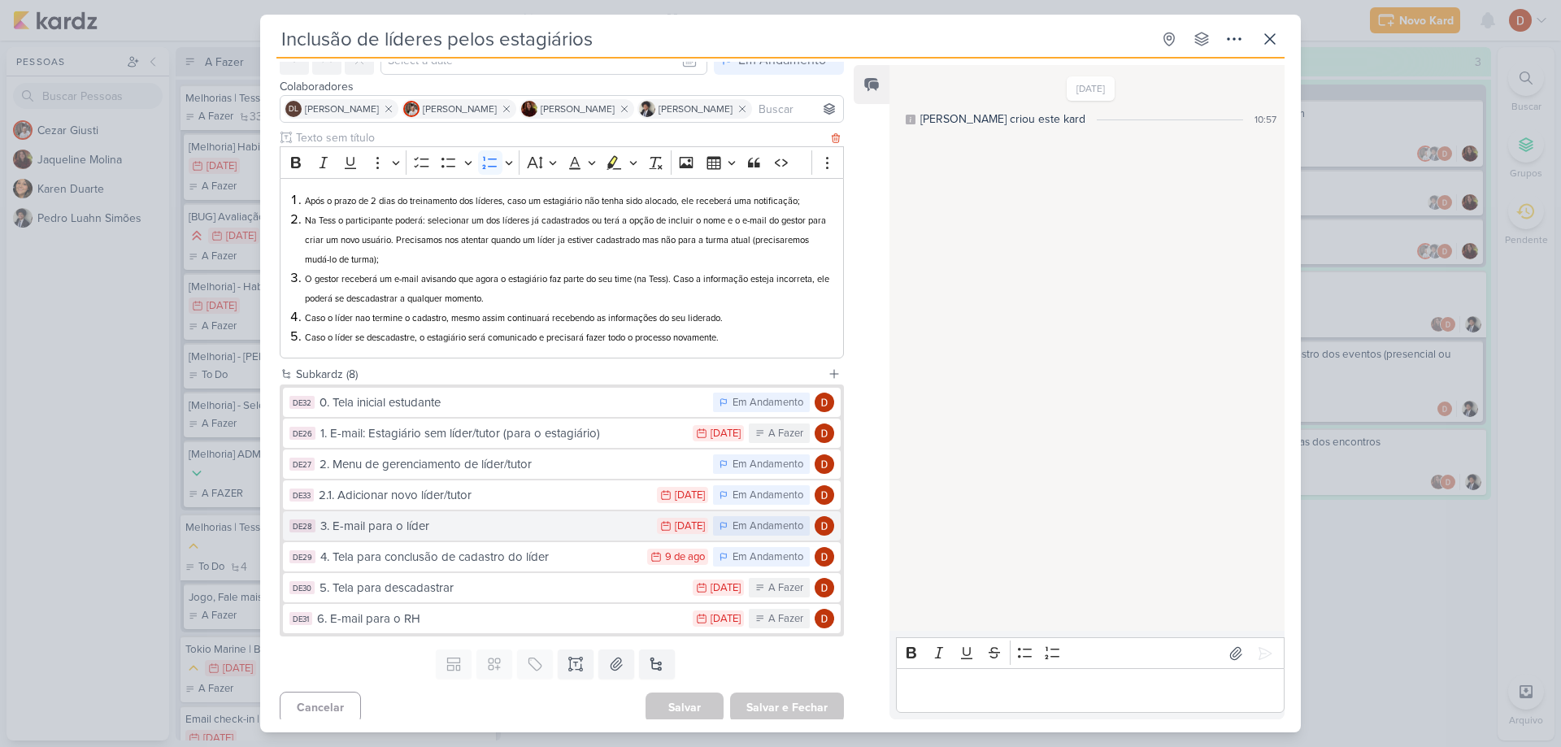
scroll to position [92, 0]
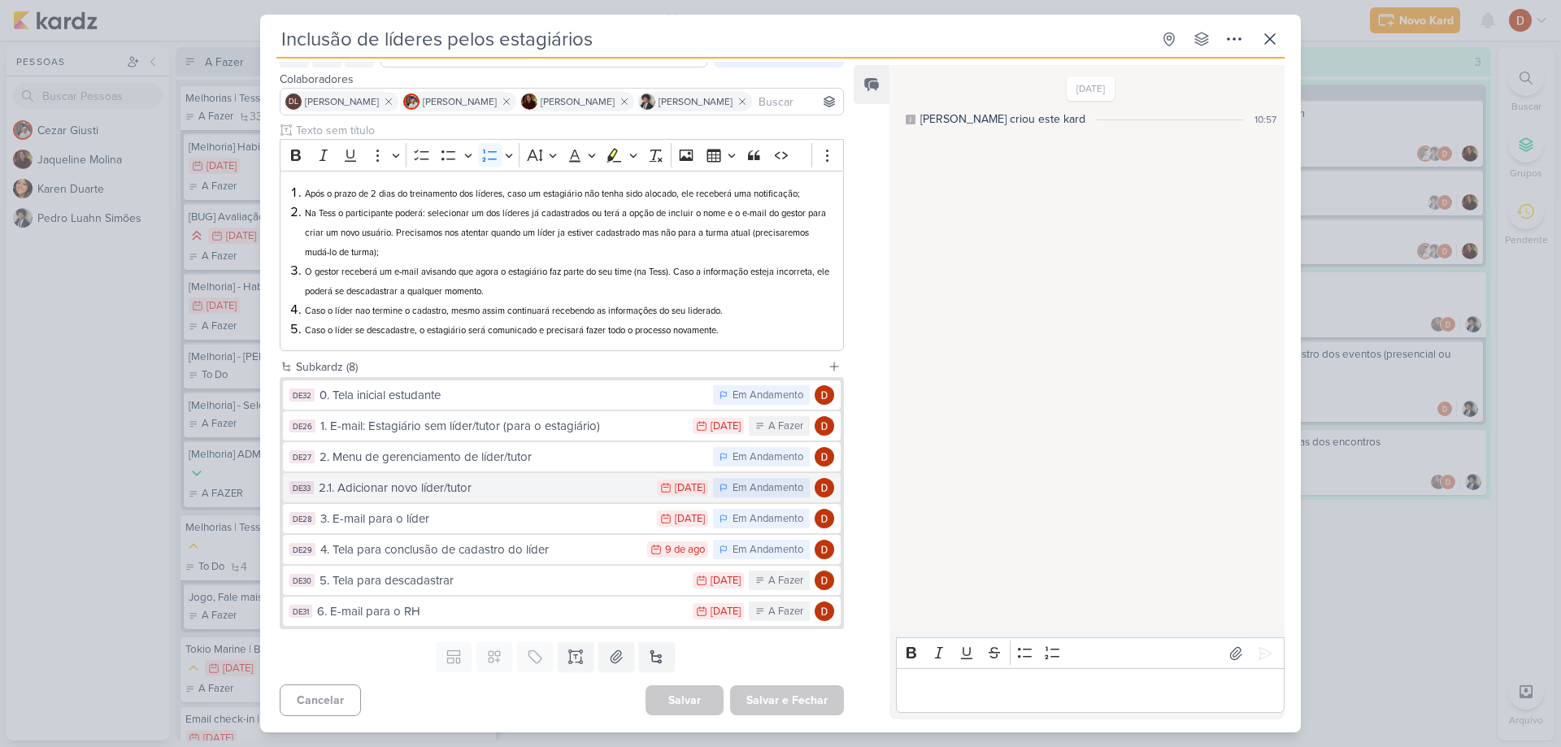
click at [482, 497] on div "2.1. Adicionar novo líder/tutor" at bounding box center [484, 488] width 330 height 19
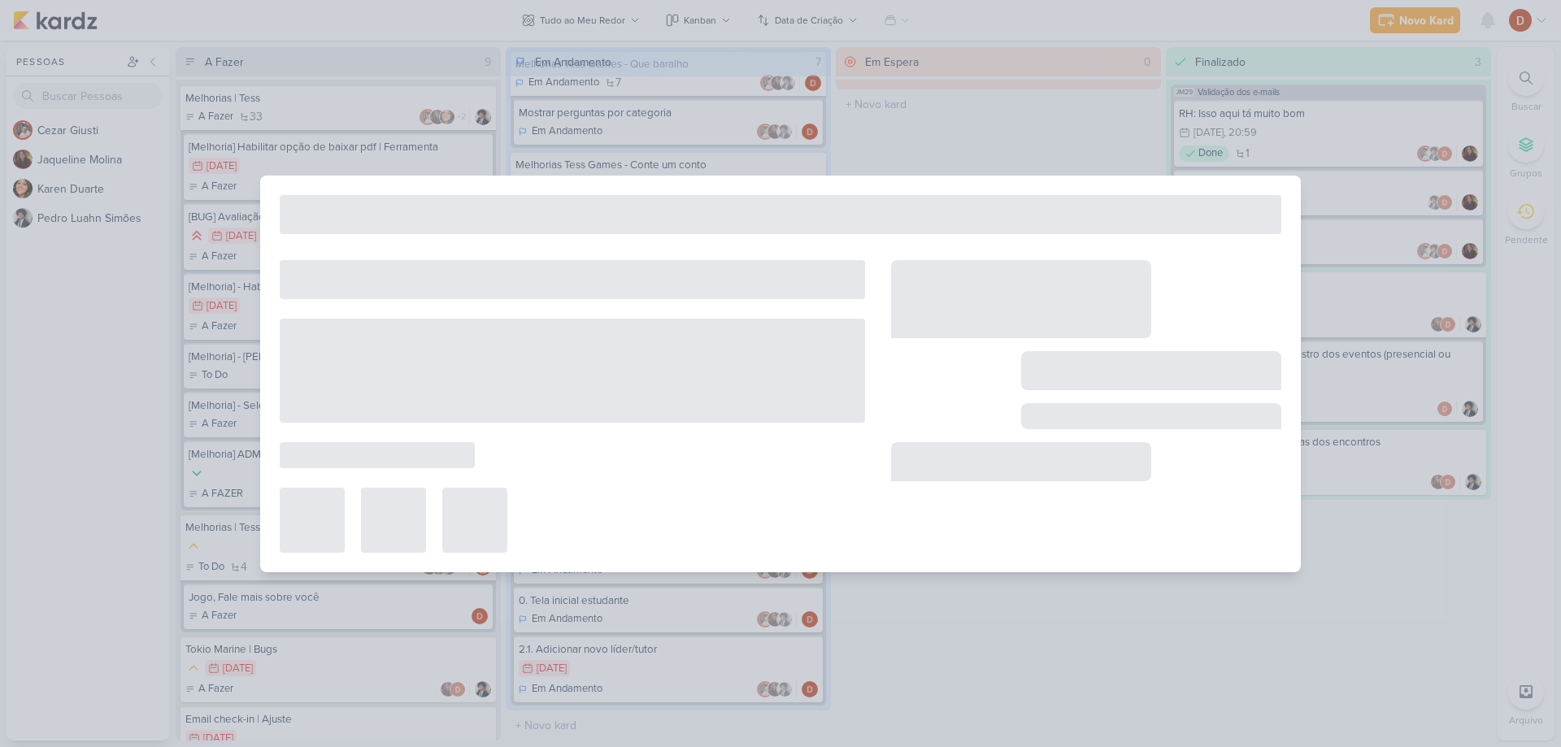
type input "2.1. Adicionar novo líder/tutor"
type input "[DATE] 23:59"
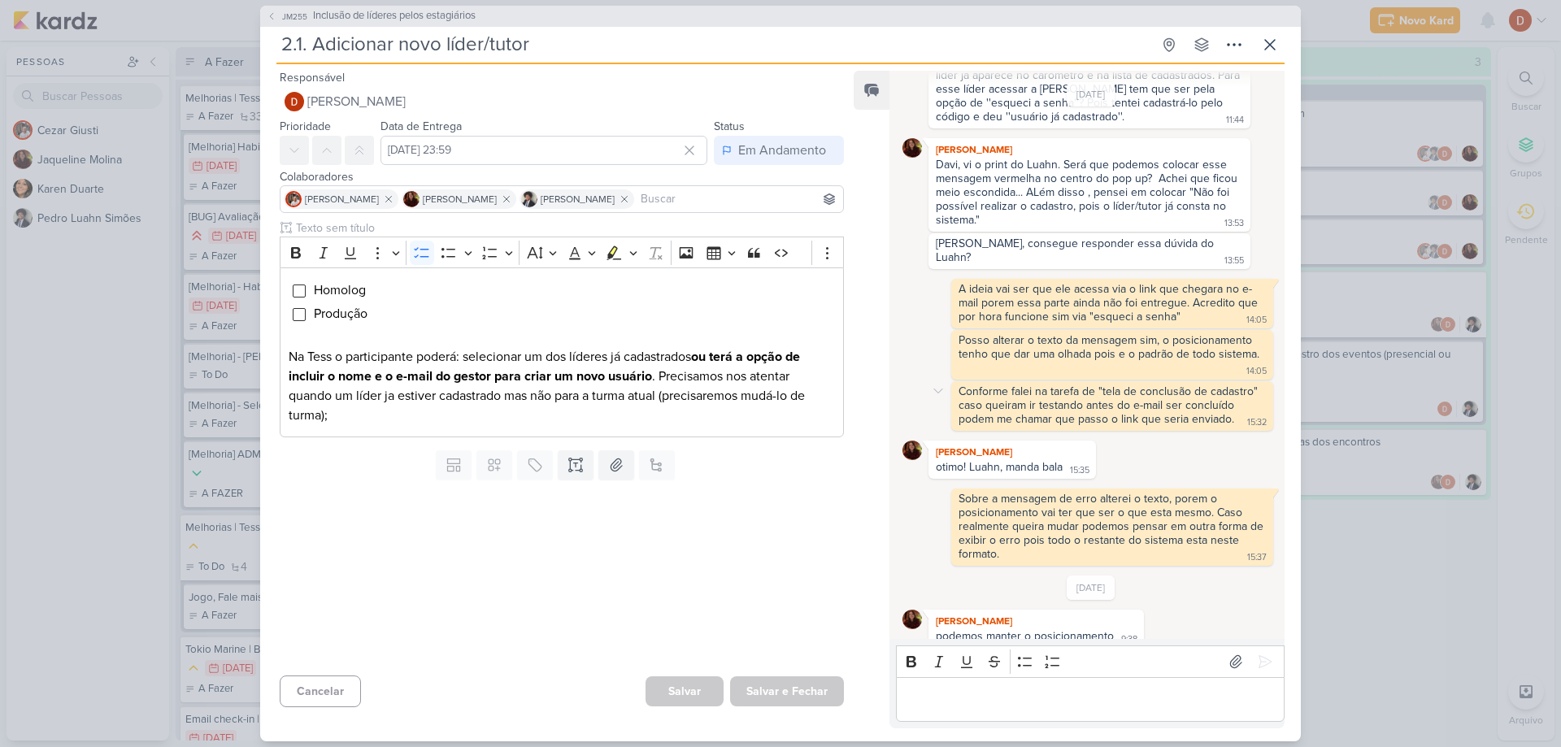
scroll to position [509, 0]
click at [276, 20] on button "JM255 Inclusão de líderes pelos estagiários" at bounding box center [371, 16] width 209 height 16
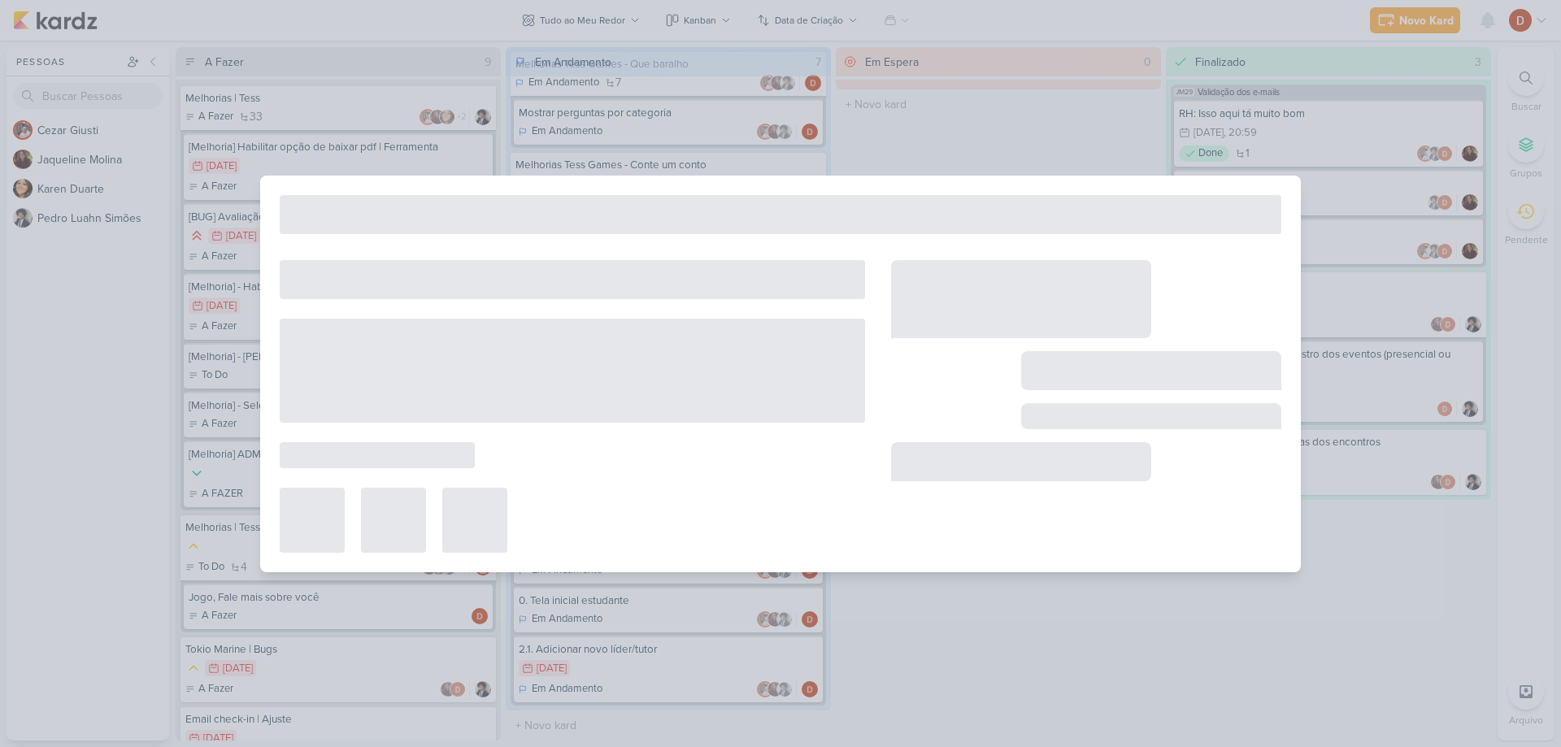
type input "Inclusão de líderes pelos estagiários"
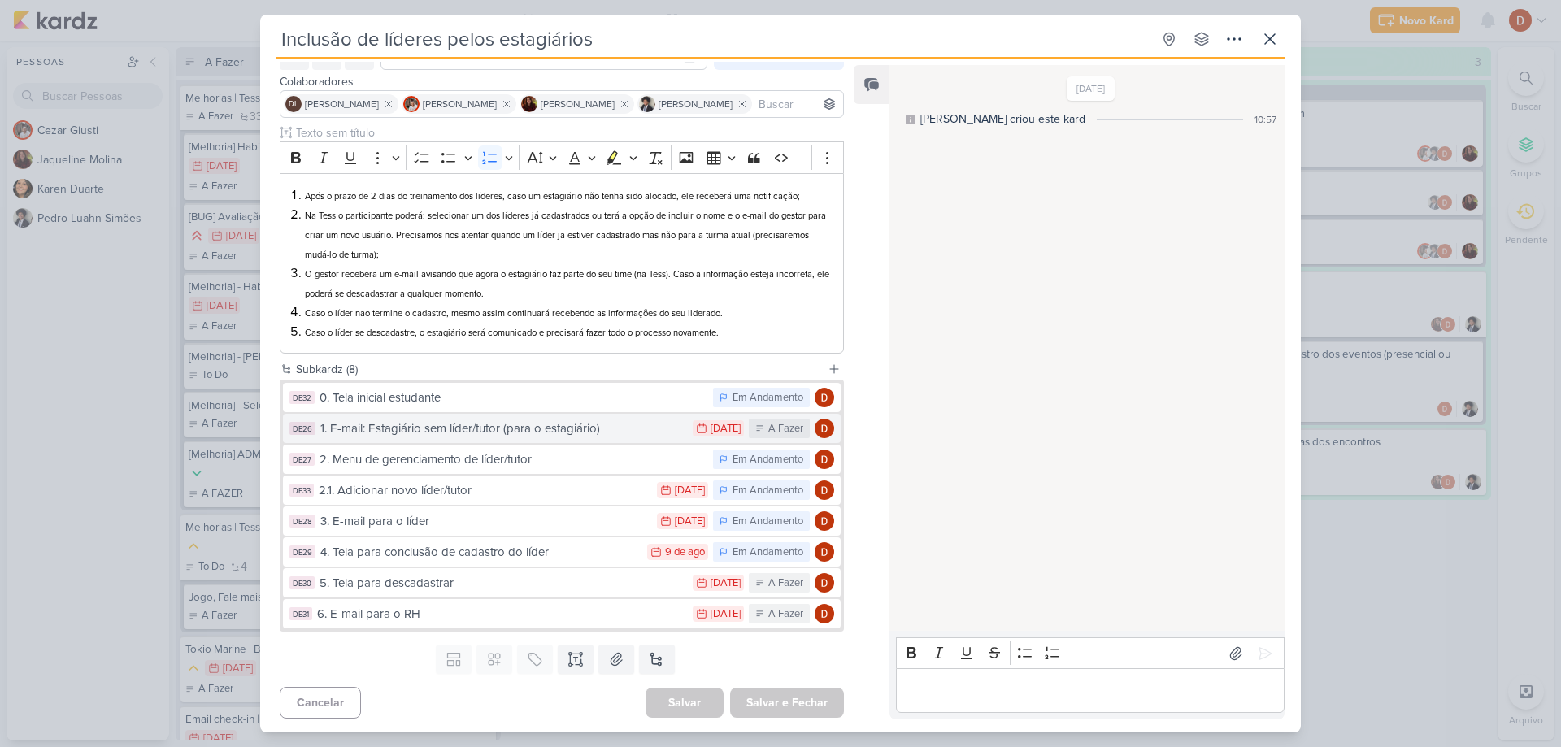
scroll to position [92, 0]
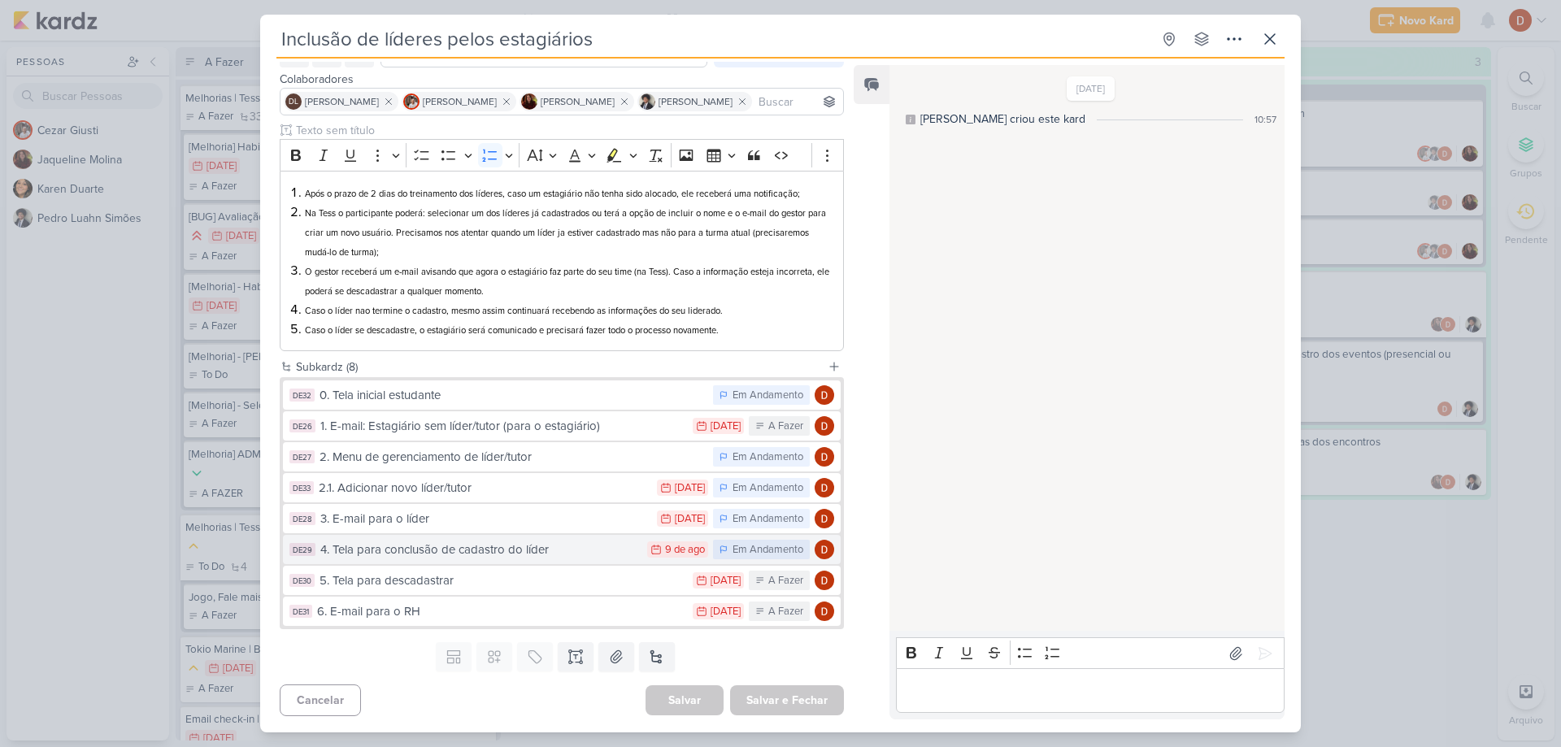
click at [443, 545] on div "4. Tela para conclusão de cadastro do líder" at bounding box center [479, 550] width 319 height 19
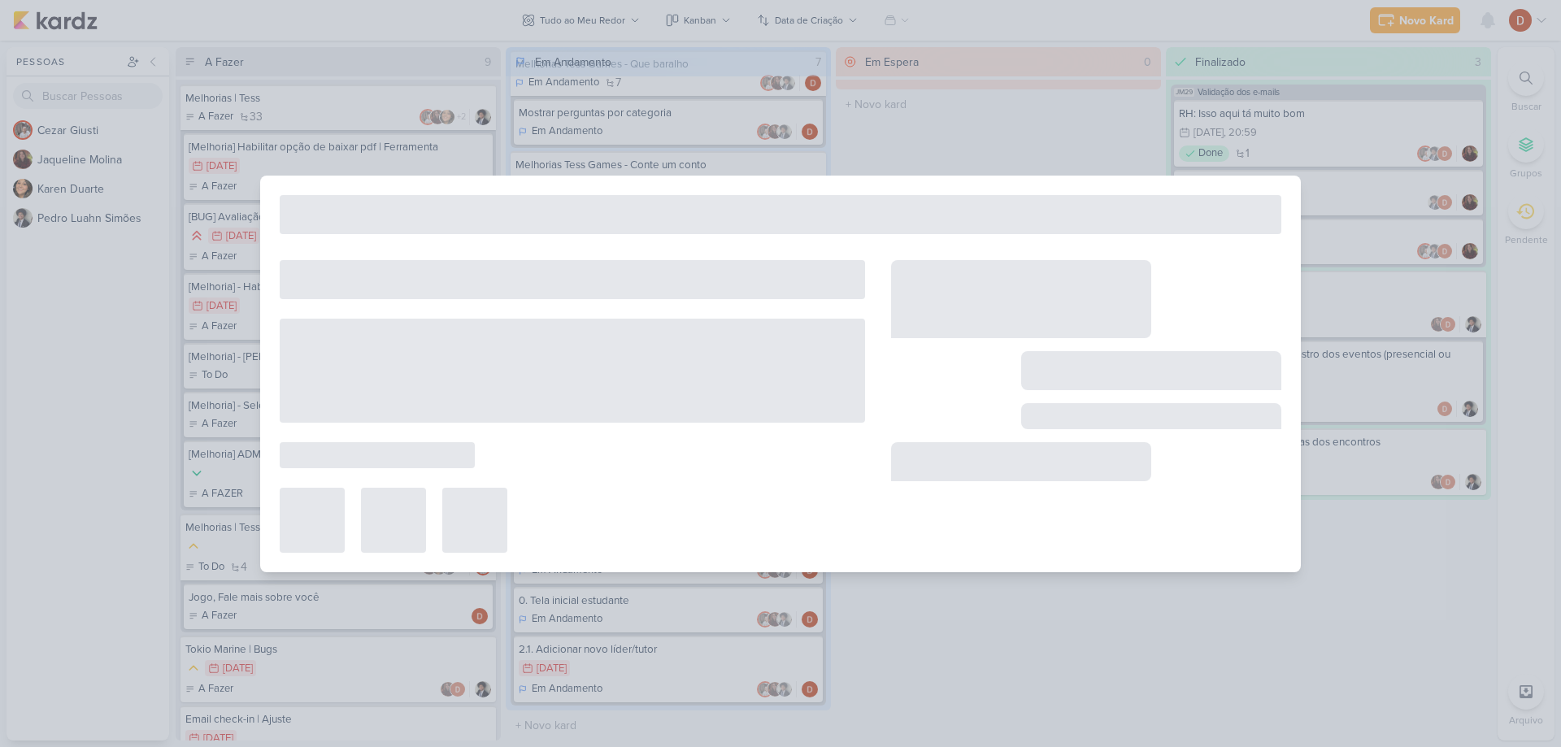
type input "4. Tela para conclusão de cadastro do líder"
type input "[DATE] 23:59"
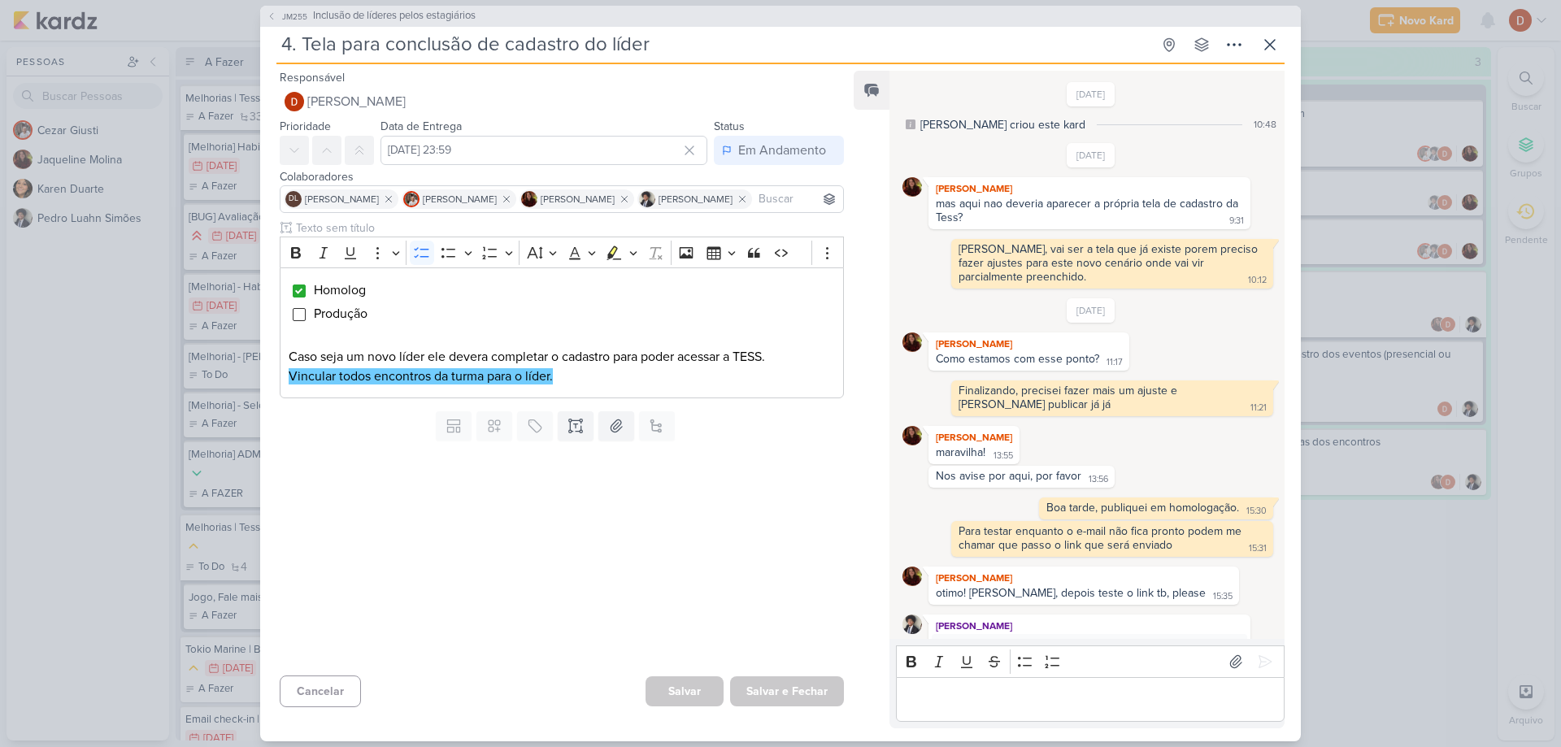
scroll to position [517, 0]
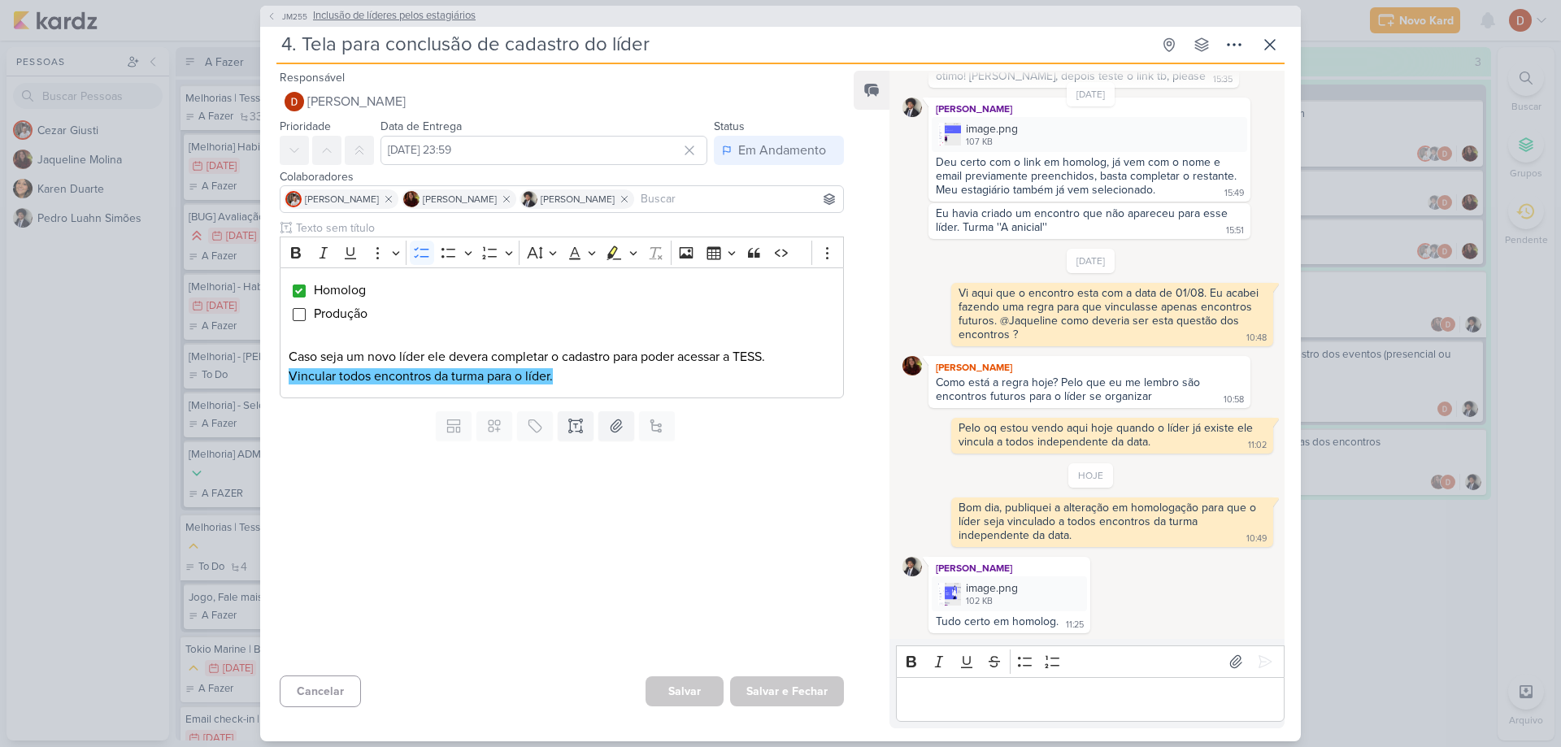
click at [275, 20] on icon at bounding box center [272, 16] width 10 height 10
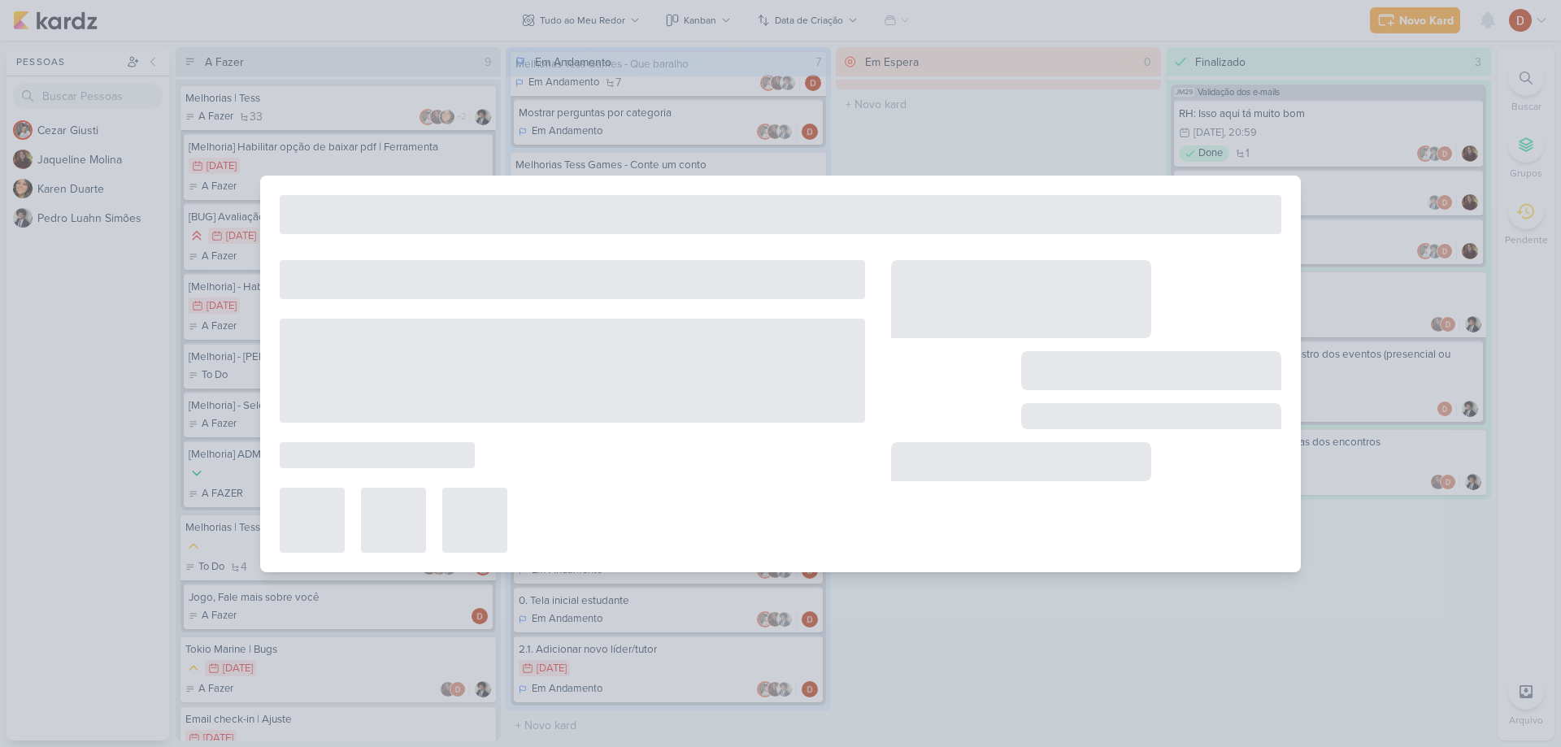
type input "Inclusão de líderes pelos estagiários"
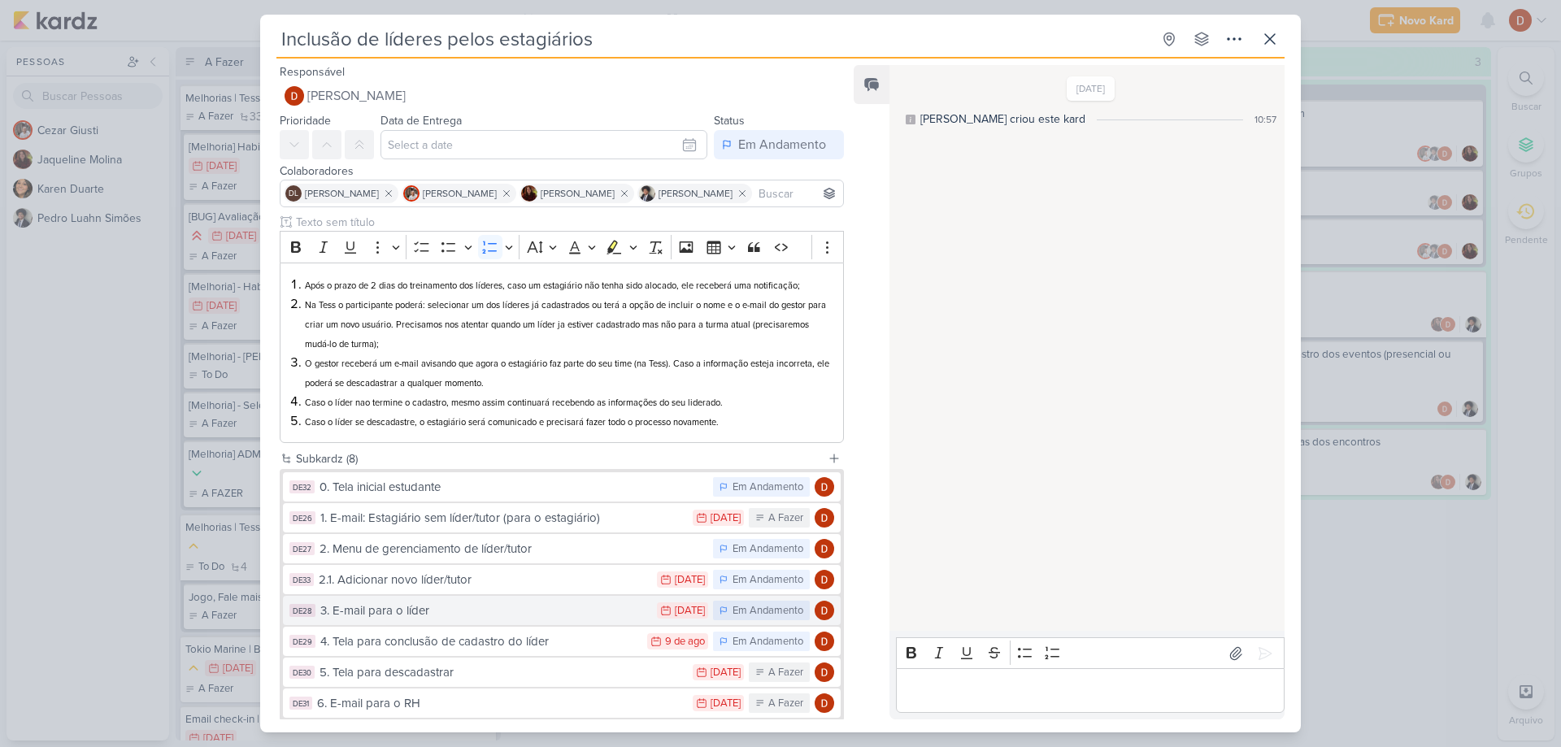
click at [432, 623] on button "DE28 3. E-mail para o líder 30/7 [DATE] Em Andamento" at bounding box center [562, 610] width 558 height 29
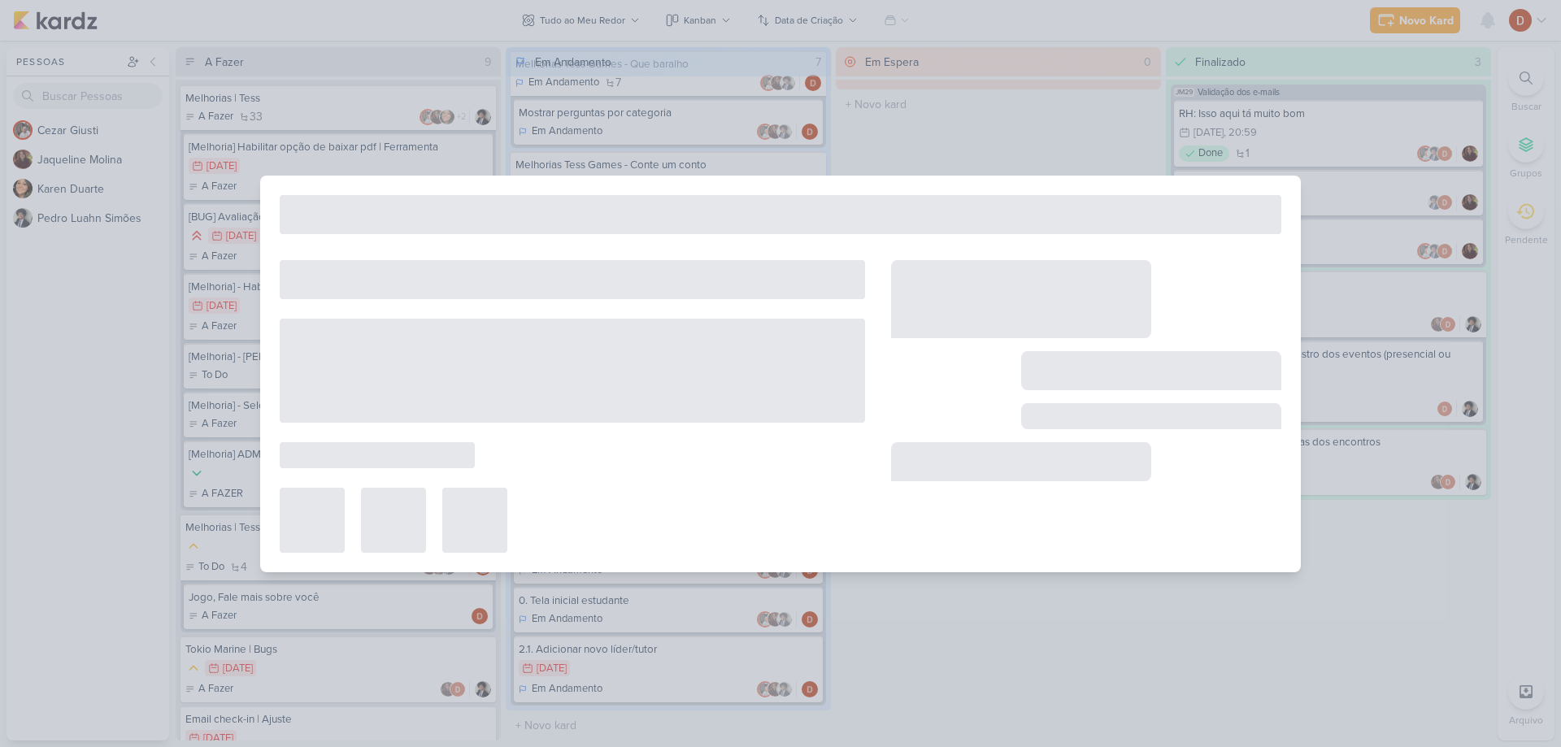
type input "3. E-mail para o líder"
type input "[DATE] 23:59"
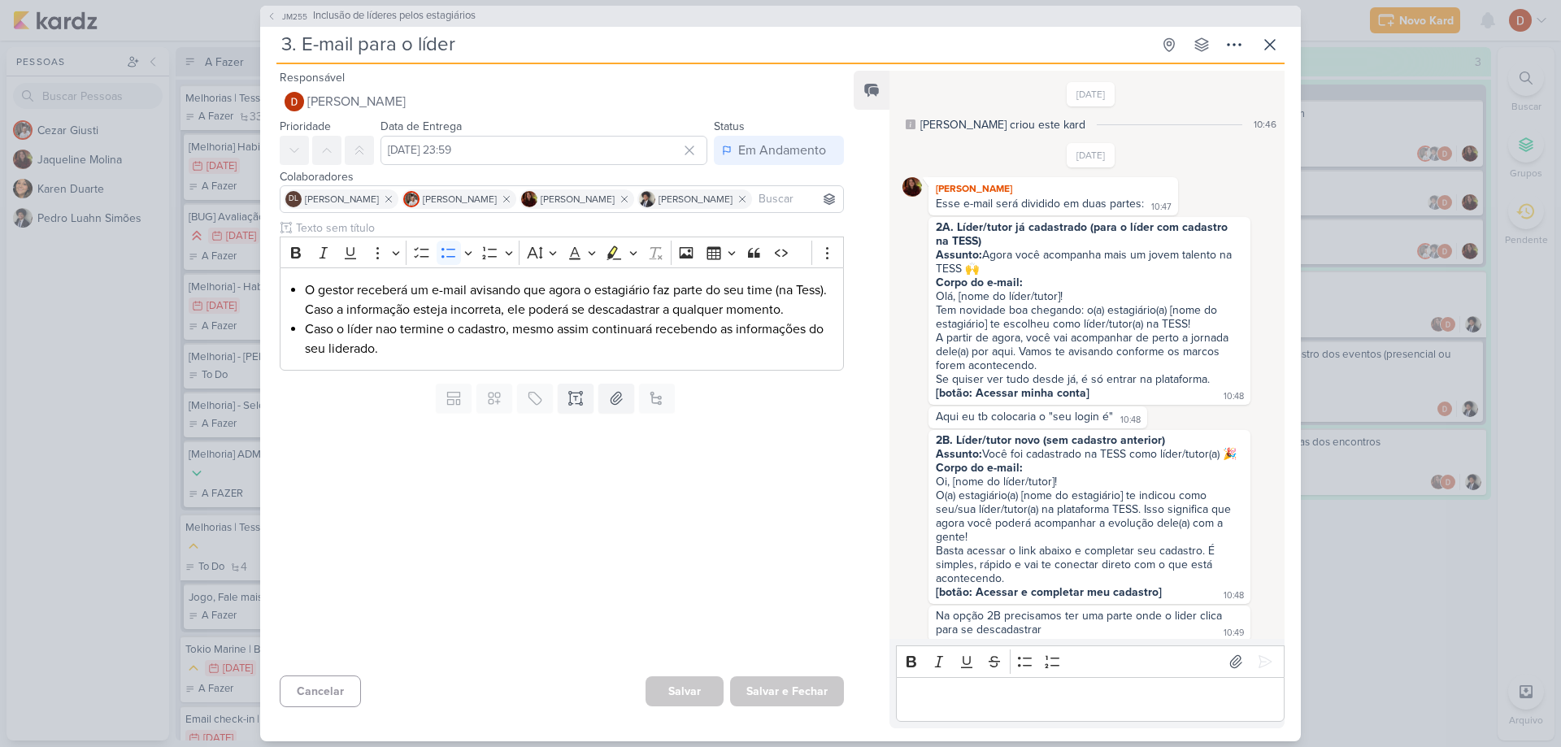
scroll to position [475, 0]
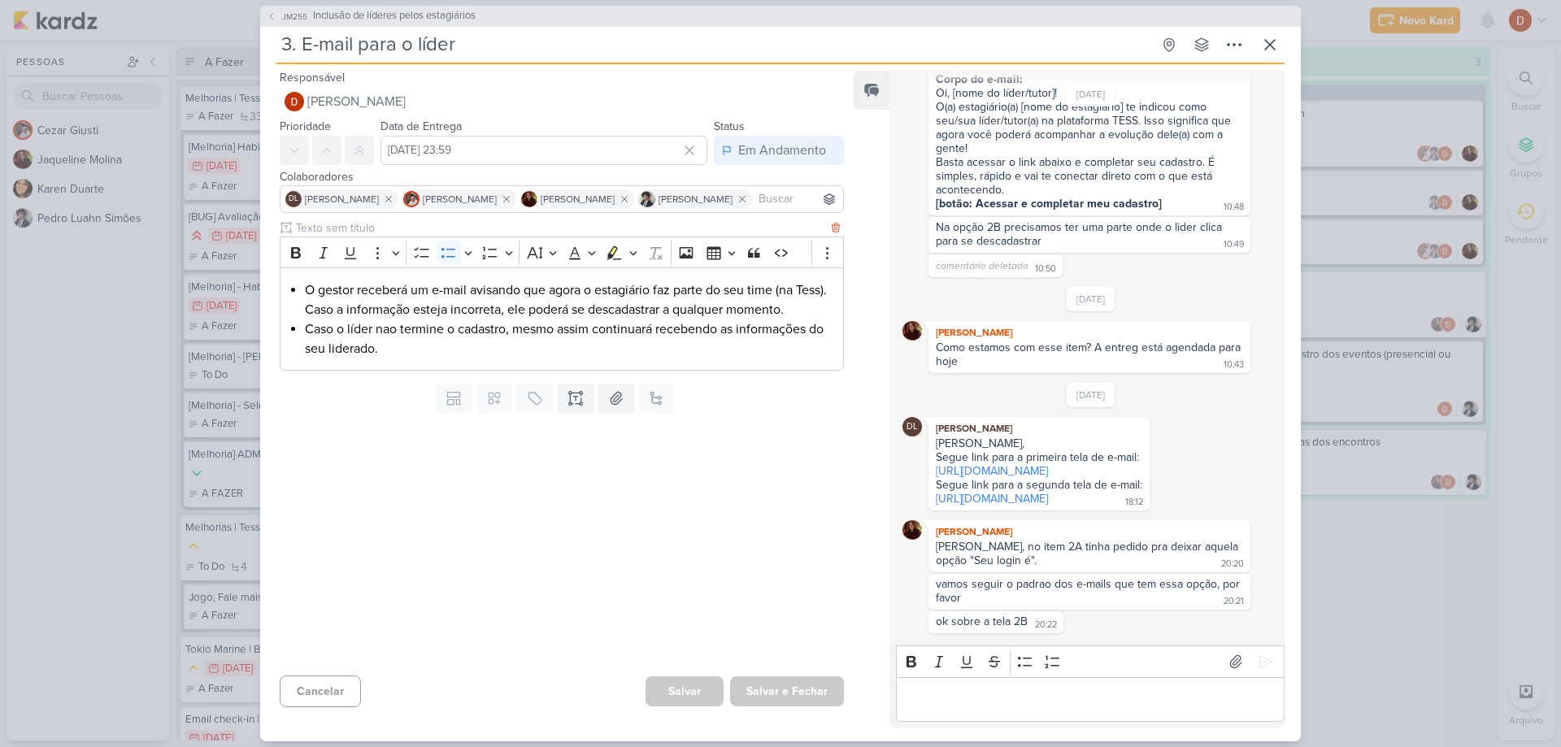
click at [498, 324] on li "Caso o líder nao termine o cadastro, mesmo assim continuará recebendo as inform…" at bounding box center [570, 338] width 530 height 39
click at [503, 297] on li "O gestor receberá um e-mail avisando que agora o estagiário faz parte do seu ti…" at bounding box center [570, 299] width 530 height 39
click at [398, 301] on li "O gestor receberá um e-mail avisando que agora o estagiário faz parte do seu ti…" at bounding box center [570, 299] width 530 height 39
click at [402, 331] on li "Caso o líder nao termine o cadastro, mesmo assim continuará recebendo as inform…" at bounding box center [570, 338] width 530 height 39
click at [397, 350] on li "Caso o líder nao termine o cadastro, mesmo assim continuará recebendo as inform…" at bounding box center [570, 338] width 530 height 39
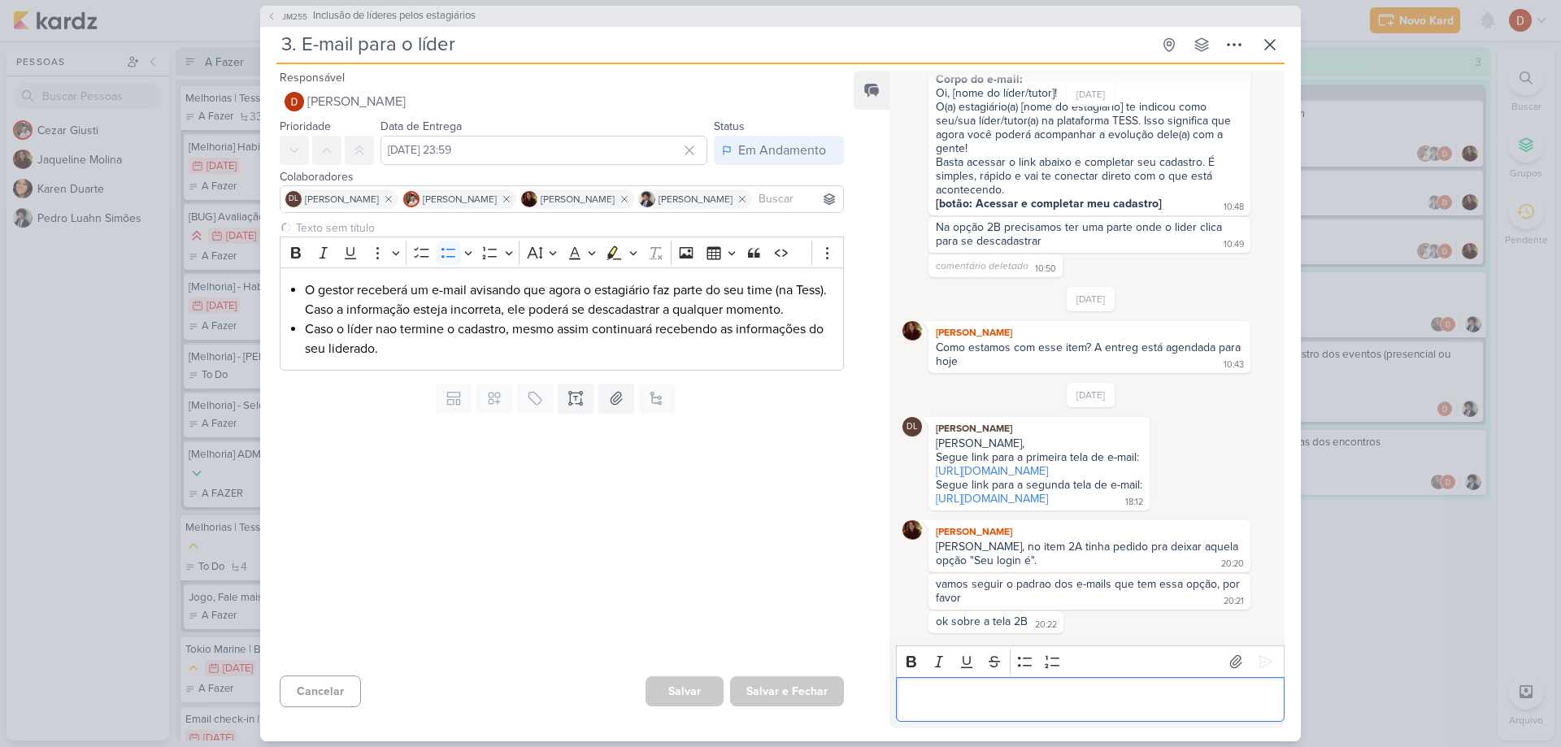
click at [992, 693] on p "Editor editing area: main" at bounding box center [1089, 699] width 371 height 20
click at [278, 22] on button "JM255 Inclusão de líderes pelos estagiários" at bounding box center [371, 16] width 209 height 16
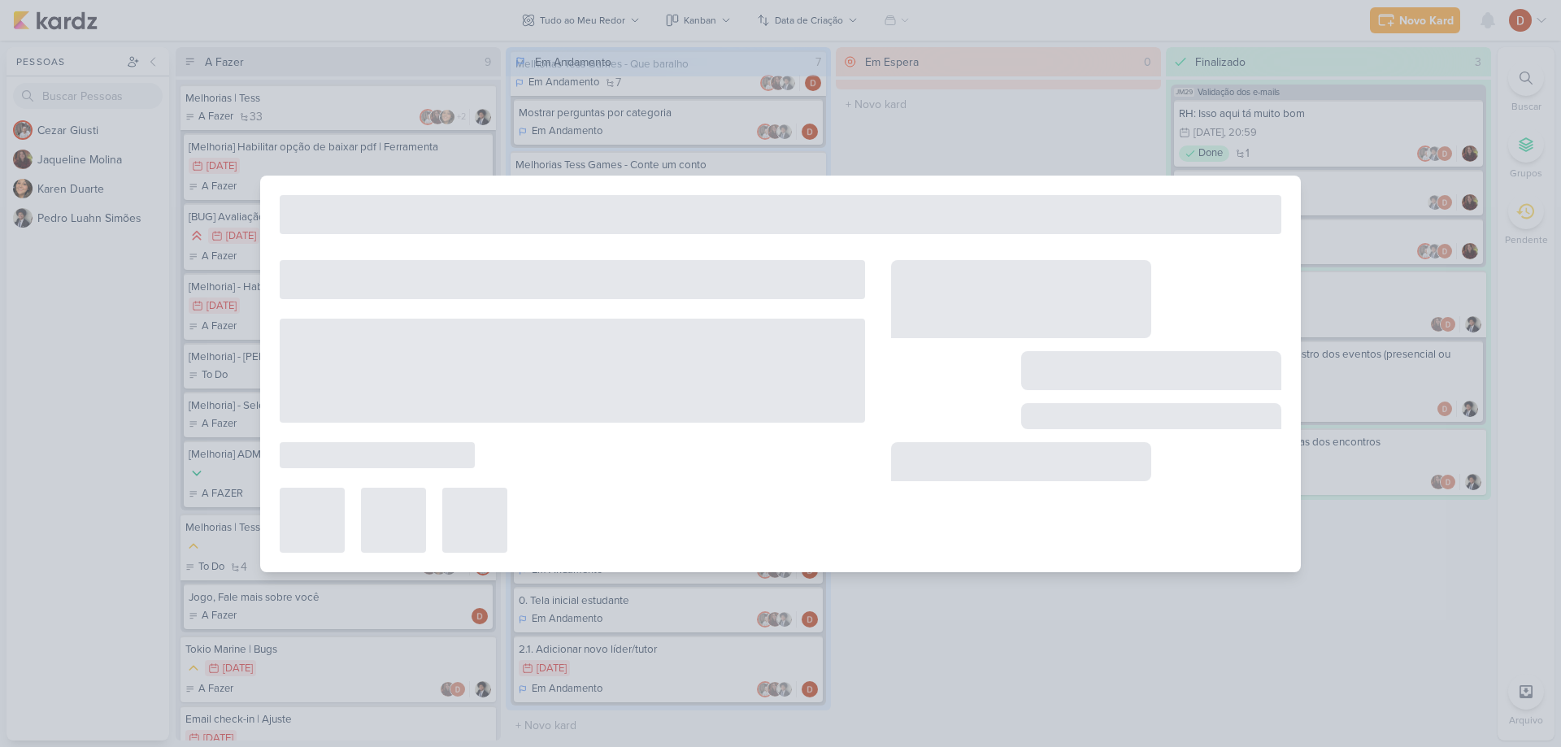
type input "Inclusão de líderes pelos estagiários"
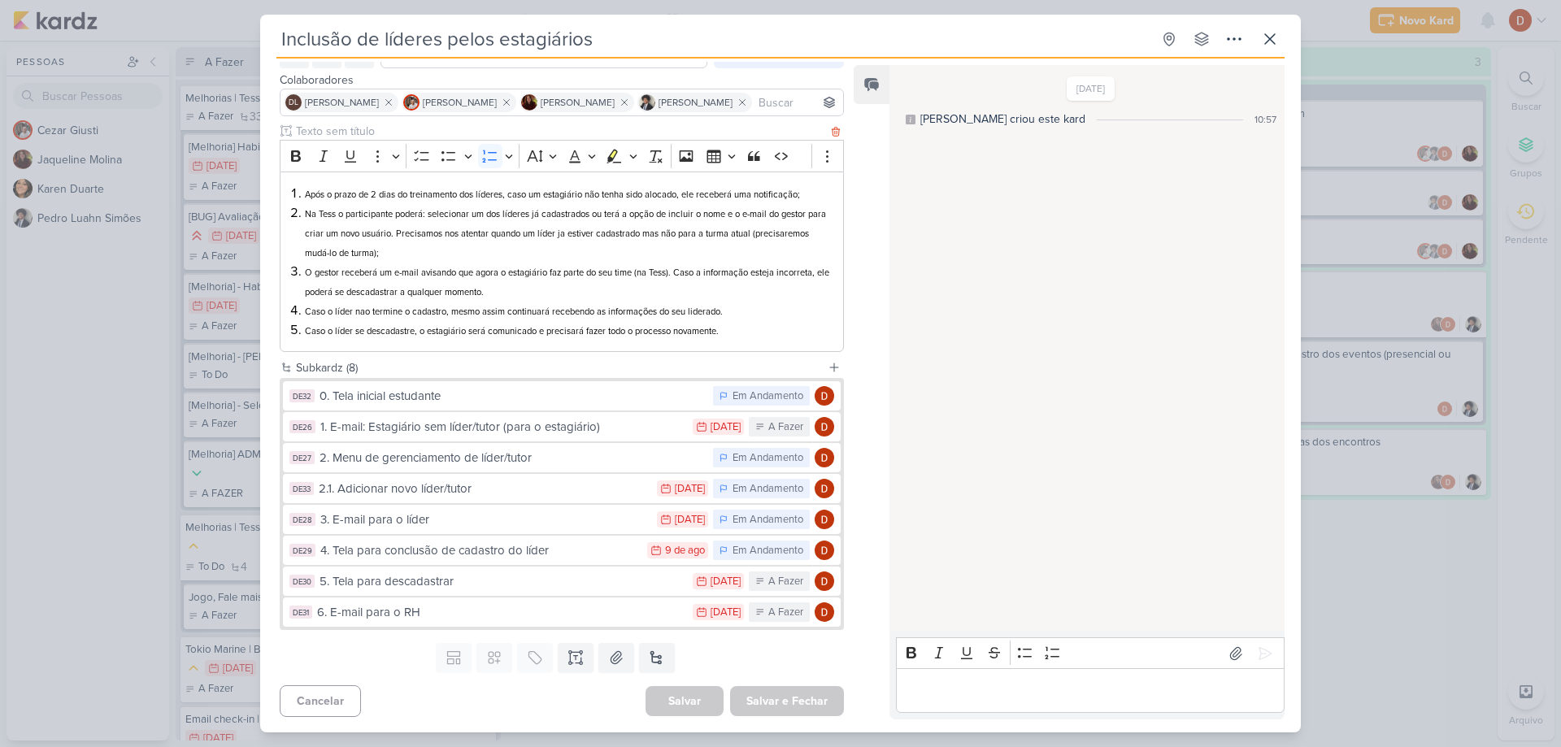
scroll to position [92, 0]
click at [1274, 29] on icon at bounding box center [1270, 39] width 20 height 20
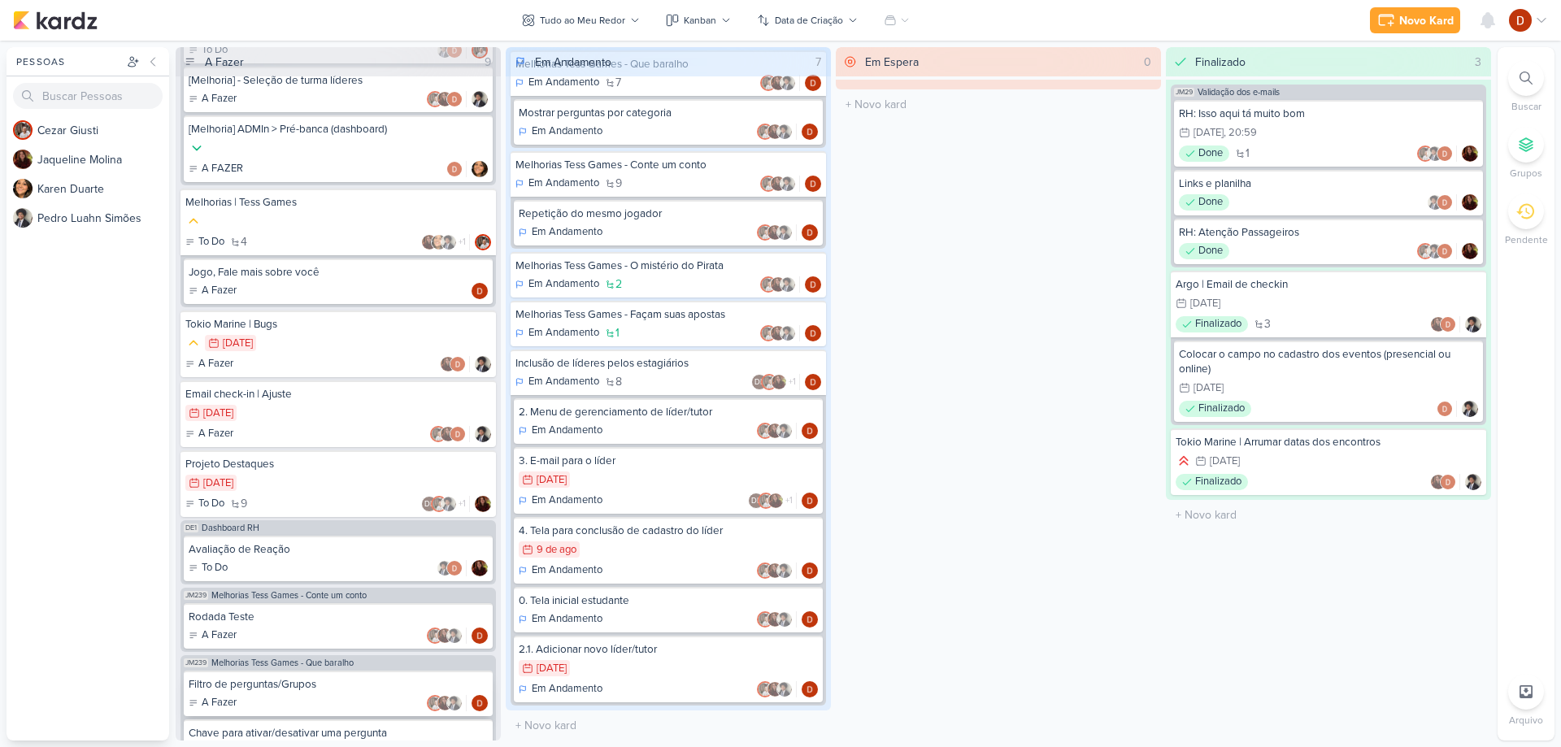
scroll to position [631, 0]
